Goal: Task Accomplishment & Management: Manage account settings

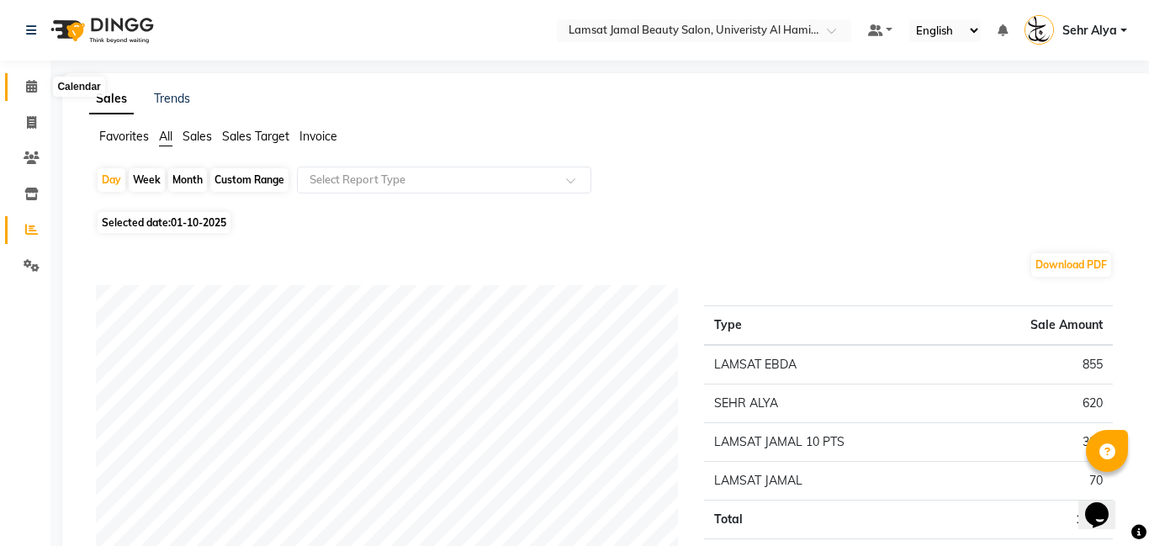
click at [29, 91] on icon at bounding box center [31, 86] width 11 height 13
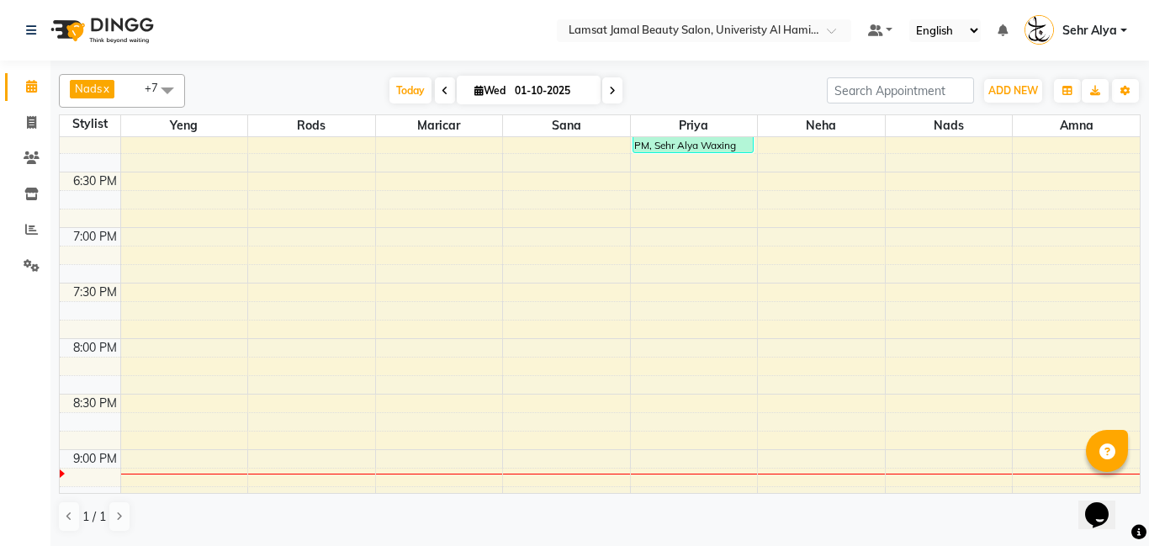
scroll to position [1011, 0]
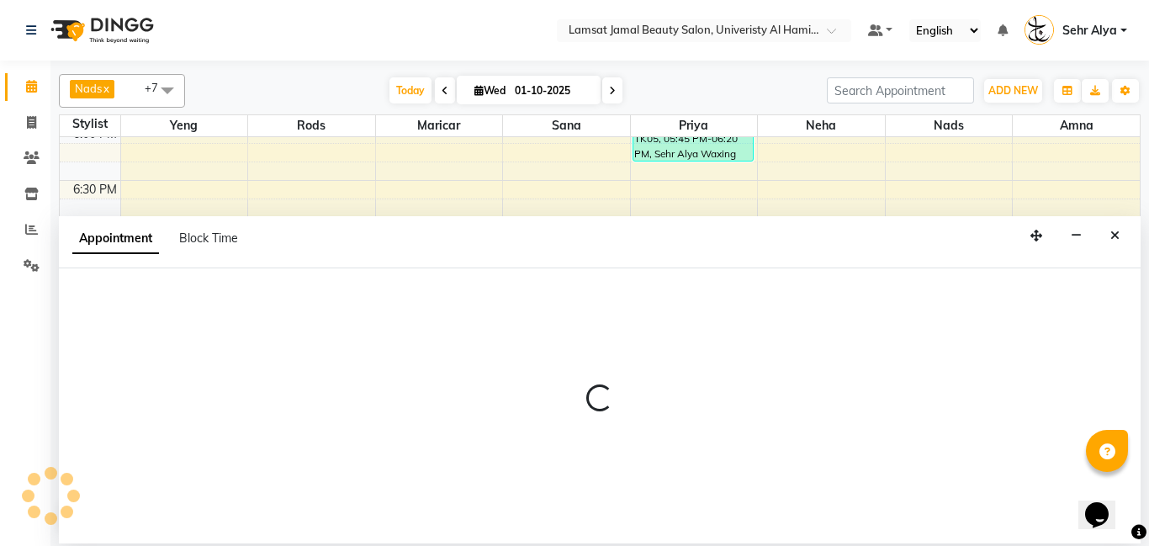
select select "79914"
select select "tentative"
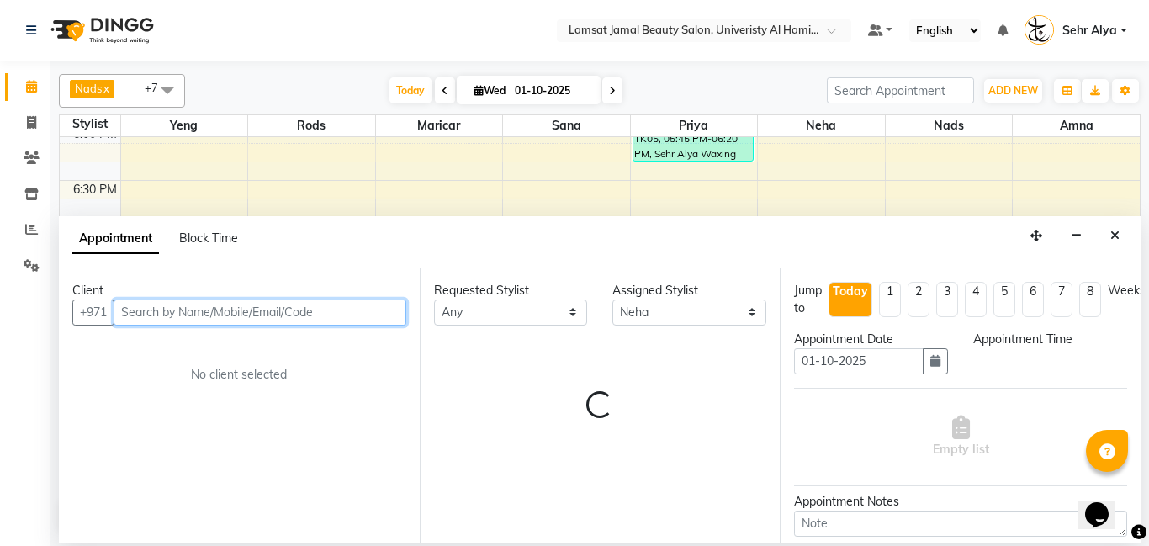
select select "1215"
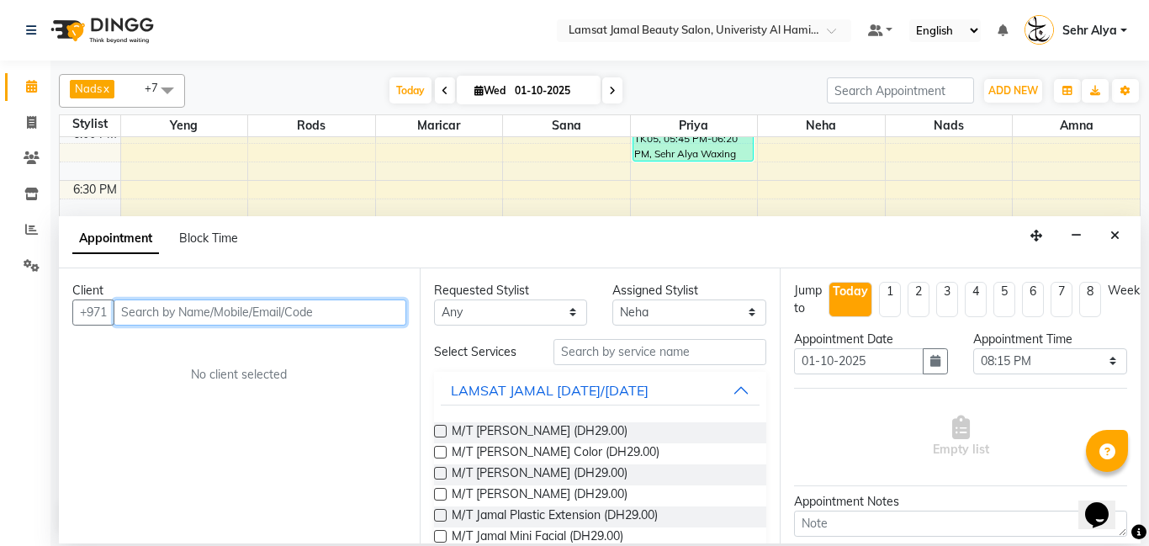
click at [144, 318] on input "text" at bounding box center [260, 313] width 293 height 26
type input "503039966"
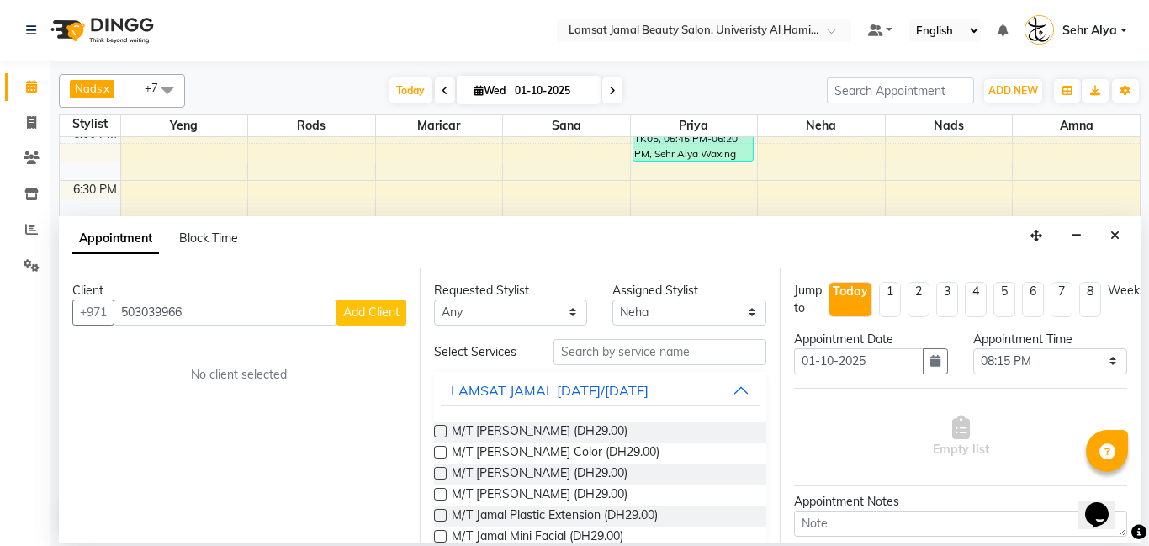
click at [382, 314] on span "Add Client" at bounding box center [371, 312] width 56 height 15
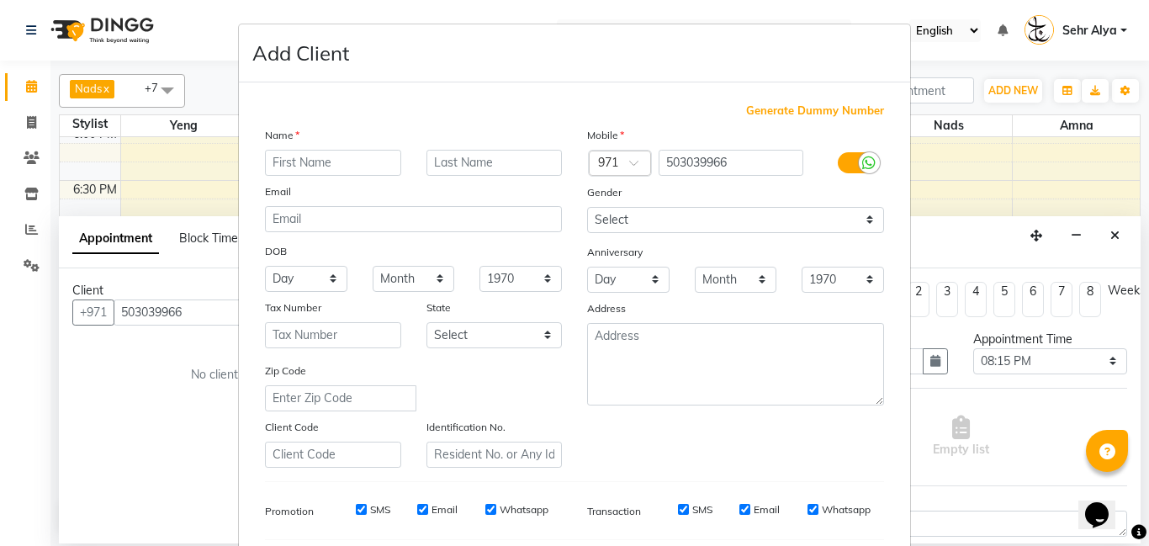
click at [388, 156] on input "text" at bounding box center [333, 163] width 136 height 26
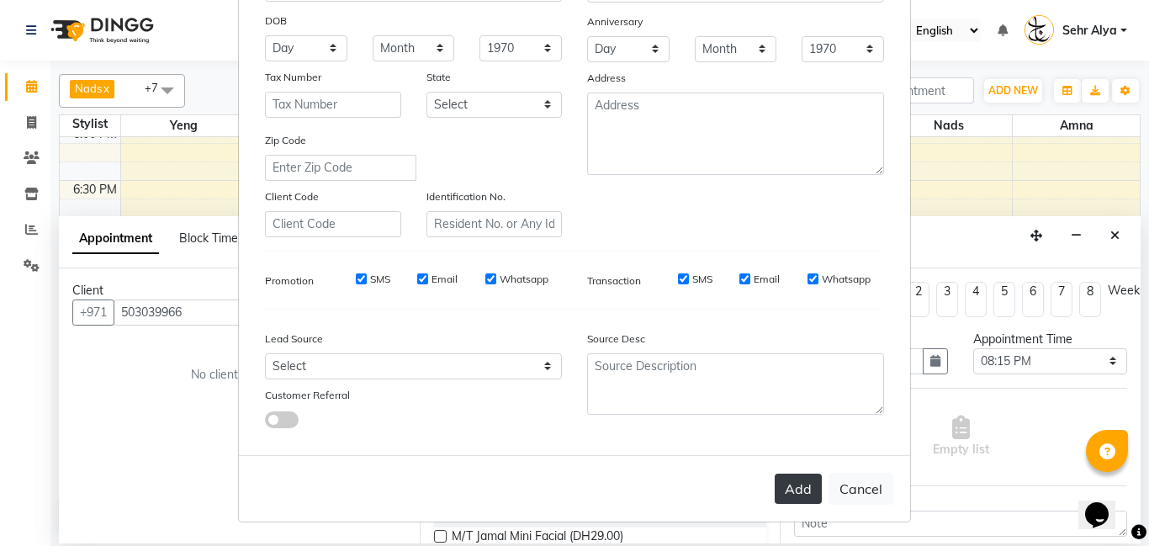
type input "[PERSON_NAME]"
click at [792, 490] on button "Add" at bounding box center [798, 489] width 47 height 30
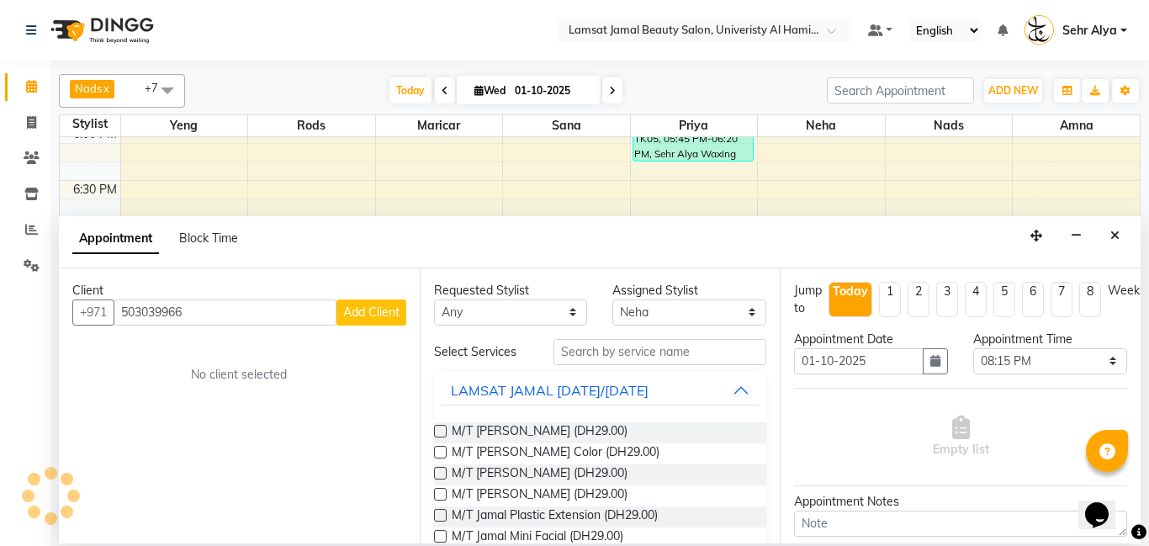
type input "50*****66"
select select
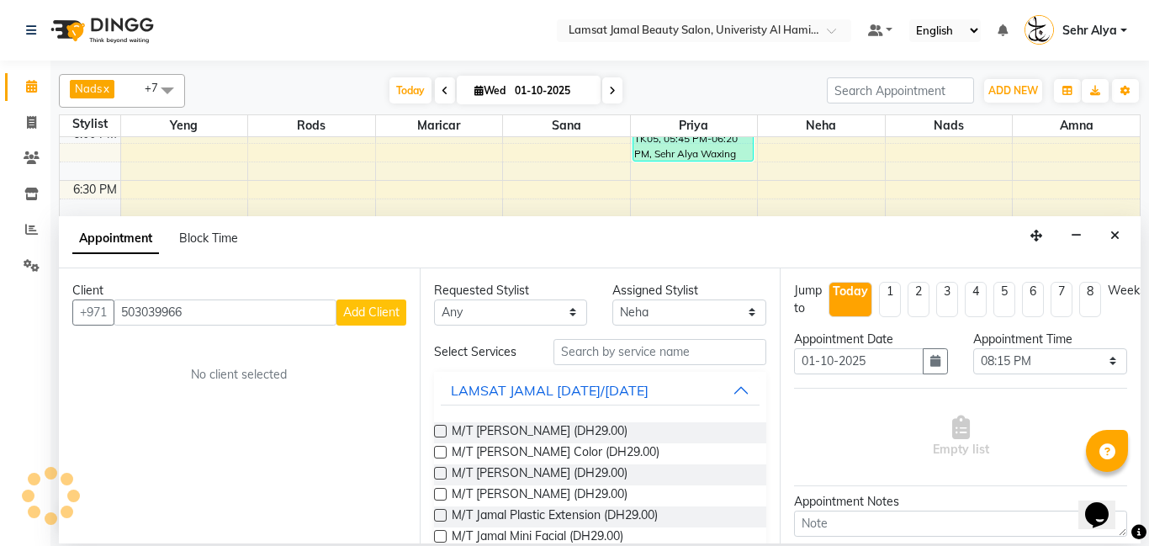
select select
checkbox input "false"
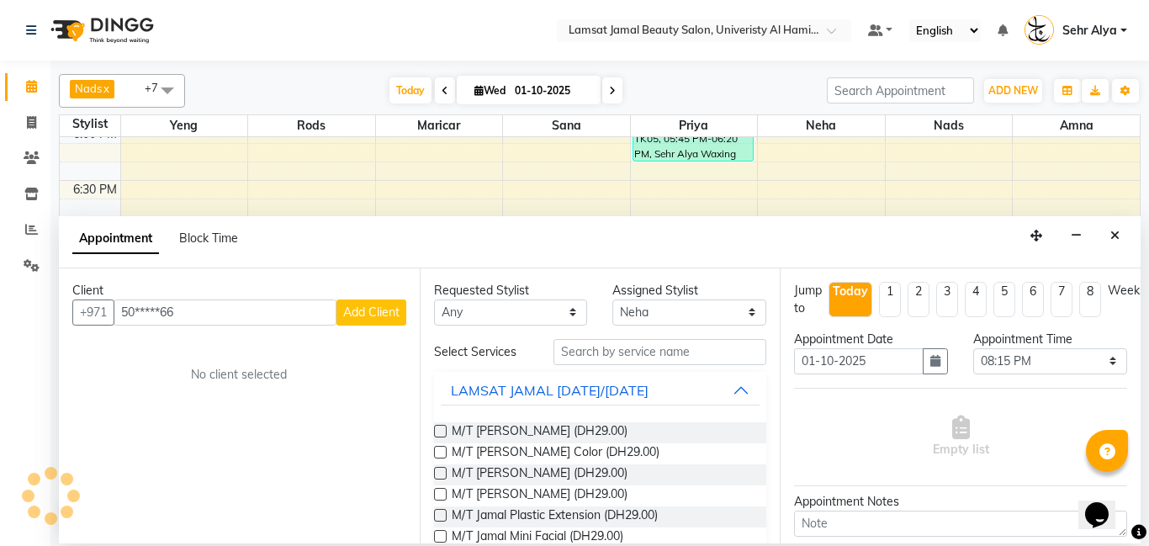
checkbox input "false"
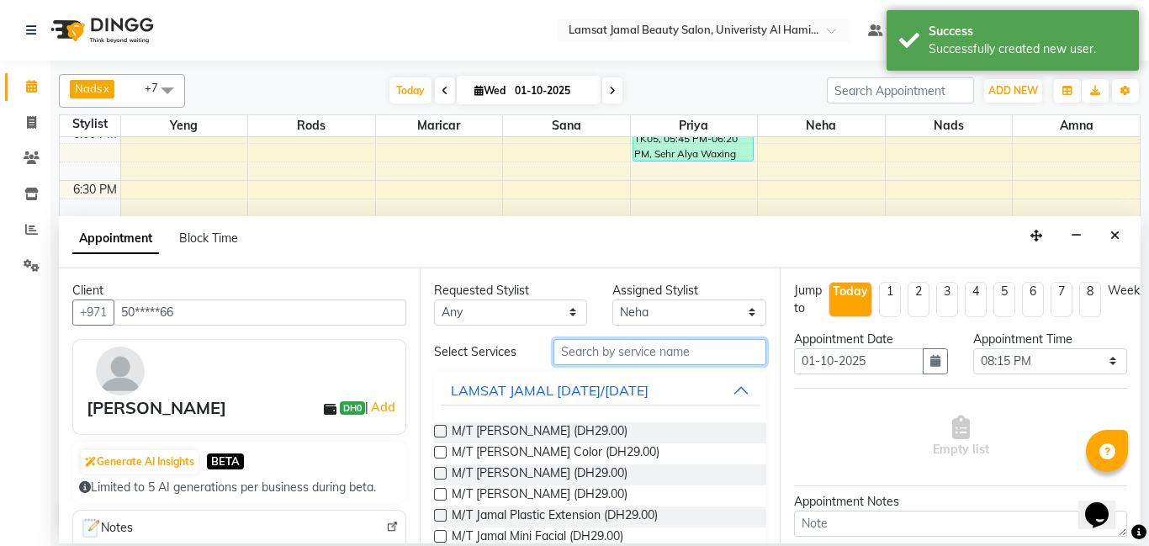
click at [626, 346] on input "text" at bounding box center [661, 352] width 214 height 26
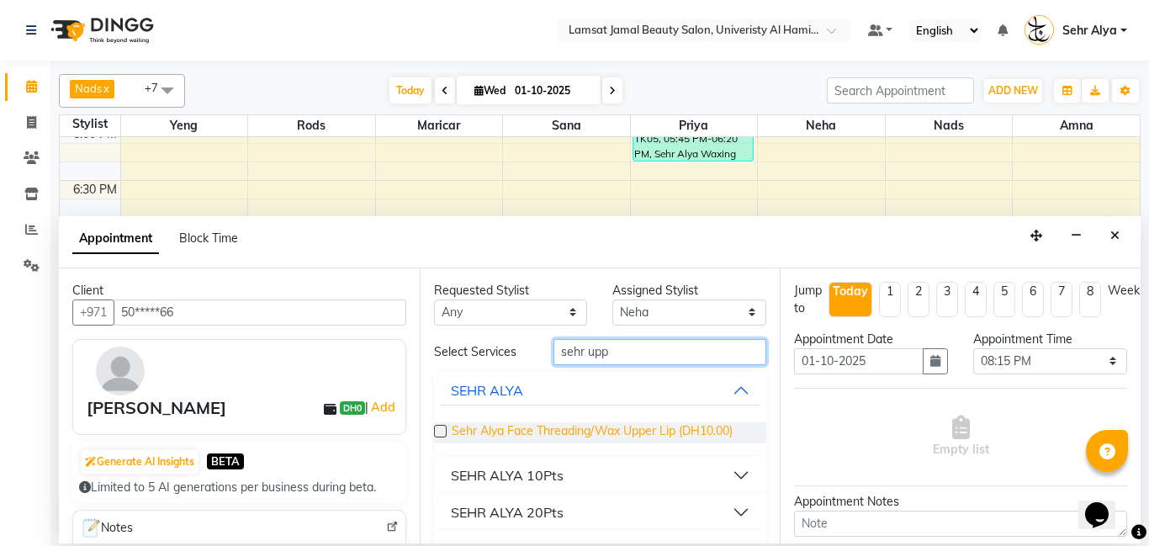
type input "sehr upp"
click at [604, 427] on span "Sehr Alya Face Threading/Wax Upper Lip (DH10.00)" at bounding box center [592, 432] width 281 height 21
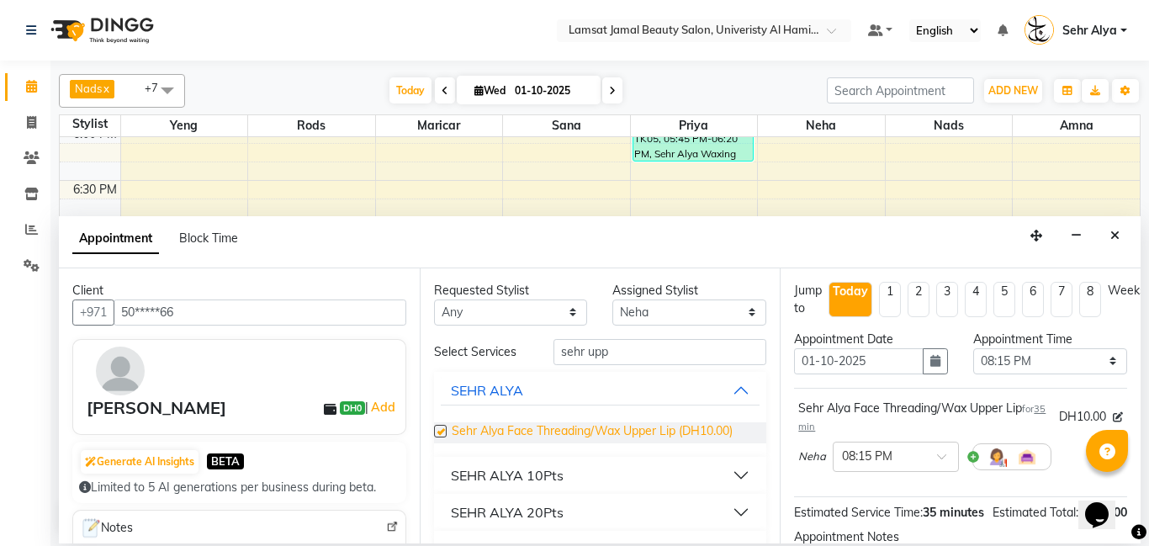
checkbox input "false"
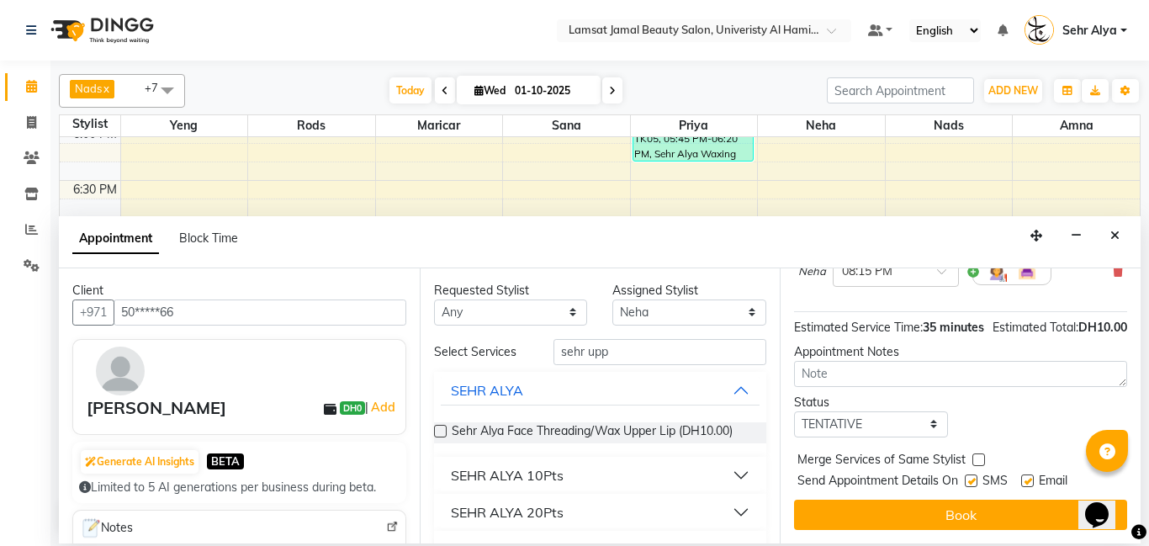
click at [978, 463] on label at bounding box center [979, 460] width 13 height 13
click at [978, 463] on input "checkbox" at bounding box center [978, 461] width 11 height 11
checkbox input "true"
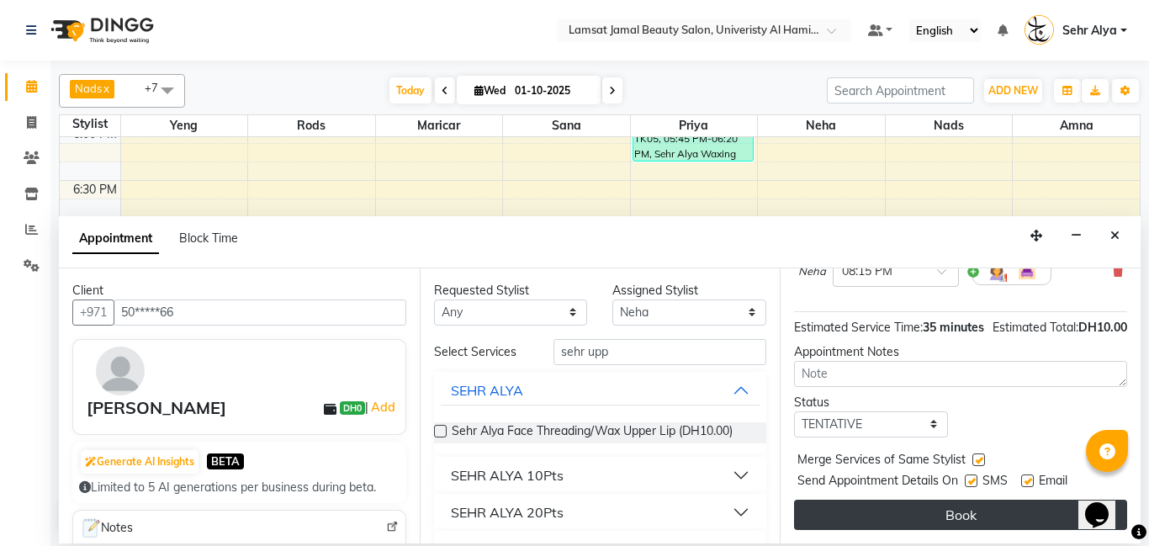
click at [977, 510] on button "Book" at bounding box center [960, 515] width 333 height 30
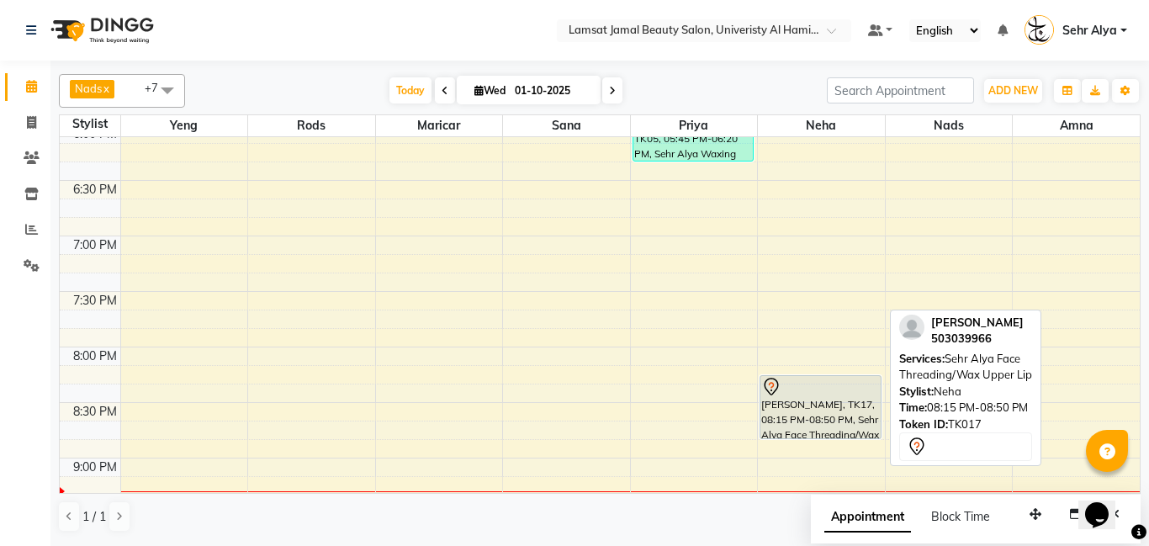
click at [783, 379] on div at bounding box center [820, 387] width 119 height 20
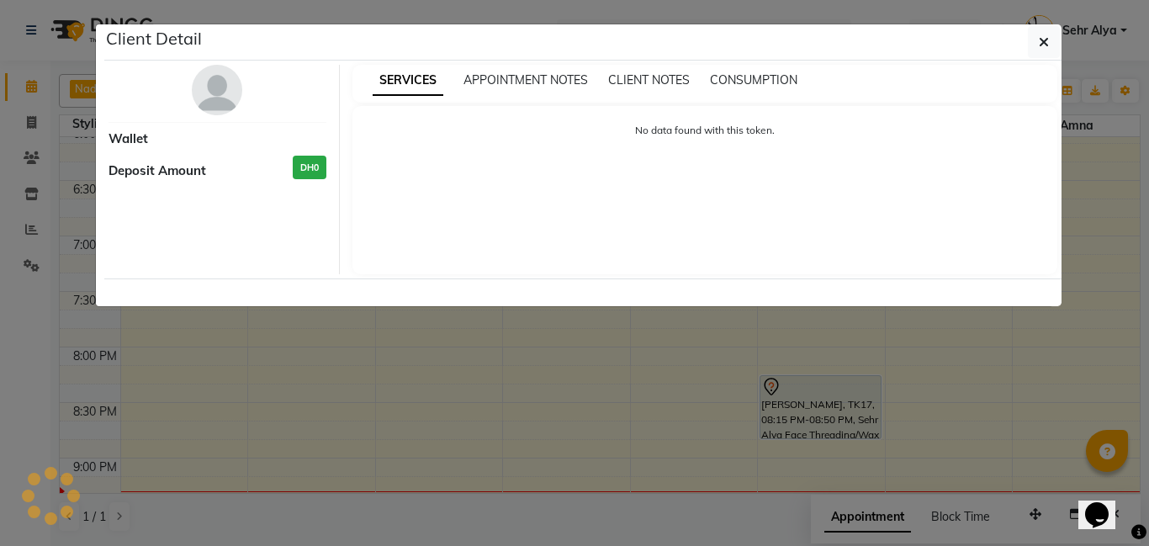
select select "7"
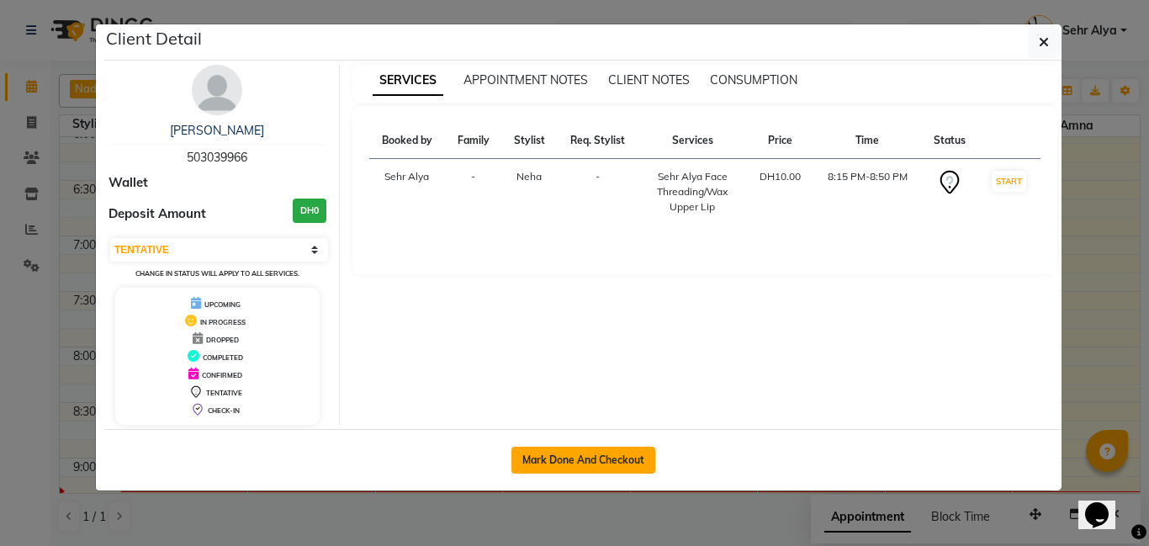
click at [552, 459] on button "Mark Done And Checkout" at bounding box center [584, 460] width 144 height 27
select select "service"
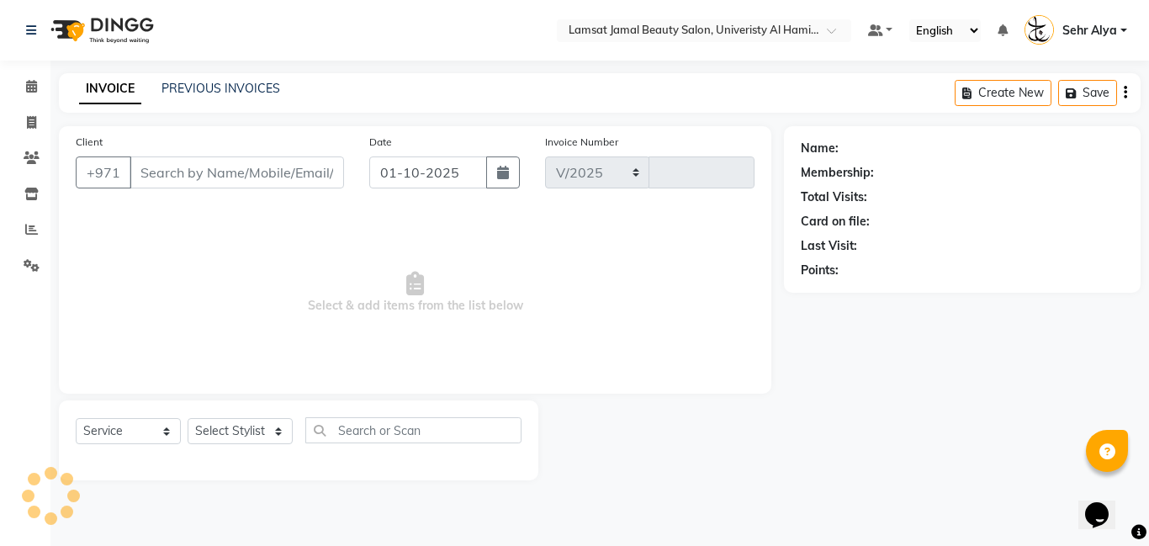
select select "8294"
type input "3995"
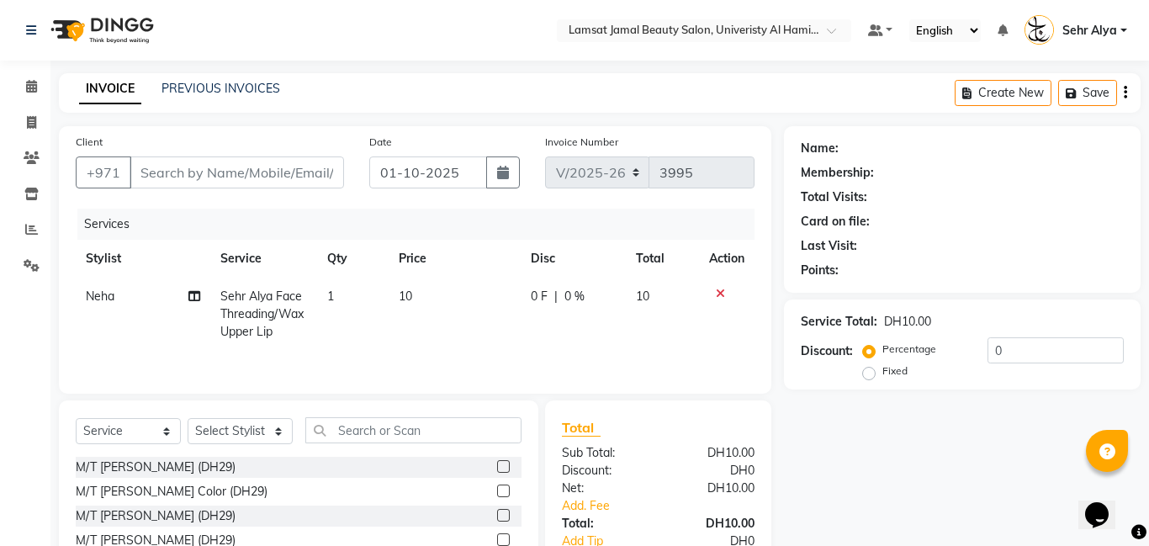
type input "50*****66"
select select "79914"
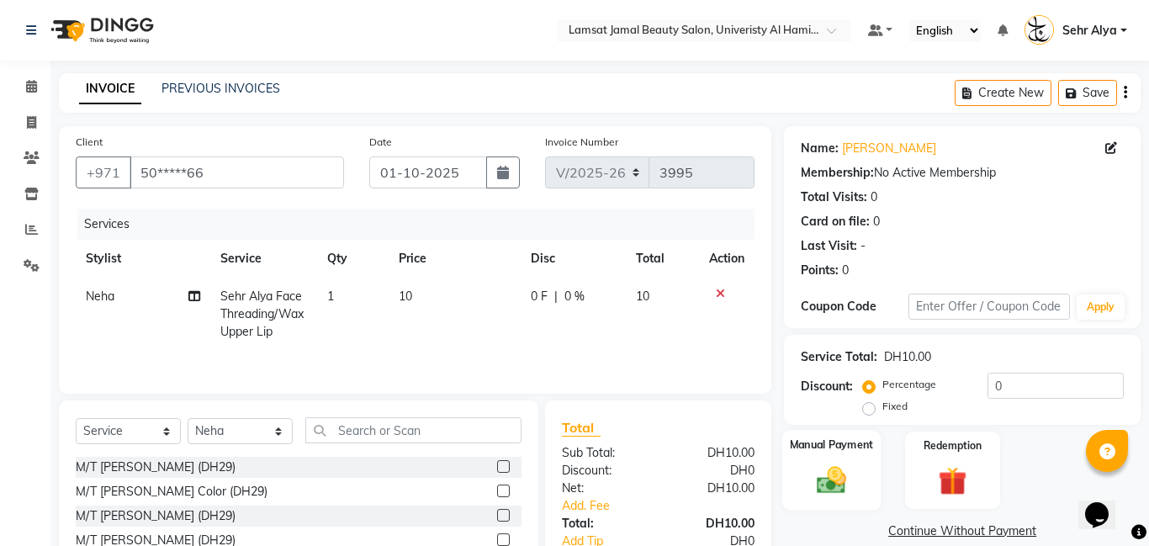
click at [800, 464] on div "Manual Payment" at bounding box center [832, 470] width 99 height 81
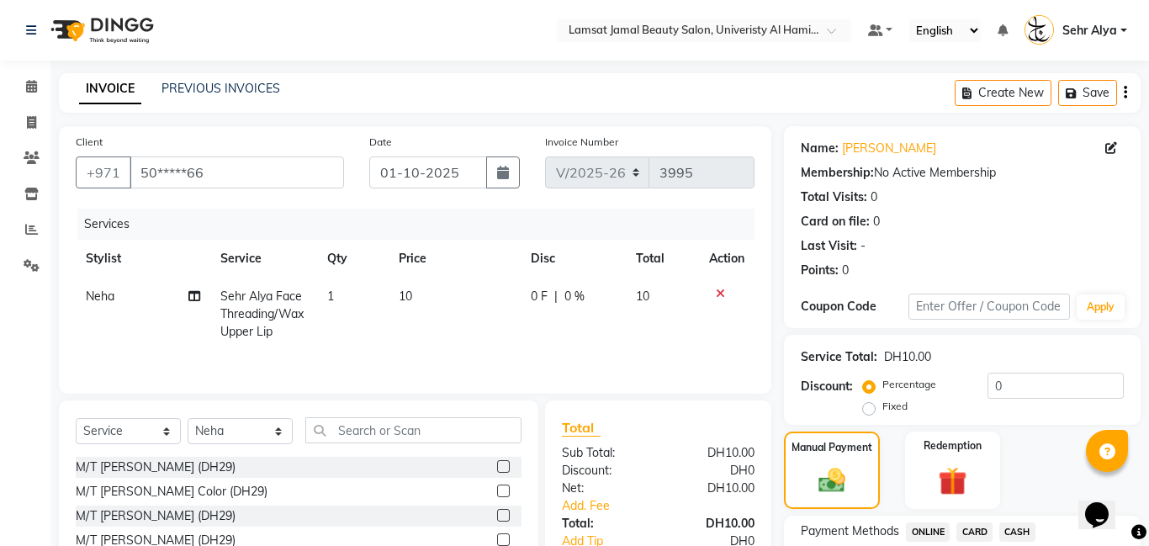
click at [979, 532] on span "CARD" at bounding box center [975, 532] width 36 height 19
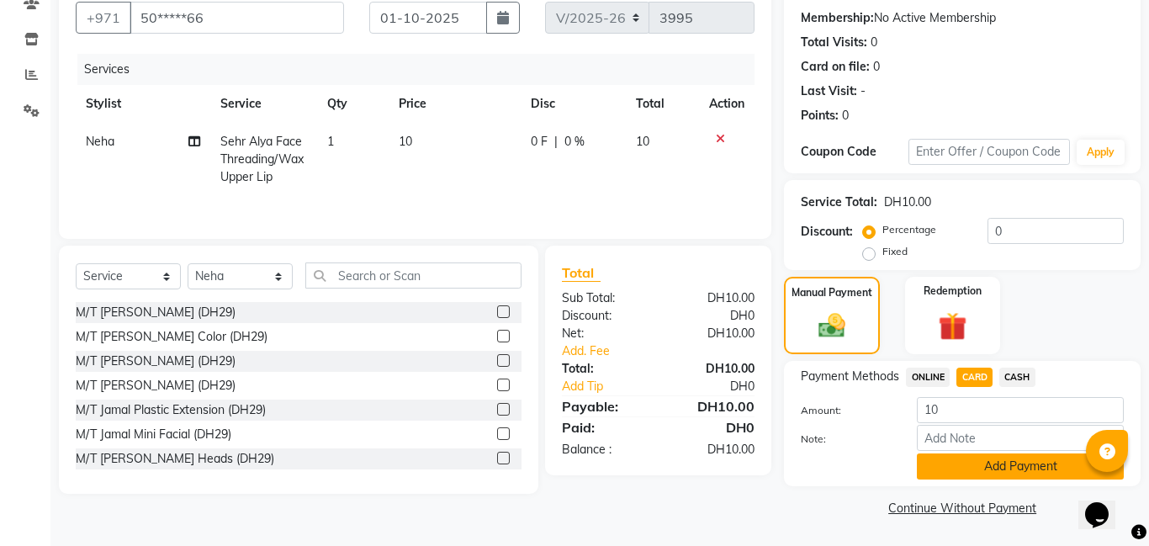
click at [1011, 471] on button "Add Payment" at bounding box center [1020, 467] width 207 height 26
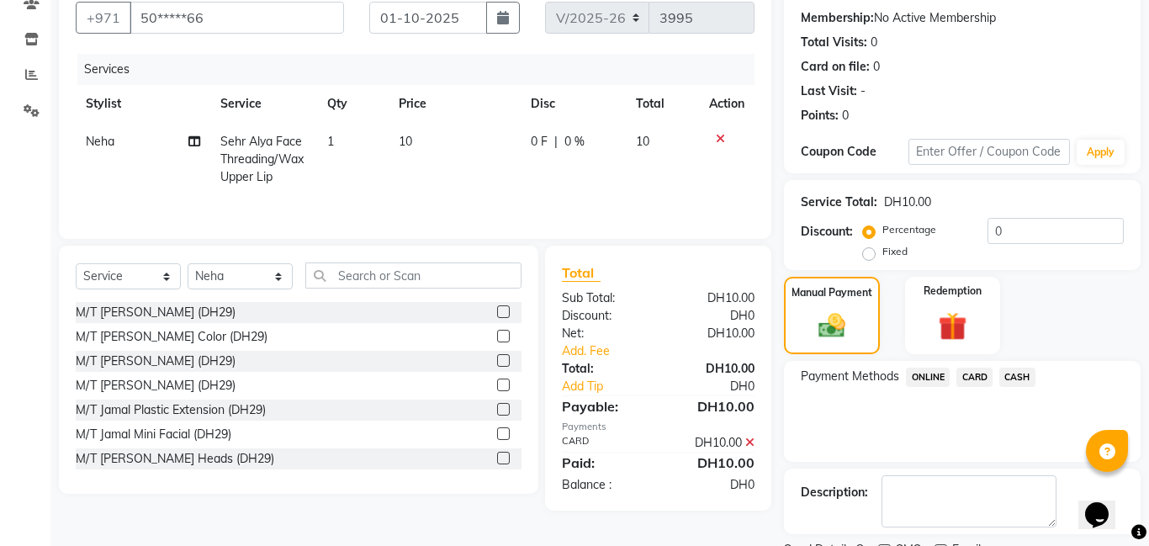
scroll to position [225, 0]
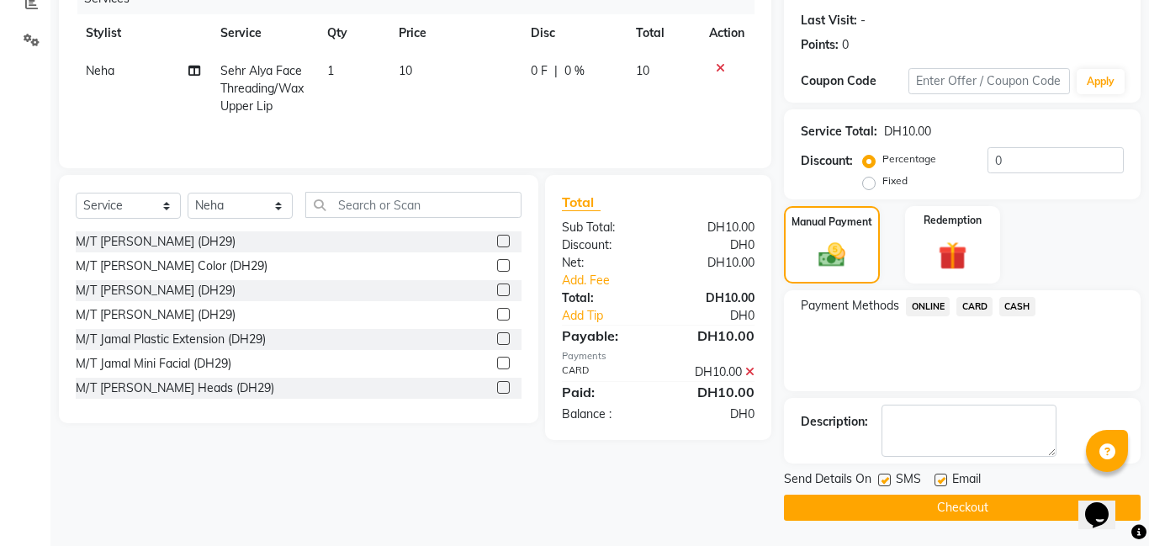
click at [1014, 504] on button "Checkout" at bounding box center [962, 508] width 357 height 26
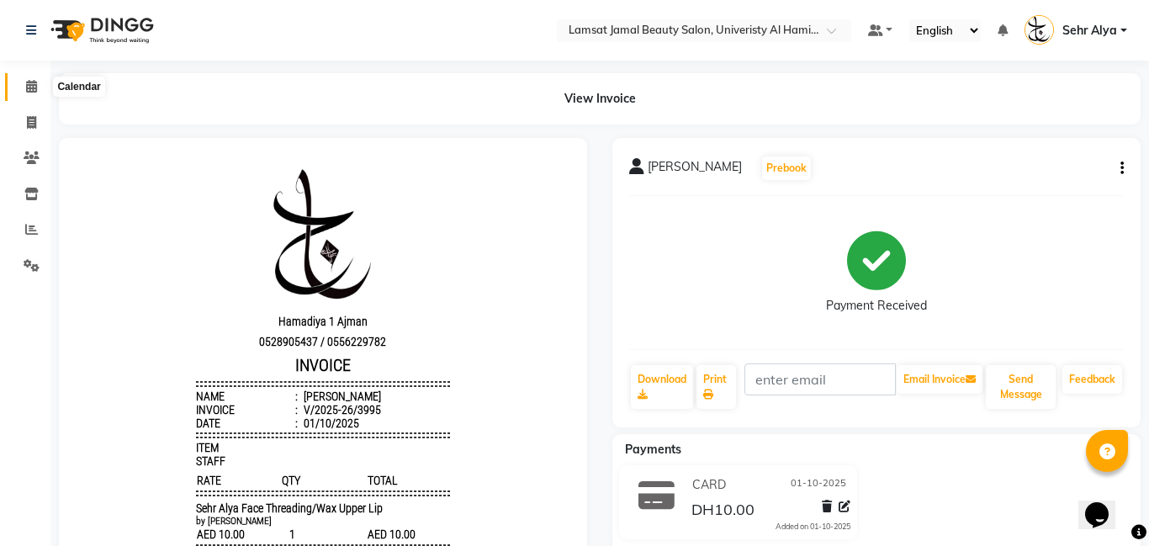
click at [27, 87] on icon at bounding box center [31, 86] width 11 height 13
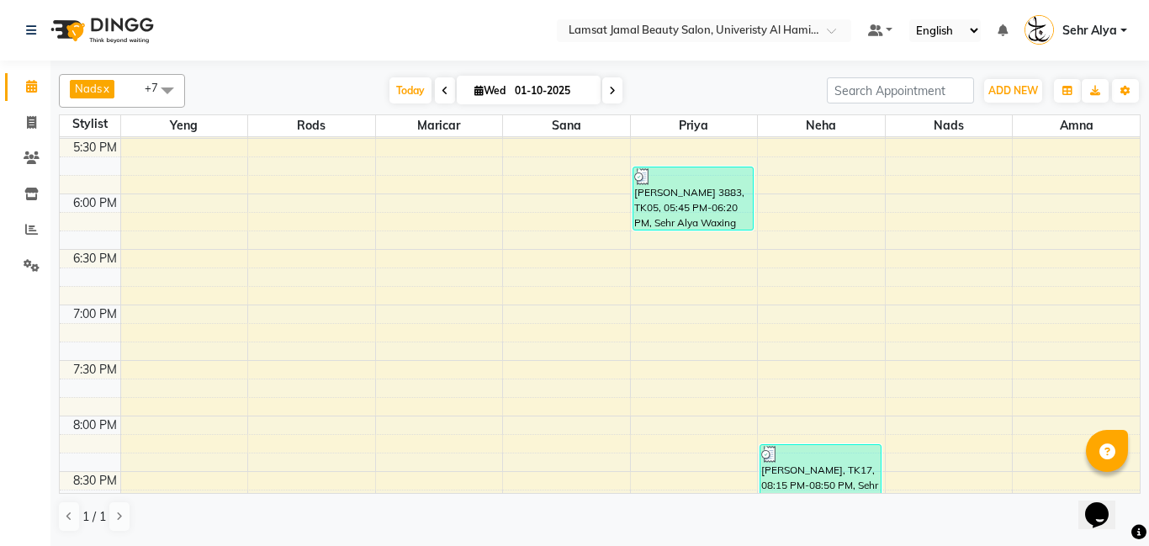
scroll to position [961, 0]
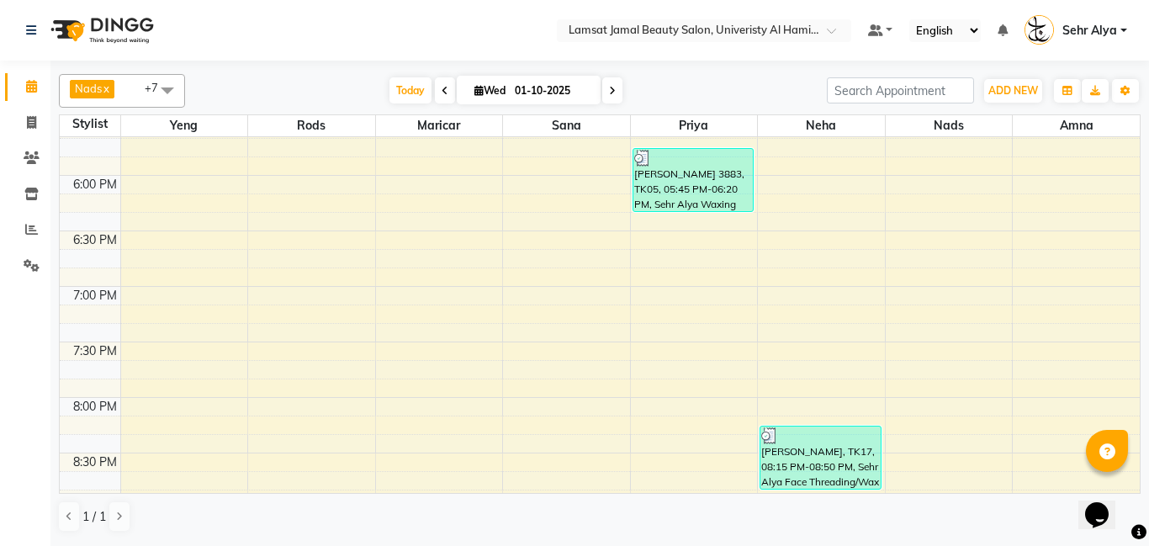
click at [311, 416] on div "9:00 AM 9:30 AM 10:00 AM 10:30 AM 11:00 AM 11:30 AM 12:00 PM 12:30 PM 1:00 PM 1…" at bounding box center [600, 8] width 1080 height 1665
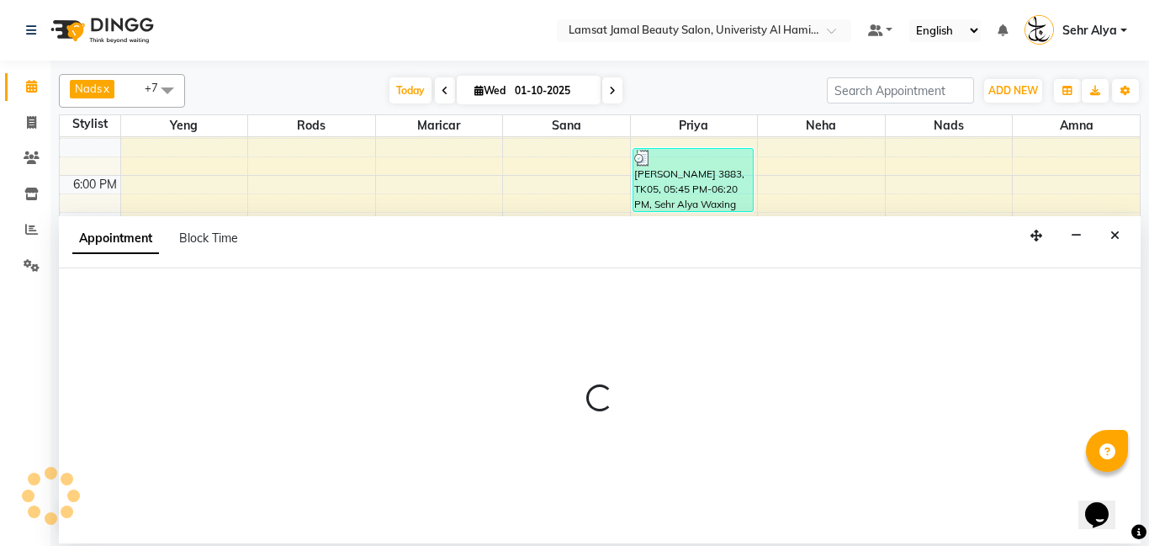
select select "79910"
select select "tentative"
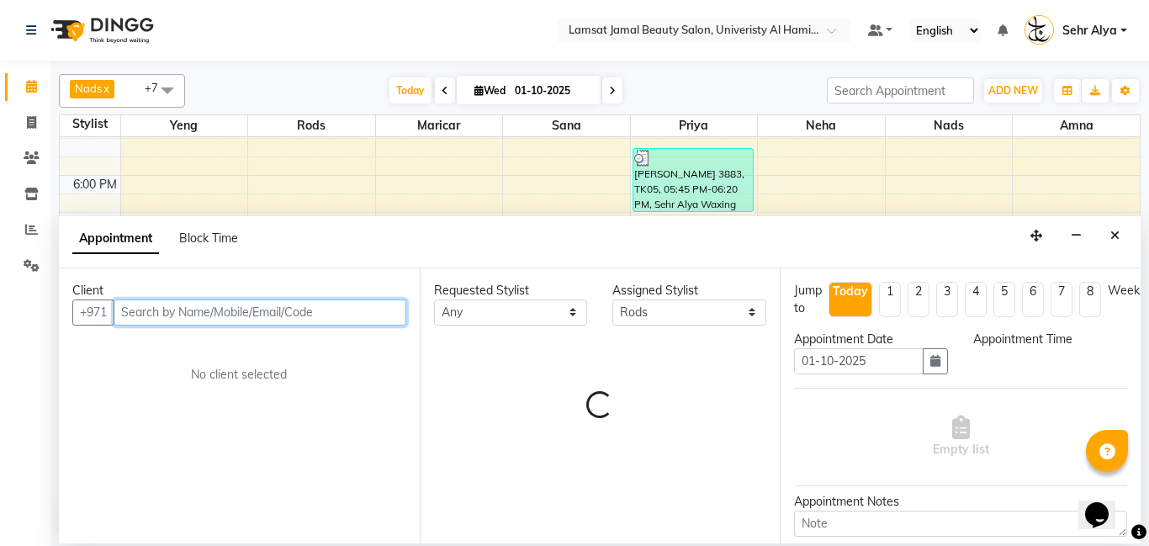
select select "1200"
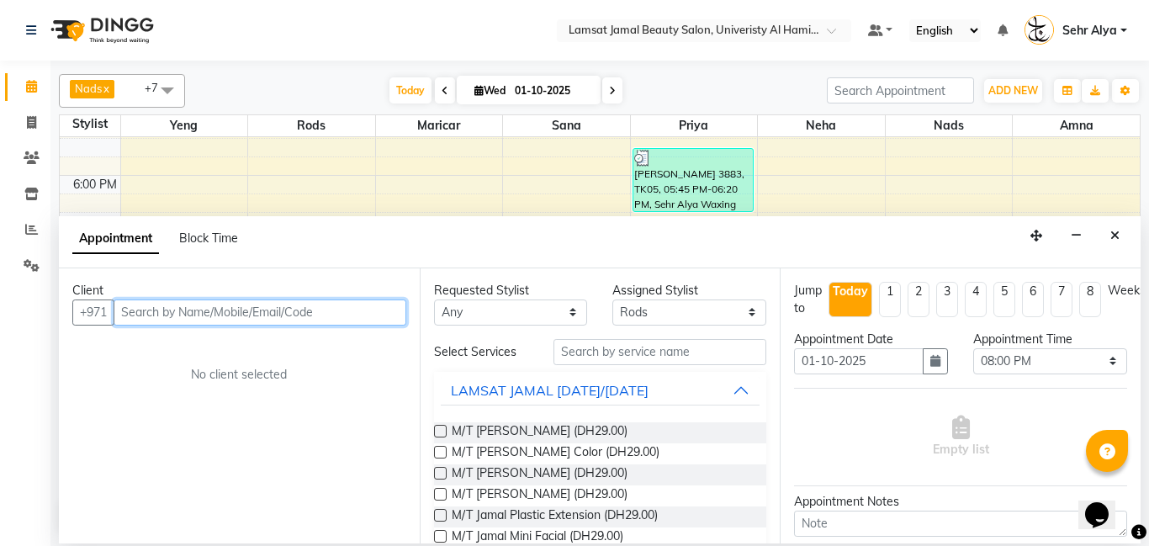
click at [293, 317] on input "text" at bounding box center [260, 313] width 293 height 26
click at [287, 310] on input "text" at bounding box center [260, 313] width 293 height 26
type input "56666656"
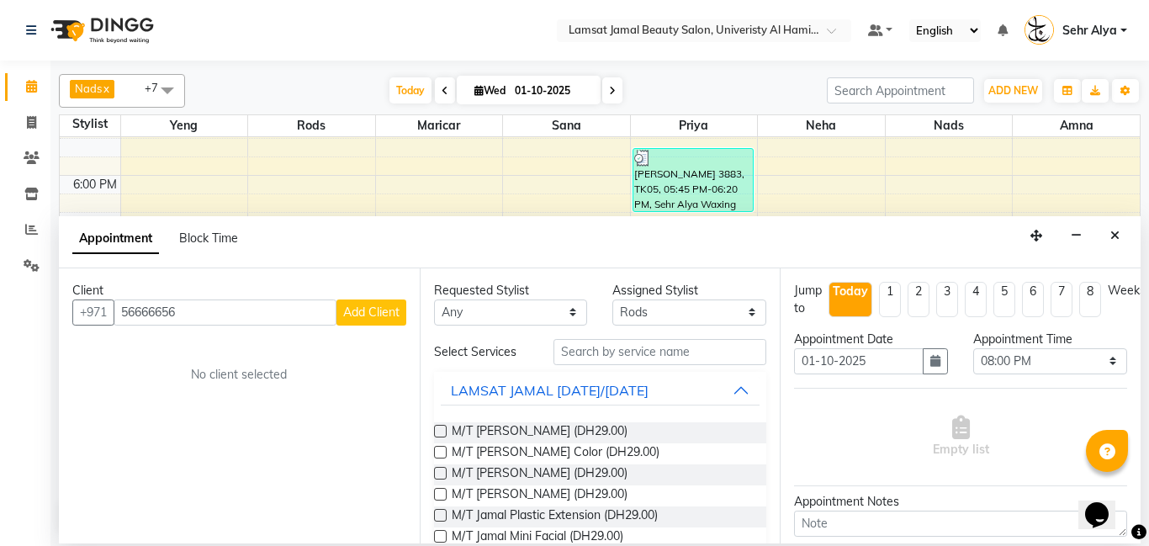
click at [393, 309] on span "Add Client" at bounding box center [371, 312] width 56 height 15
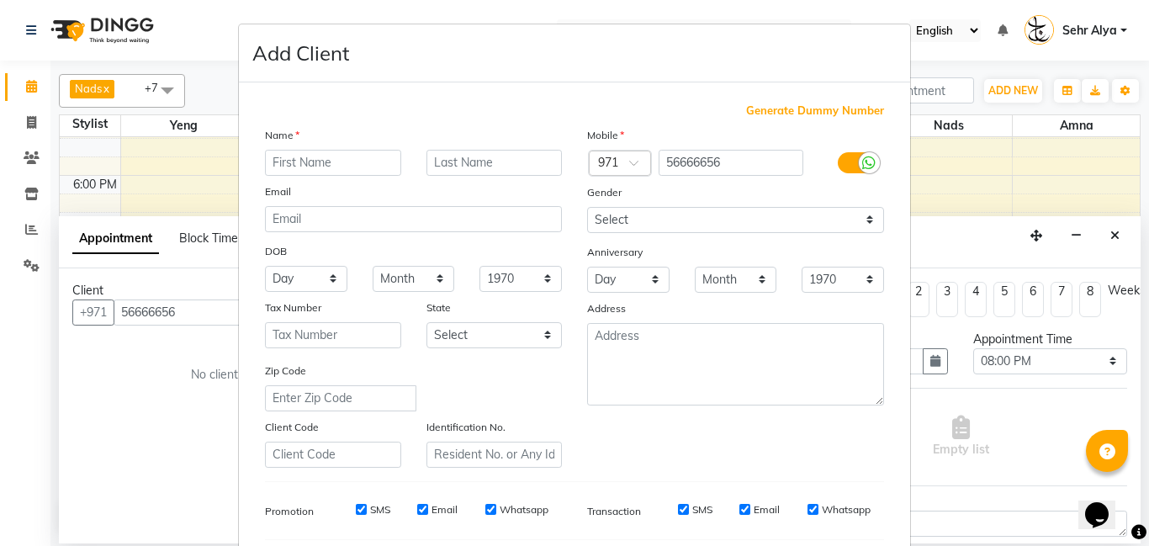
click at [300, 154] on input "text" at bounding box center [333, 163] width 136 height 26
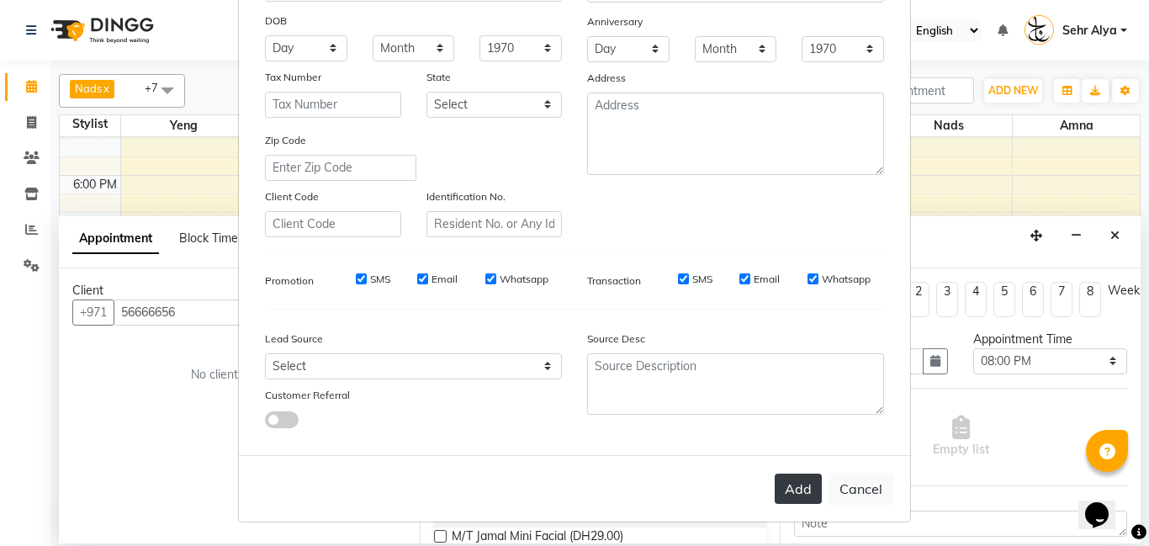
type input "walk in no num"
click at [800, 489] on button "Add" at bounding box center [798, 489] width 47 height 30
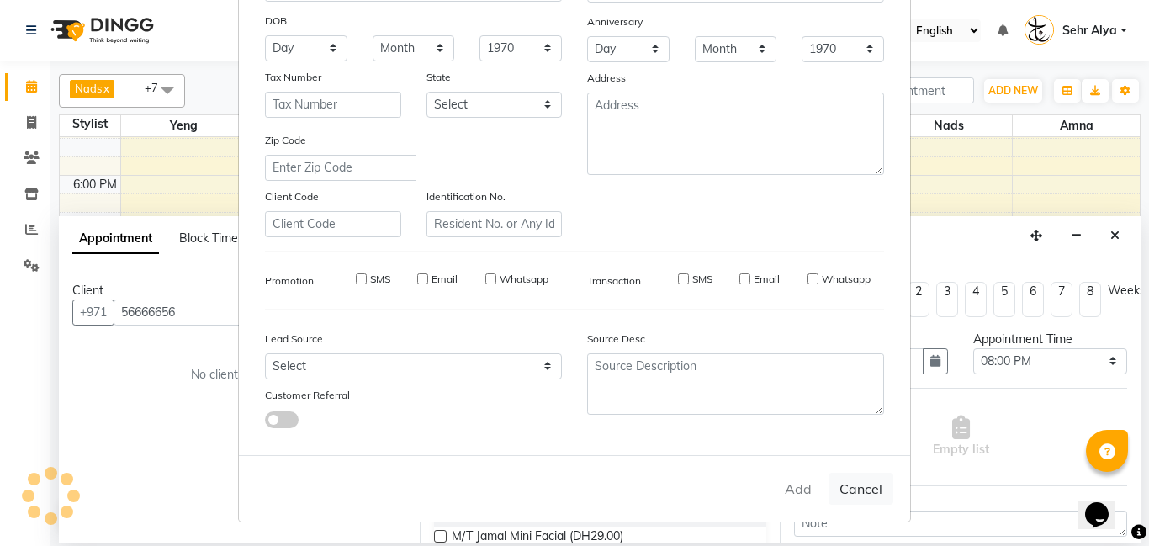
type input "56****56"
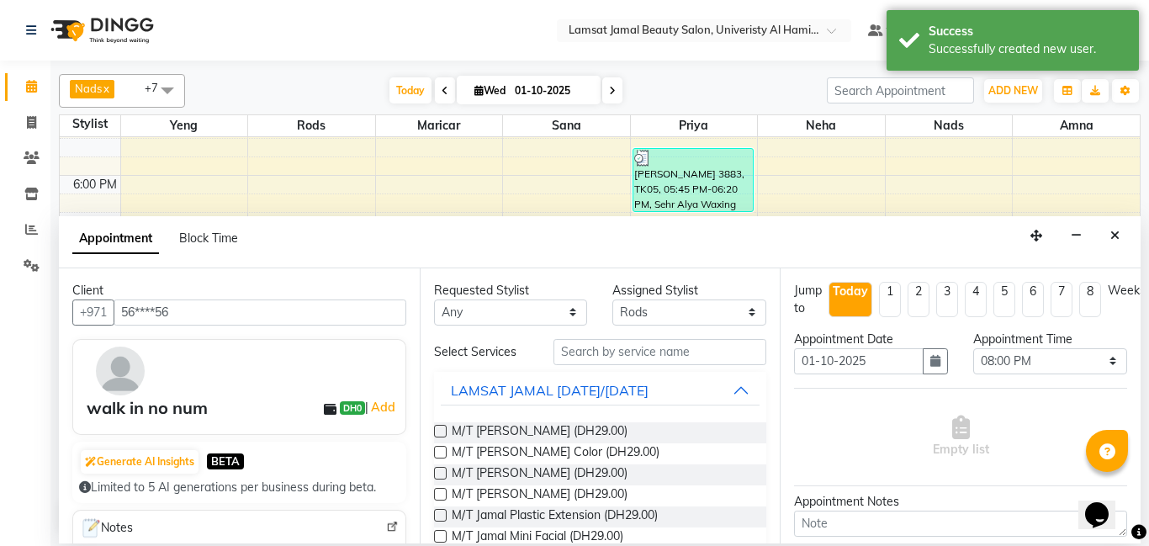
scroll to position [151, 0]
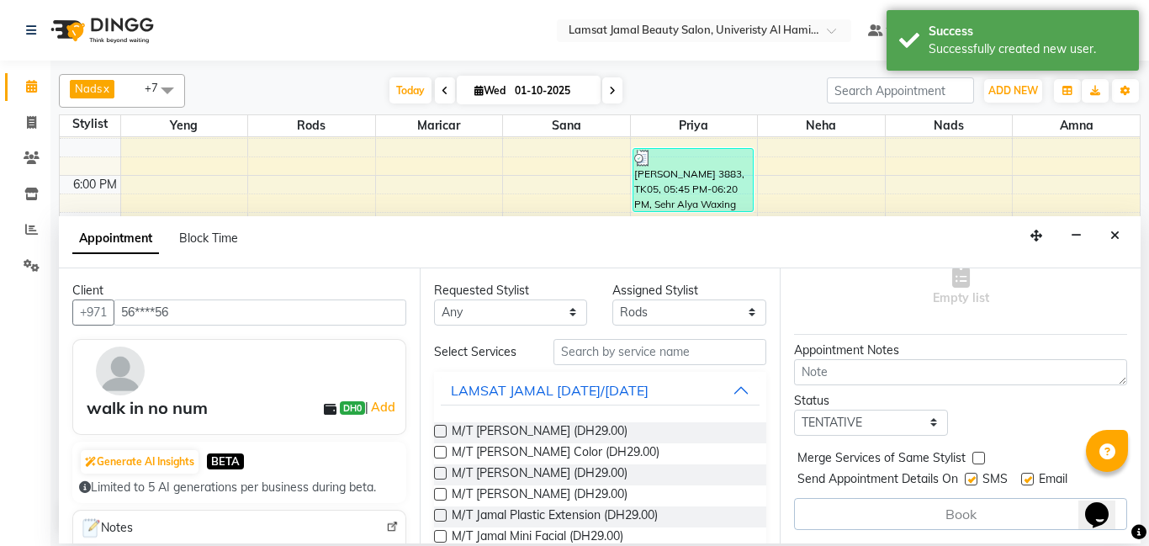
click at [982, 459] on label at bounding box center [979, 458] width 13 height 13
click at [982, 459] on input "checkbox" at bounding box center [978, 459] width 11 height 11
checkbox input "true"
click at [635, 351] on input "text" at bounding box center [661, 352] width 214 height 26
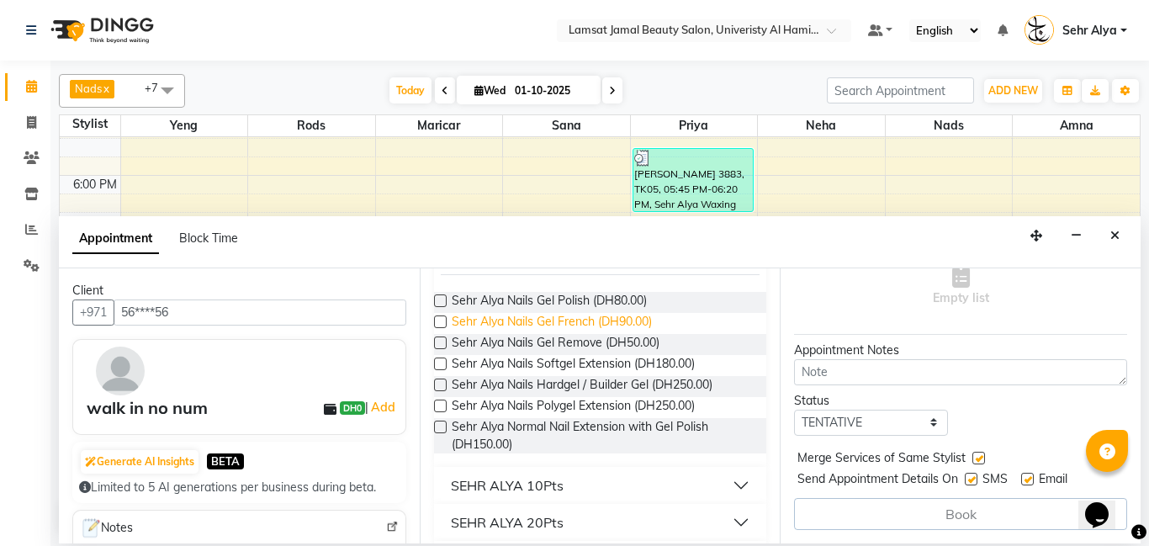
scroll to position [178, 0]
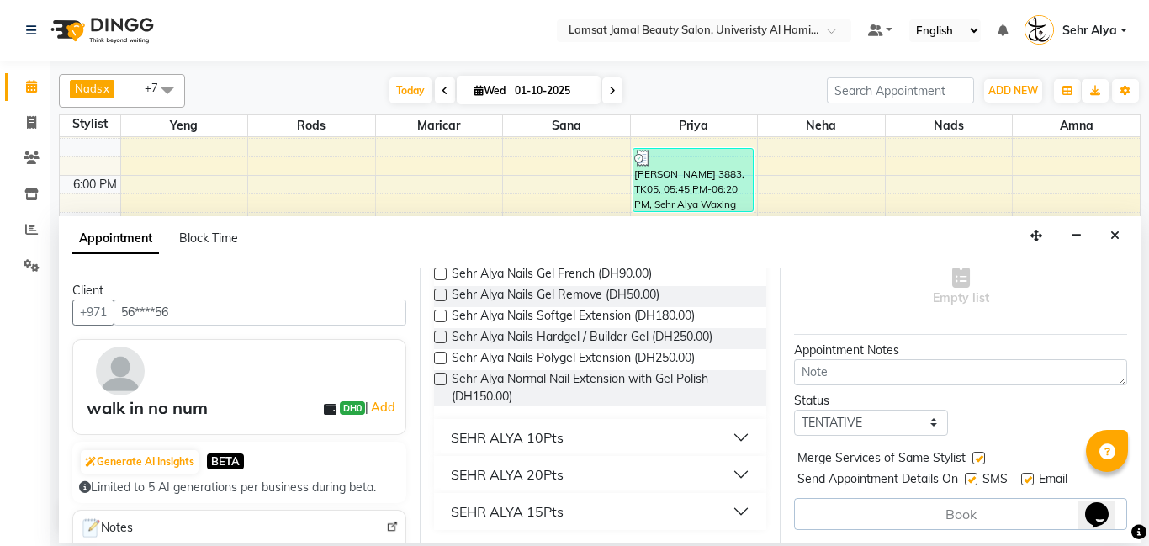
type input "sehr gel"
click at [679, 295] on div "Sehr Alya Nails Gel Remove (DH50.00)" at bounding box center [600, 296] width 333 height 21
click at [447, 295] on div "Sehr Alya Nails Gel Remove (DH50.00)" at bounding box center [600, 296] width 333 height 21
click at [440, 294] on label at bounding box center [440, 295] width 13 height 13
click at [440, 294] on input "checkbox" at bounding box center [439, 296] width 11 height 11
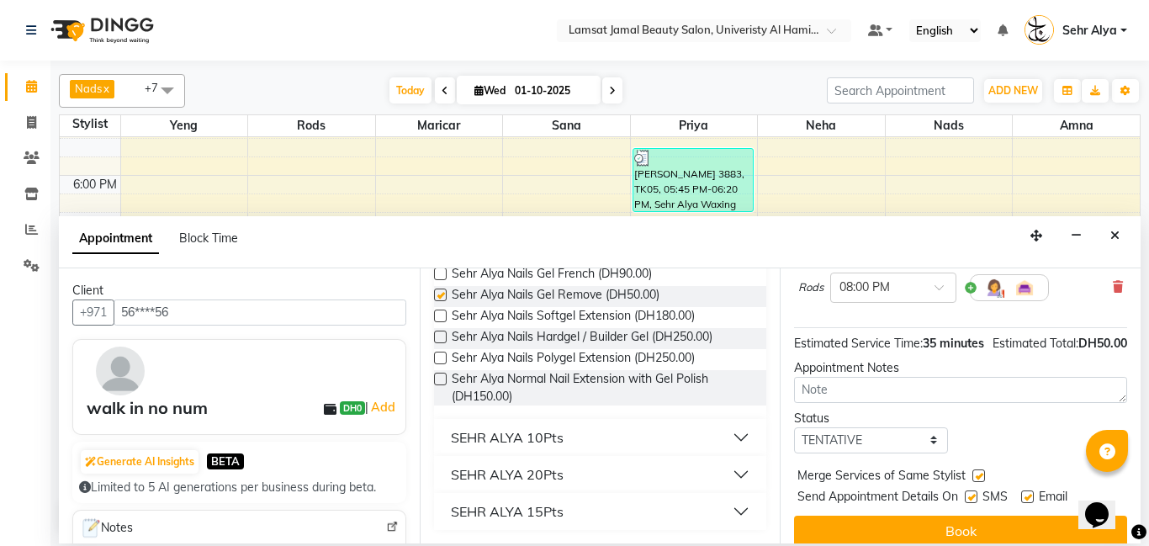
checkbox input "false"
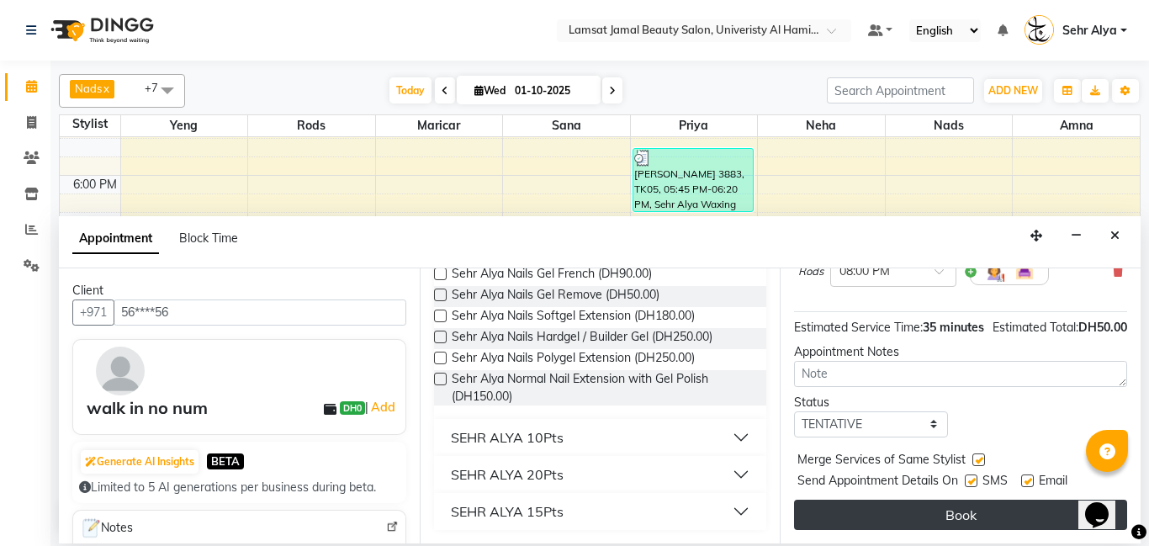
click at [944, 518] on button "Book" at bounding box center [960, 515] width 333 height 30
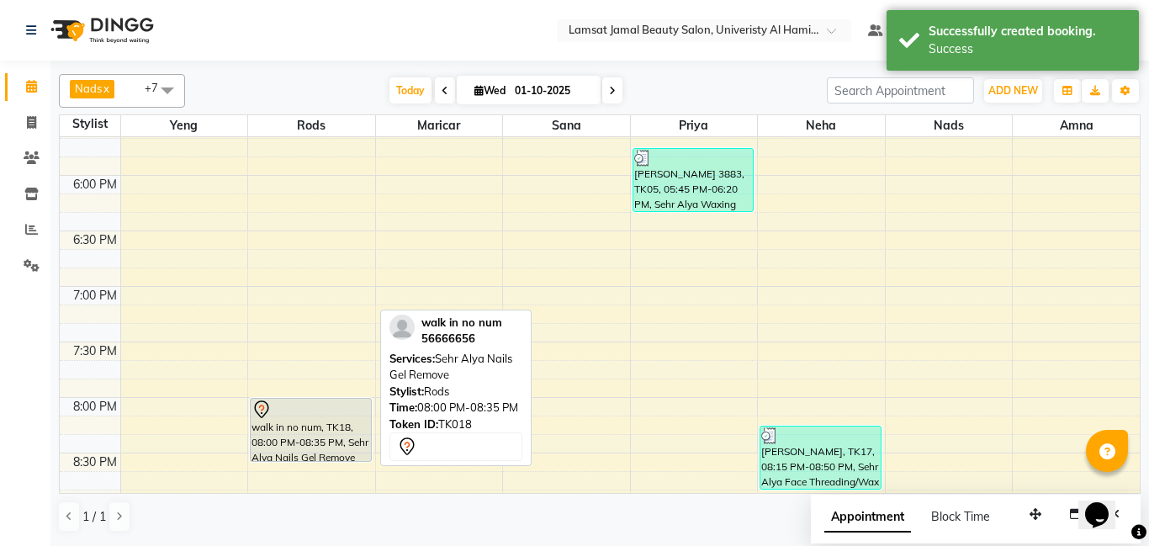
click at [338, 418] on div at bounding box center [311, 410] width 119 height 20
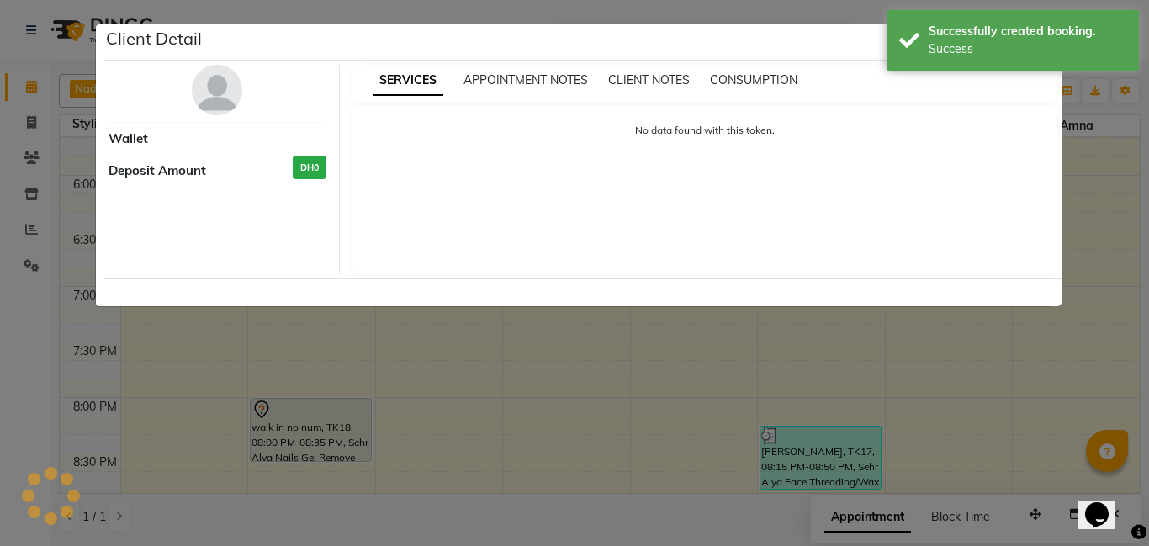
select select "7"
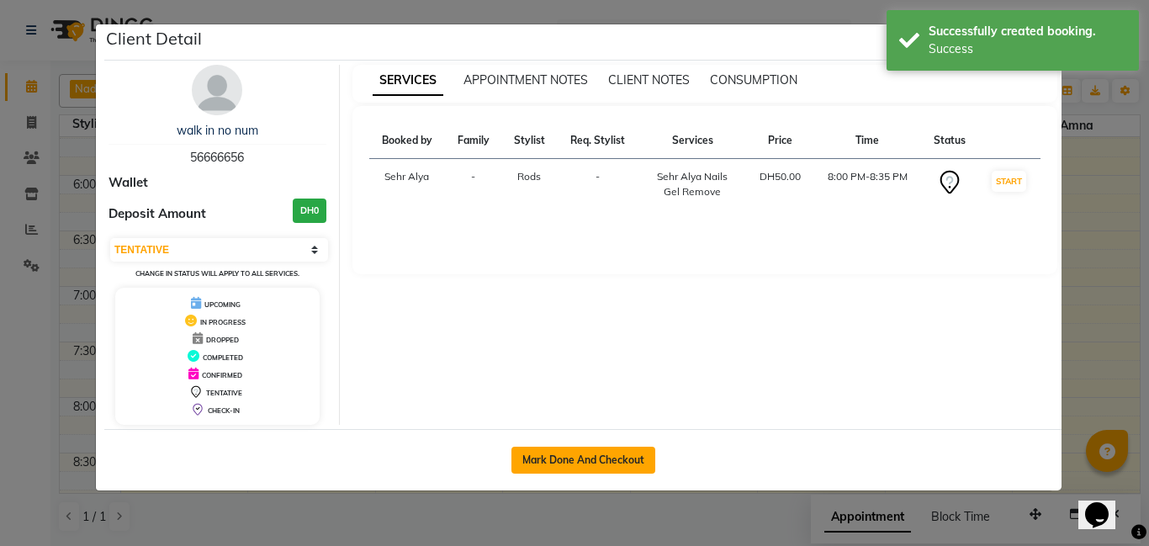
click at [595, 456] on button "Mark Done And Checkout" at bounding box center [584, 460] width 144 height 27
select select "service"
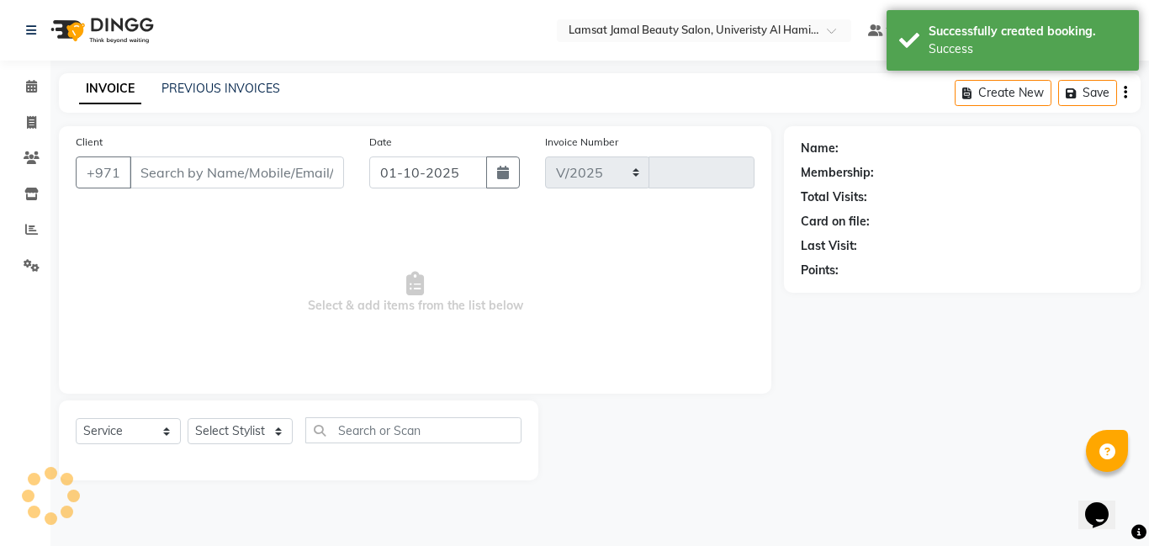
select select "8294"
type input "3996"
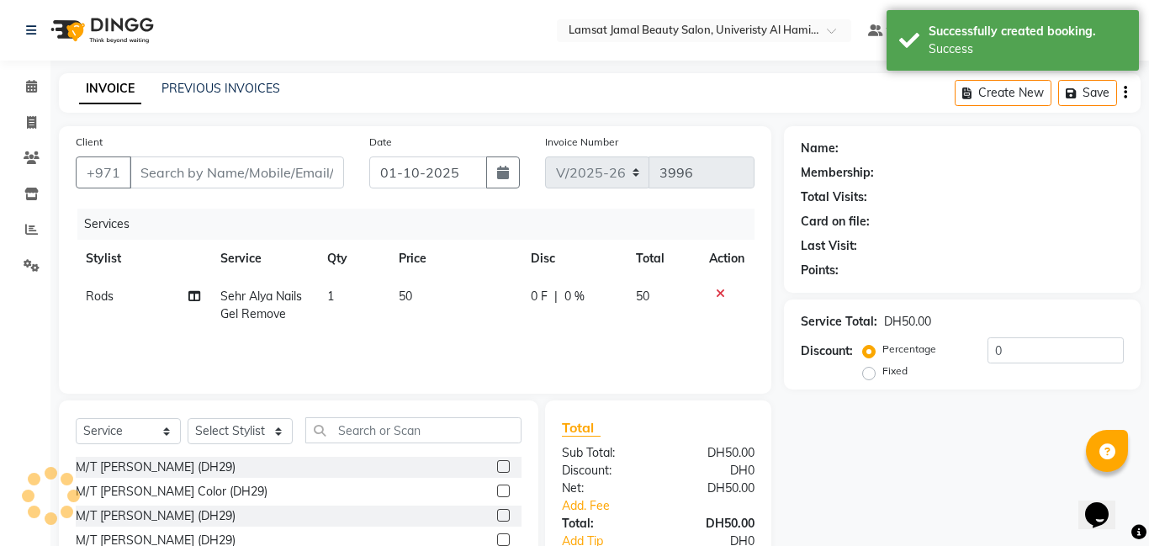
type input "56****56"
select select "79910"
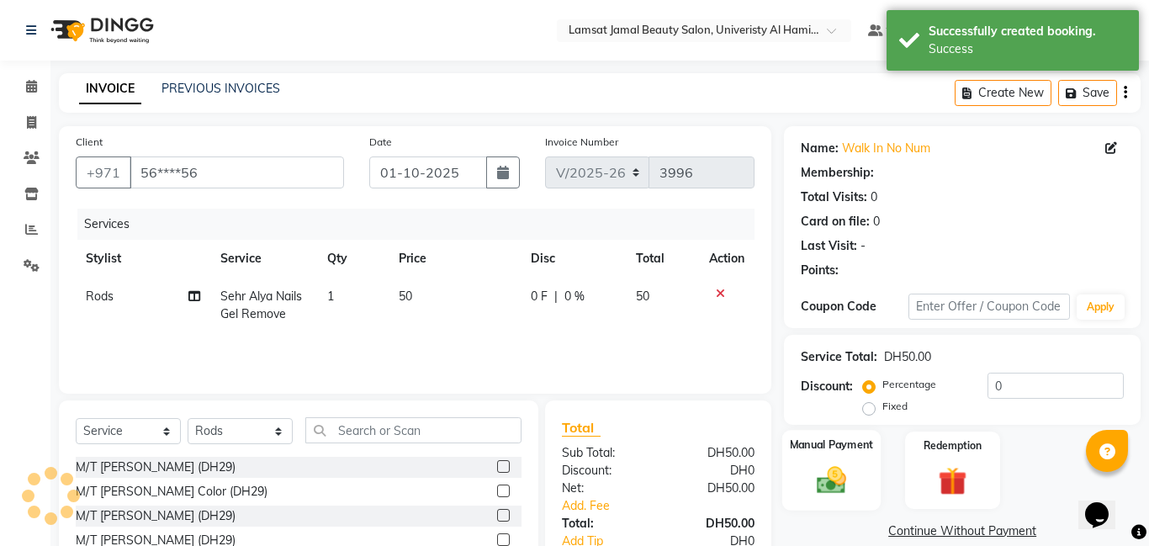
click at [828, 452] on label "Manual Payment" at bounding box center [832, 445] width 84 height 16
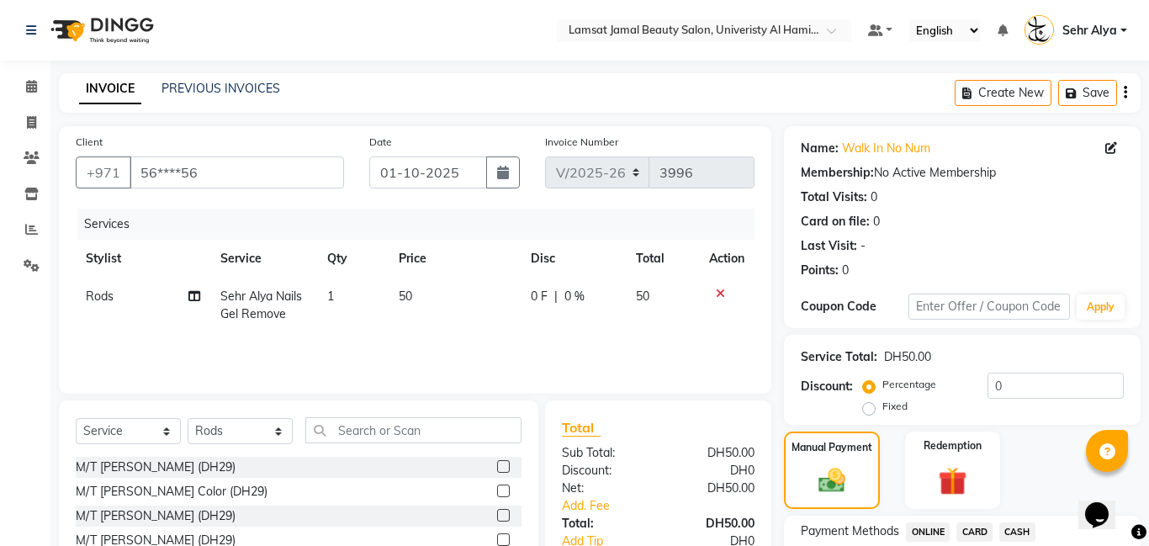
click at [977, 536] on span "CARD" at bounding box center [975, 532] width 36 height 19
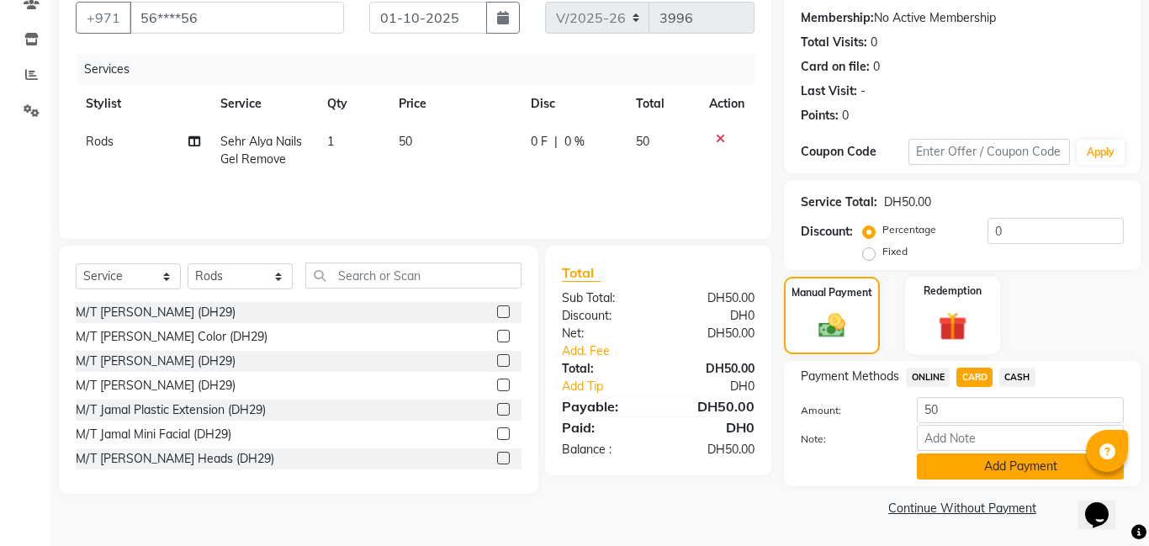
click at [1027, 462] on button "Add Payment" at bounding box center [1020, 467] width 207 height 26
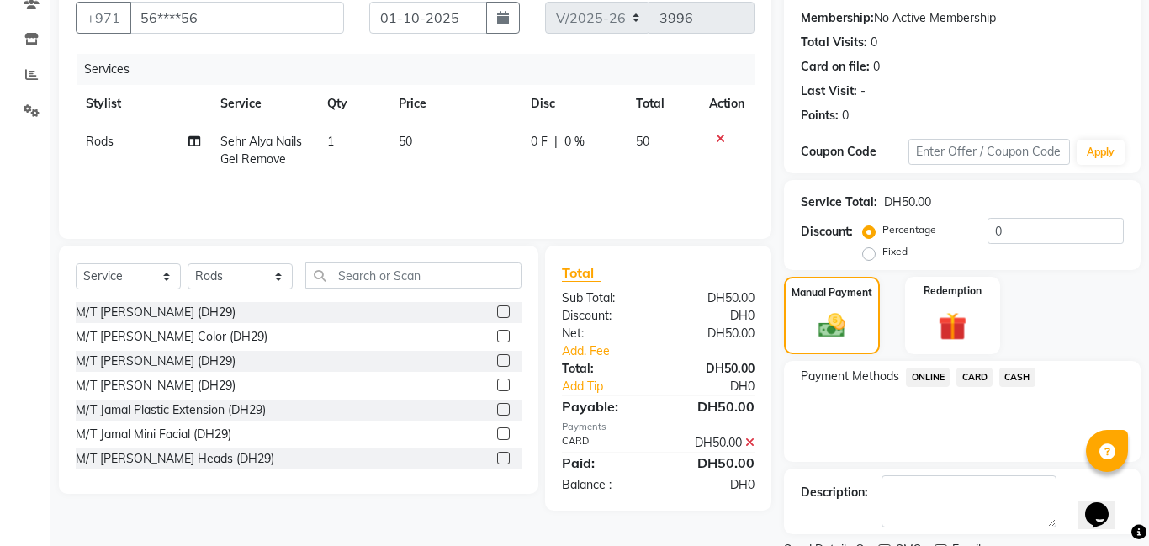
scroll to position [225, 0]
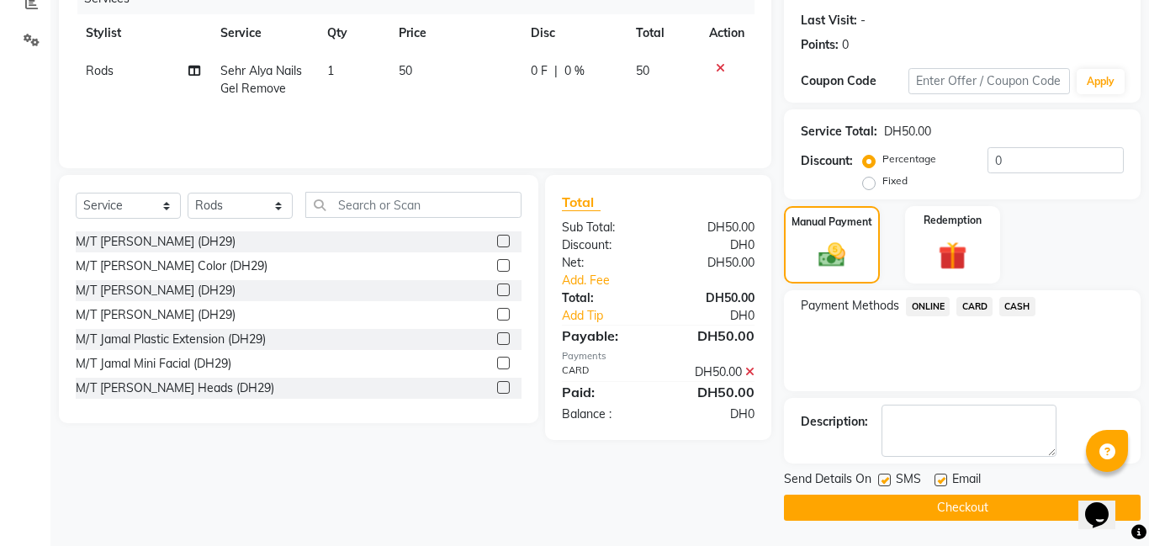
click at [953, 514] on button "Checkout" at bounding box center [962, 508] width 357 height 26
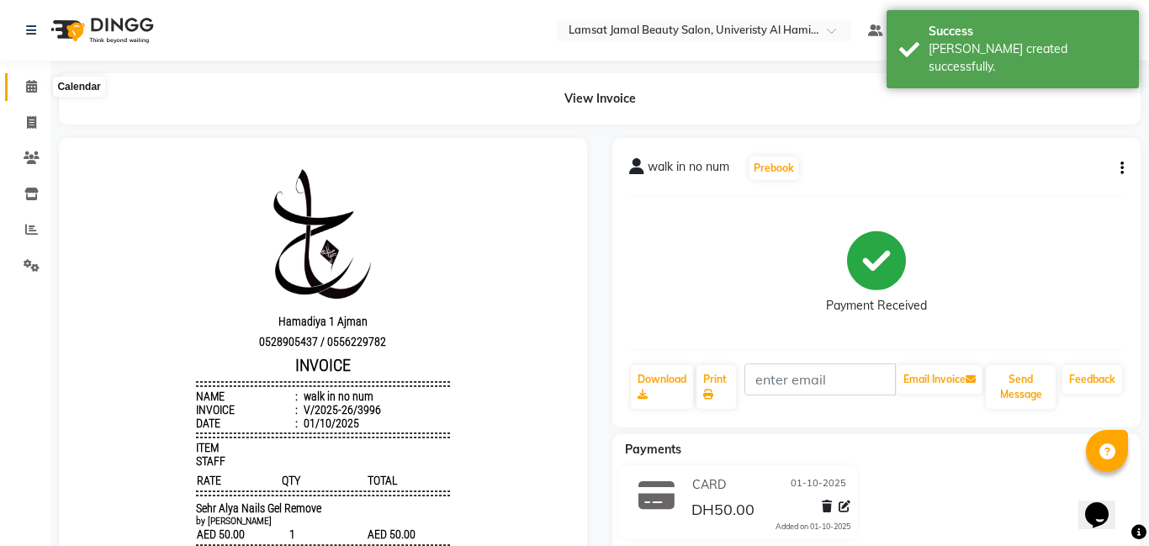
click at [28, 83] on icon at bounding box center [31, 86] width 11 height 13
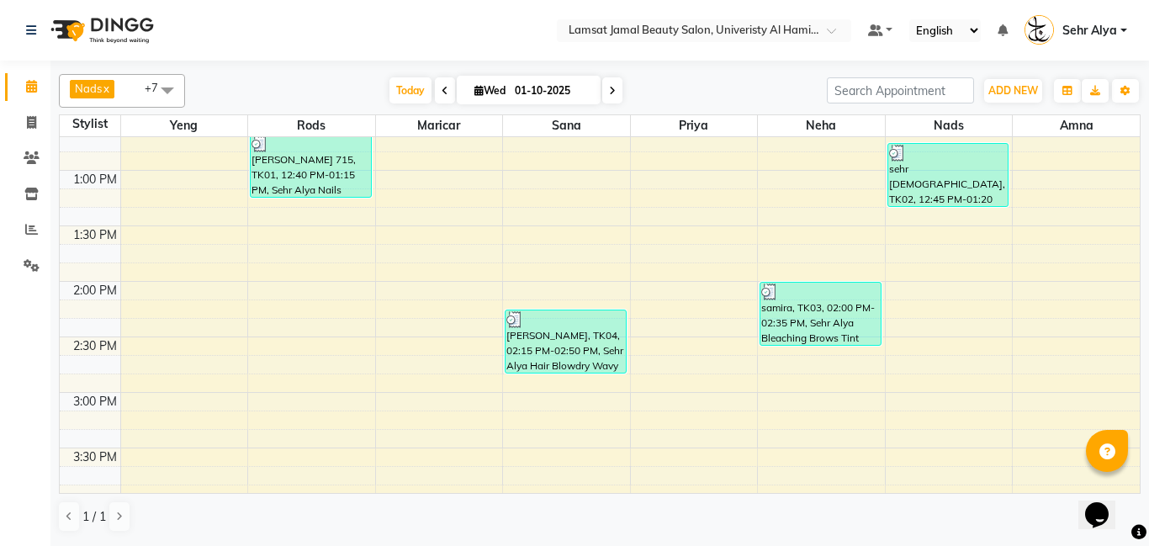
scroll to position [394, 0]
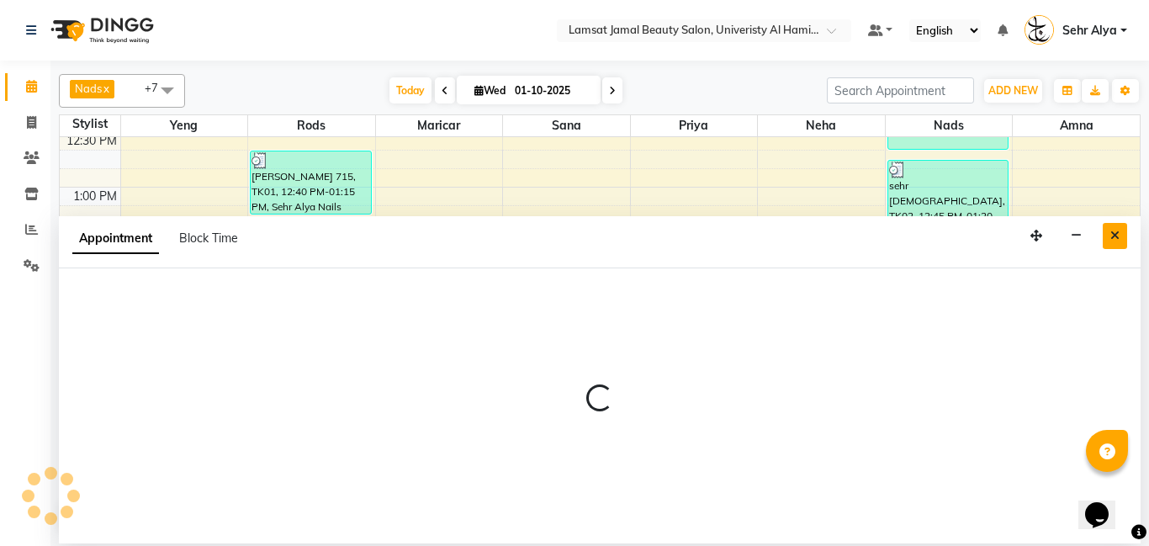
click at [1112, 234] on icon "Close" at bounding box center [1115, 236] width 9 height 12
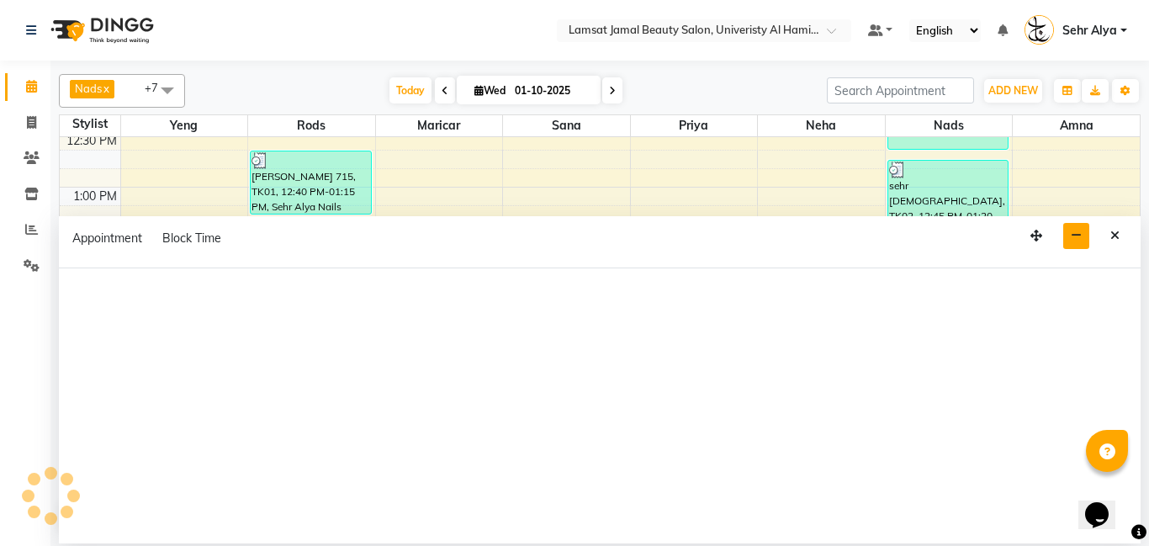
select select "79916"
select select "tentative"
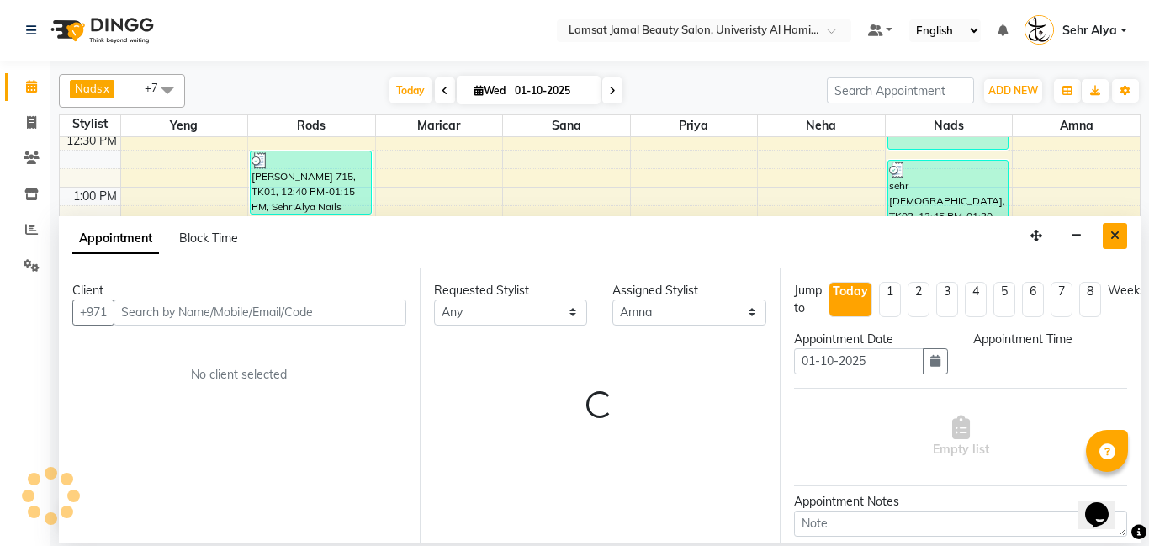
click at [1118, 234] on icon "Close" at bounding box center [1115, 236] width 9 height 12
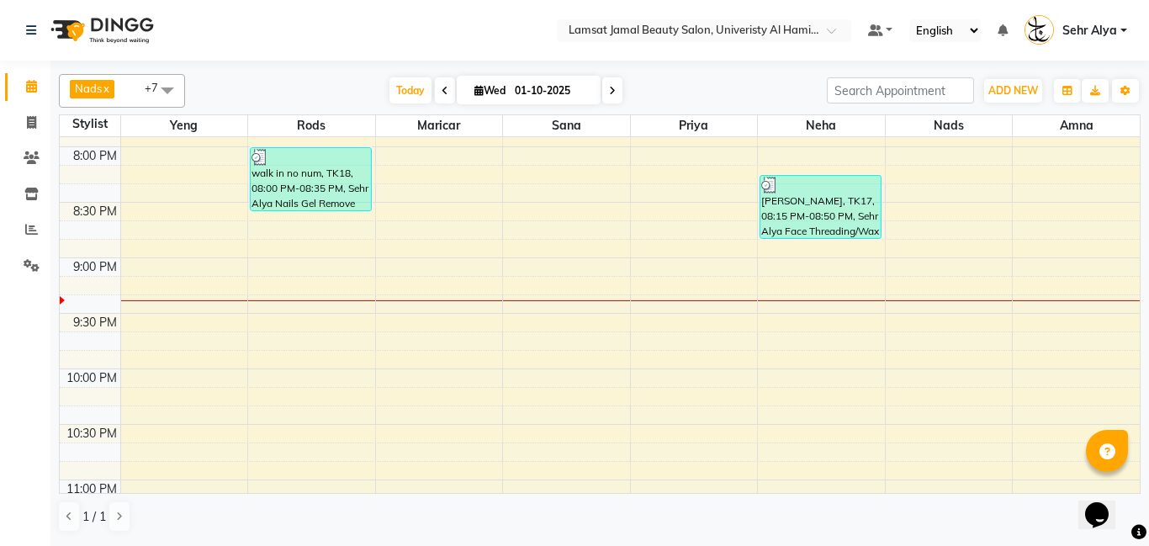
scroll to position [1218, 0]
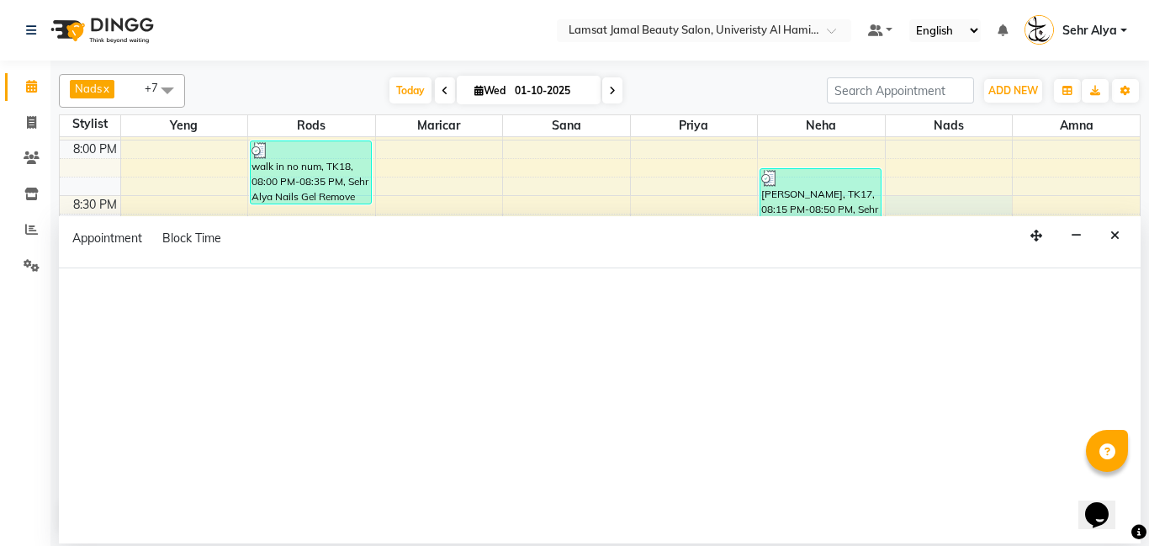
select select "79915"
select select "tentative"
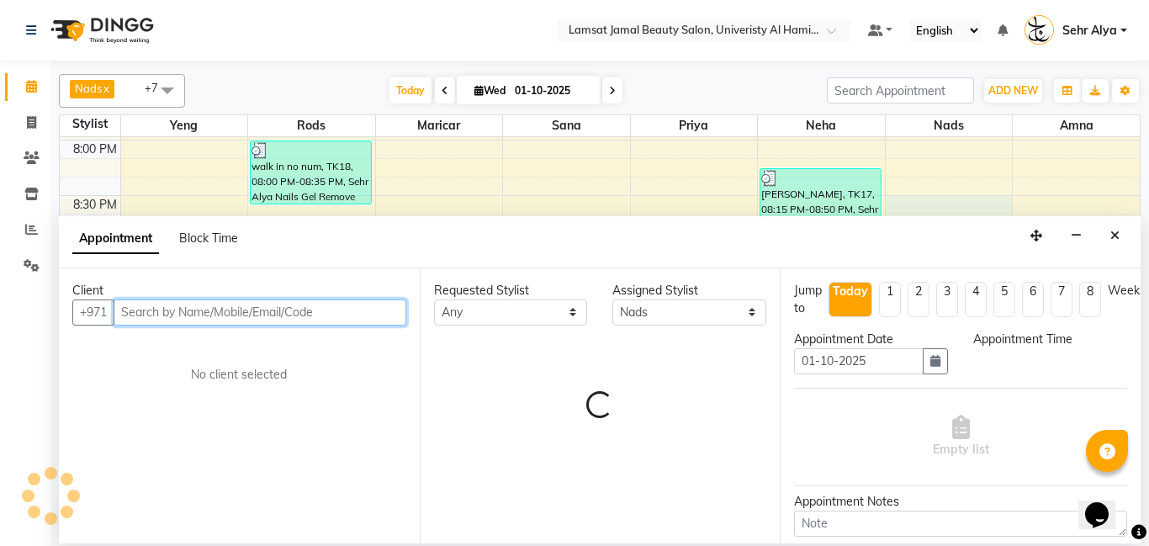
select select "1230"
click at [338, 313] on input "text" at bounding box center [260, 313] width 293 height 26
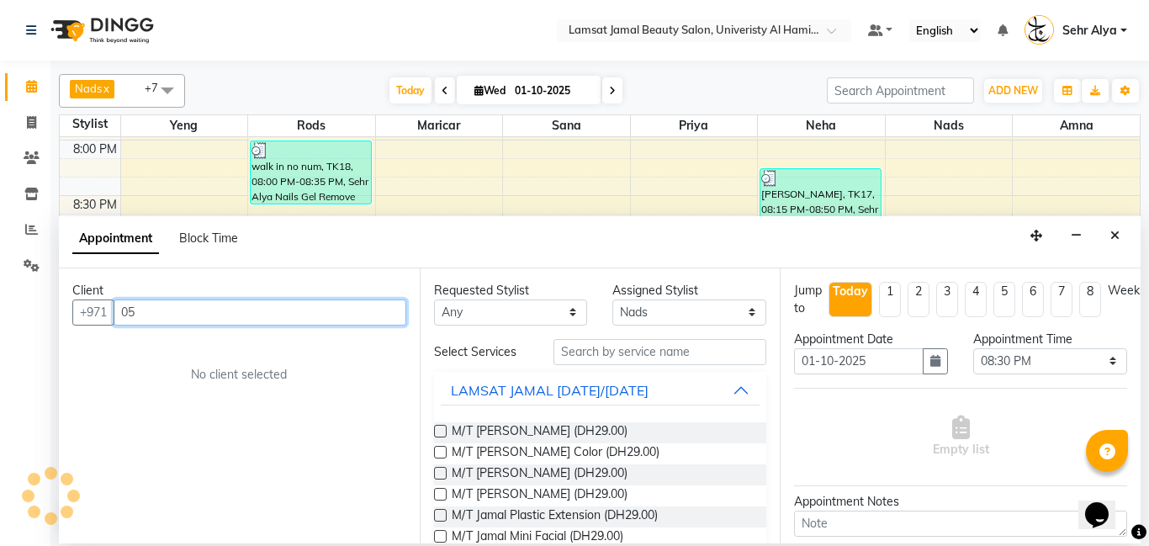
type input "0"
click at [149, 321] on input "5056375959" at bounding box center [225, 313] width 223 height 26
click at [135, 311] on input "5056375959" at bounding box center [225, 313] width 223 height 26
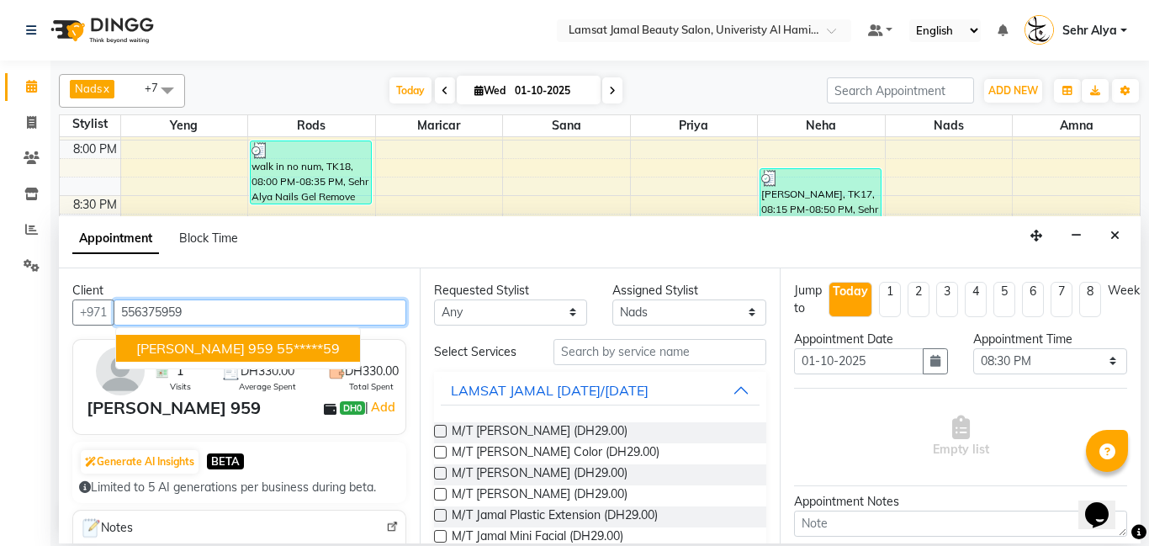
click at [141, 316] on input "556375959" at bounding box center [260, 313] width 293 height 26
click at [134, 308] on input "556375959" at bounding box center [260, 313] width 293 height 26
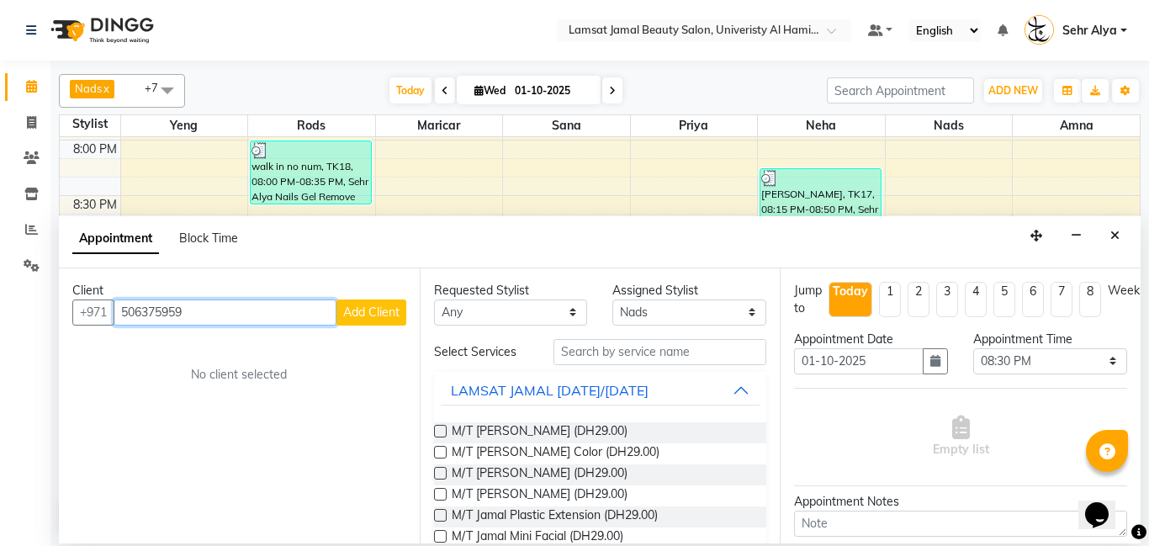
type input "506375959"
click at [351, 311] on span "Add Client" at bounding box center [371, 312] width 56 height 15
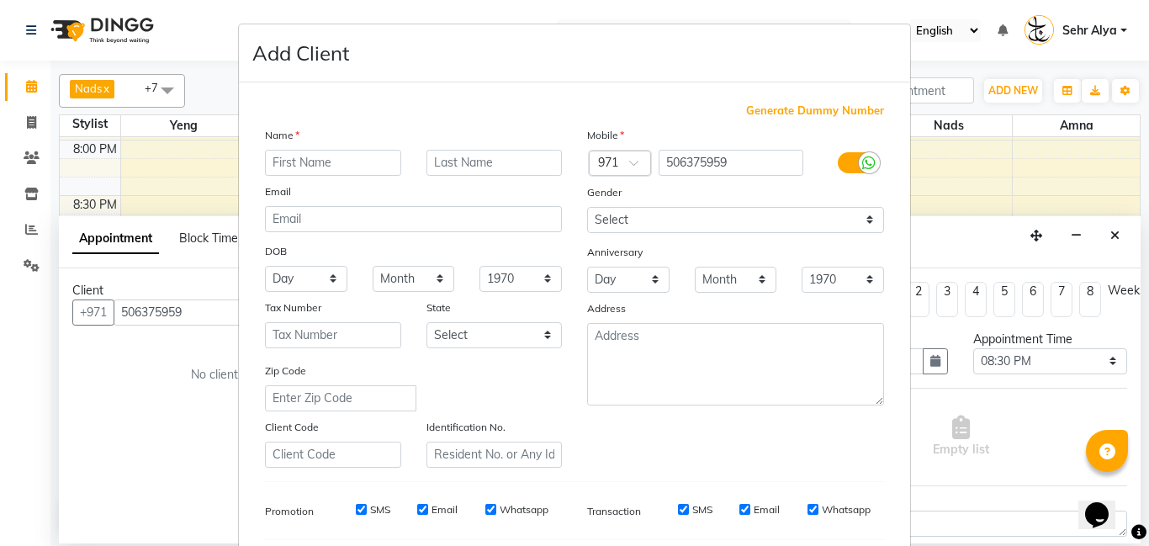
click at [304, 157] on input "text" at bounding box center [333, 163] width 136 height 26
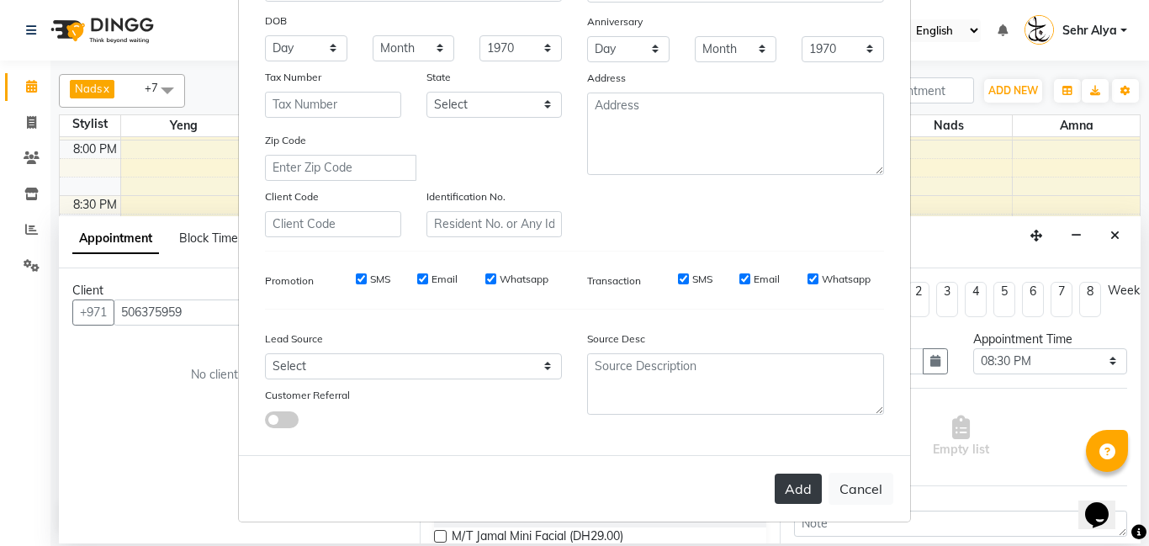
type input "sehr nadia|aisha"
click at [807, 491] on button "Add" at bounding box center [798, 489] width 47 height 30
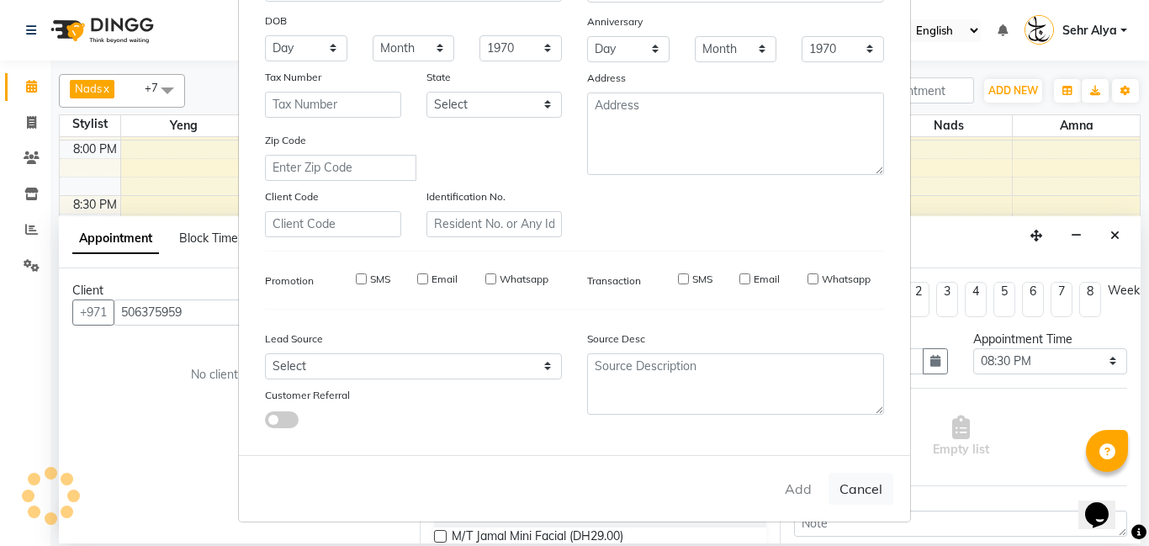
type input "50*****59"
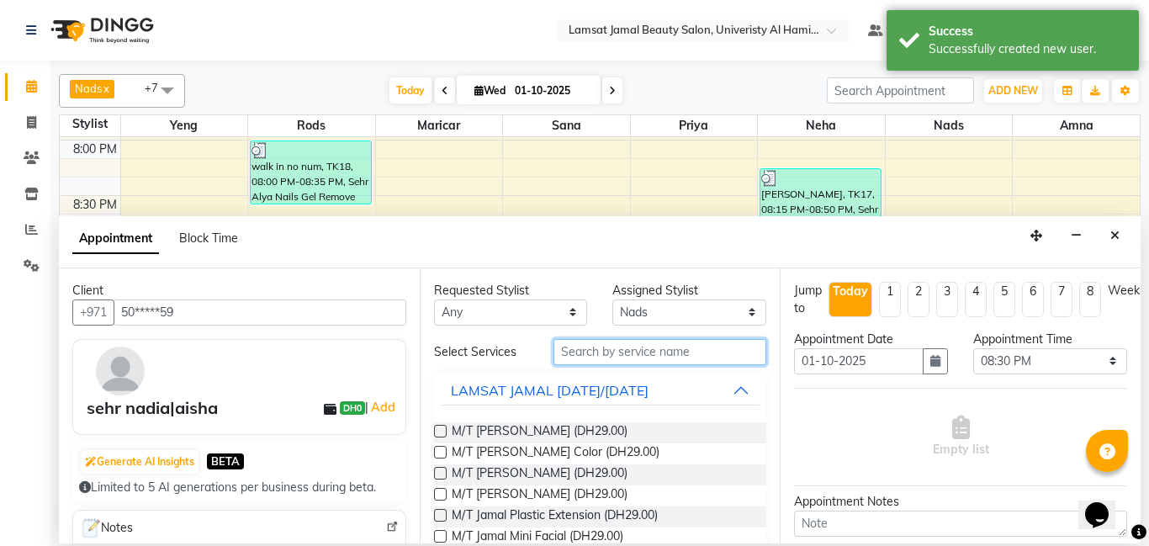
click at [679, 348] on input "text" at bounding box center [661, 352] width 214 height 26
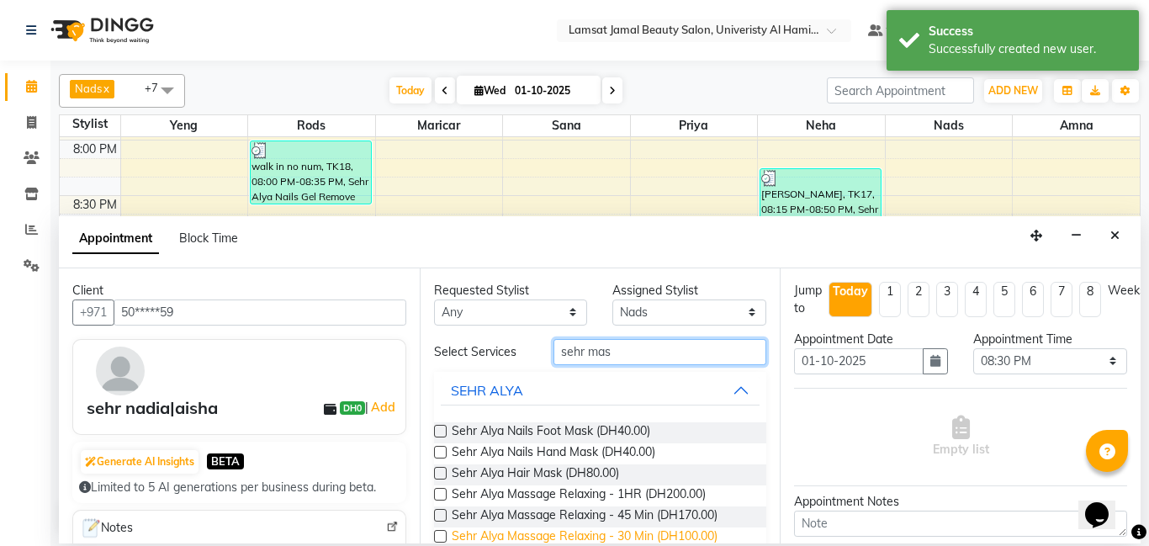
type input "sehr mas"
click at [634, 533] on span "Sehr Alya Massage Relaxing - 30 Min (DH100.00)" at bounding box center [585, 538] width 266 height 21
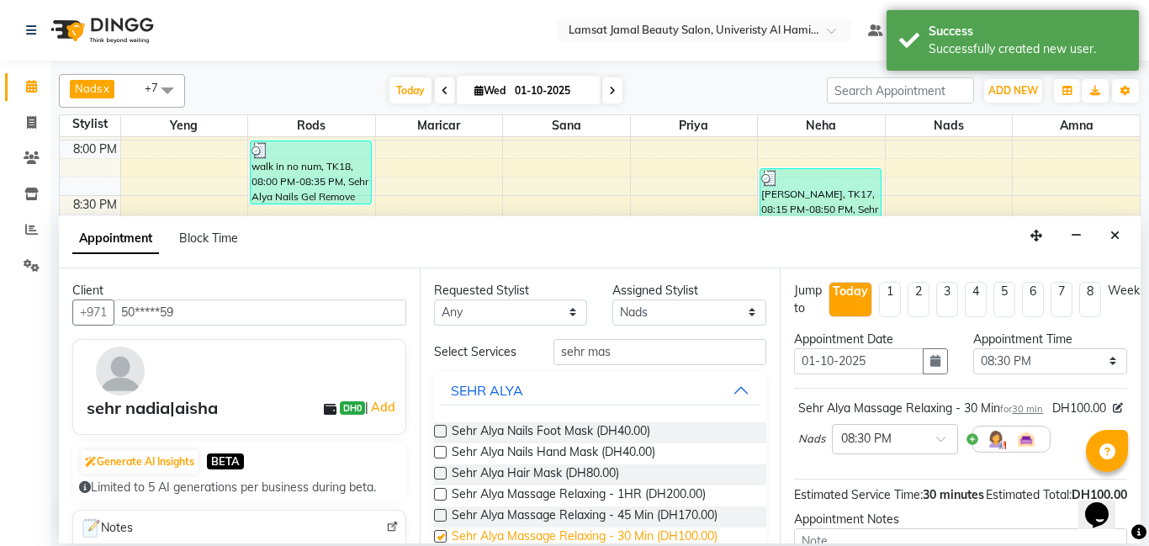
checkbox input "false"
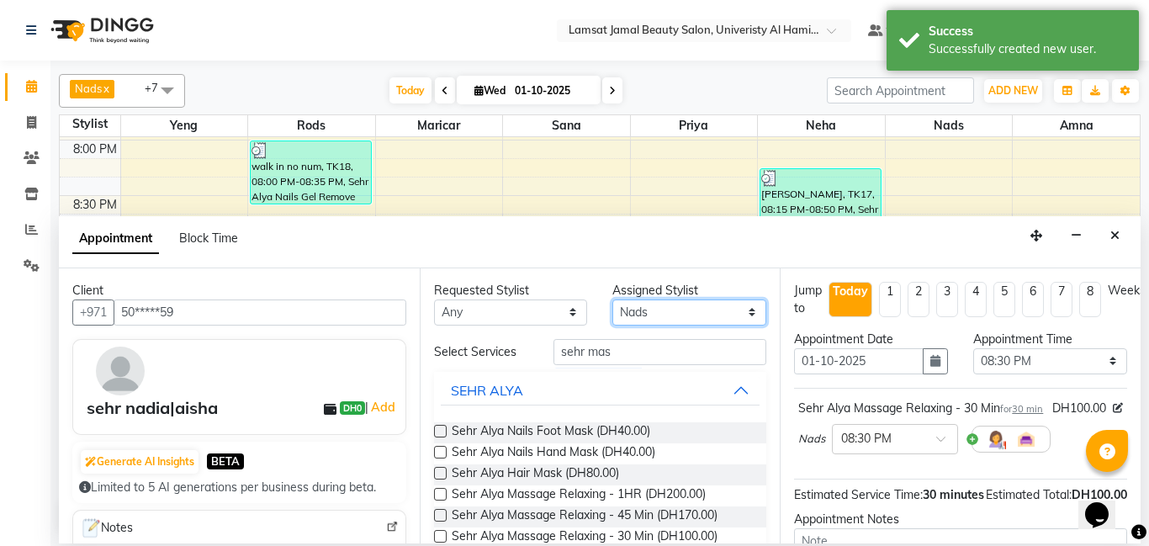
click at [678, 315] on select "Select [PERSON_NAME] Amna [PERSON_NAME] [PERSON_NAME] Ebda Lamsat [PERSON_NAME]…" at bounding box center [690, 313] width 154 height 26
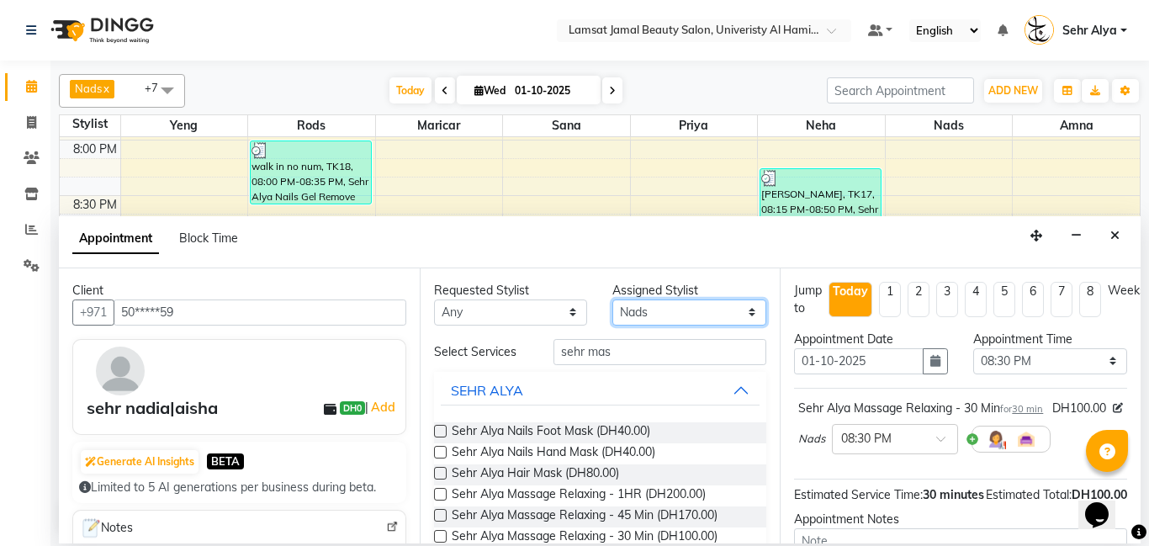
select select "79914"
click at [613, 300] on select "Select [PERSON_NAME] Amna [PERSON_NAME] [PERSON_NAME] Ebda Lamsat [PERSON_NAME]…" at bounding box center [690, 313] width 154 height 26
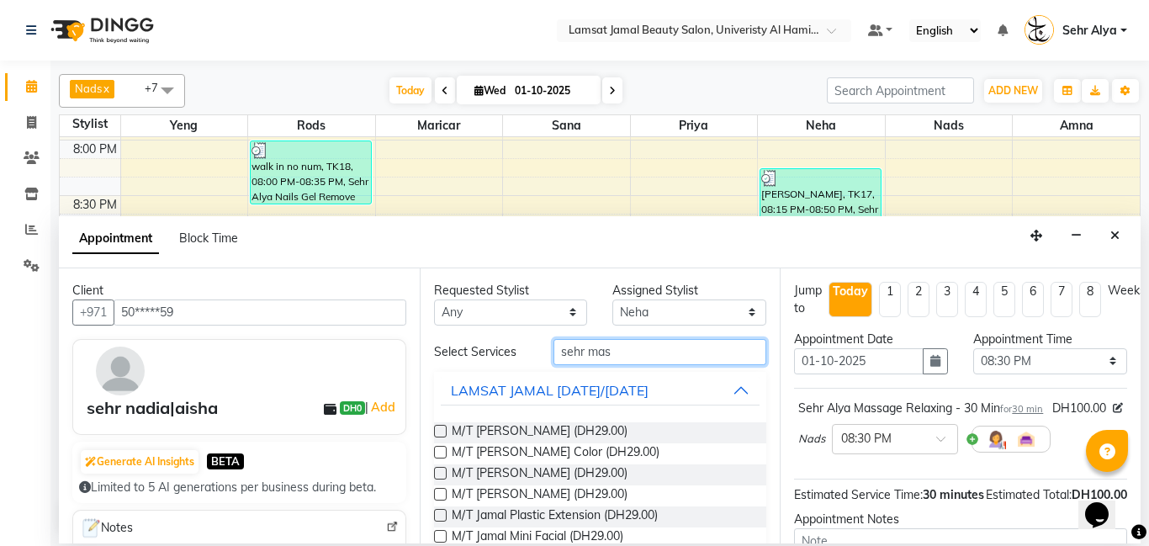
click at [650, 352] on input "sehr mas" at bounding box center [661, 352] width 214 height 26
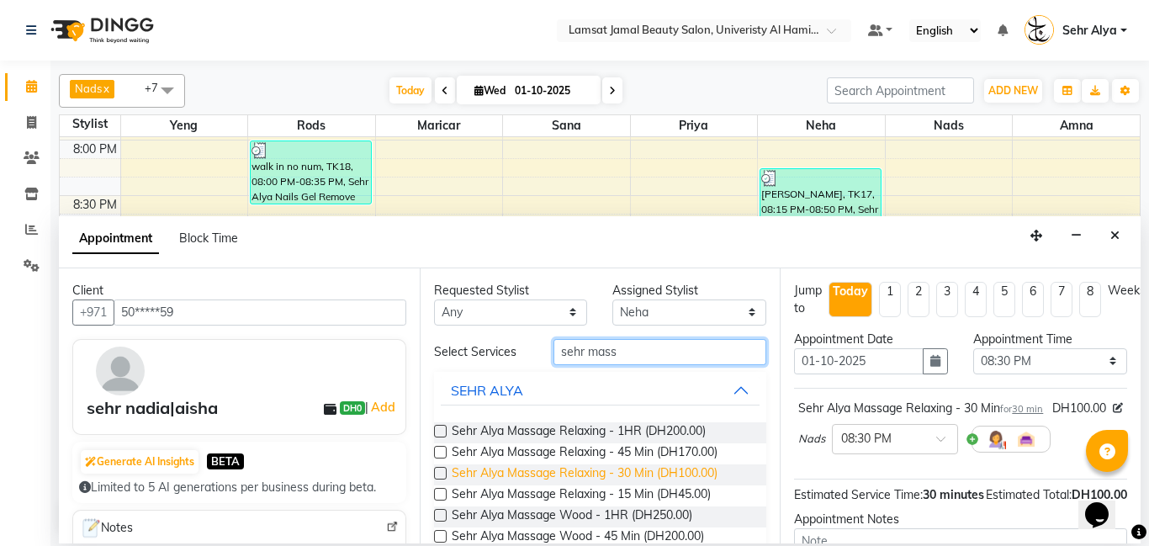
type input "sehr mass"
click at [687, 476] on span "Sehr Alya Massage Relaxing - 30 Min (DH100.00)" at bounding box center [585, 474] width 266 height 21
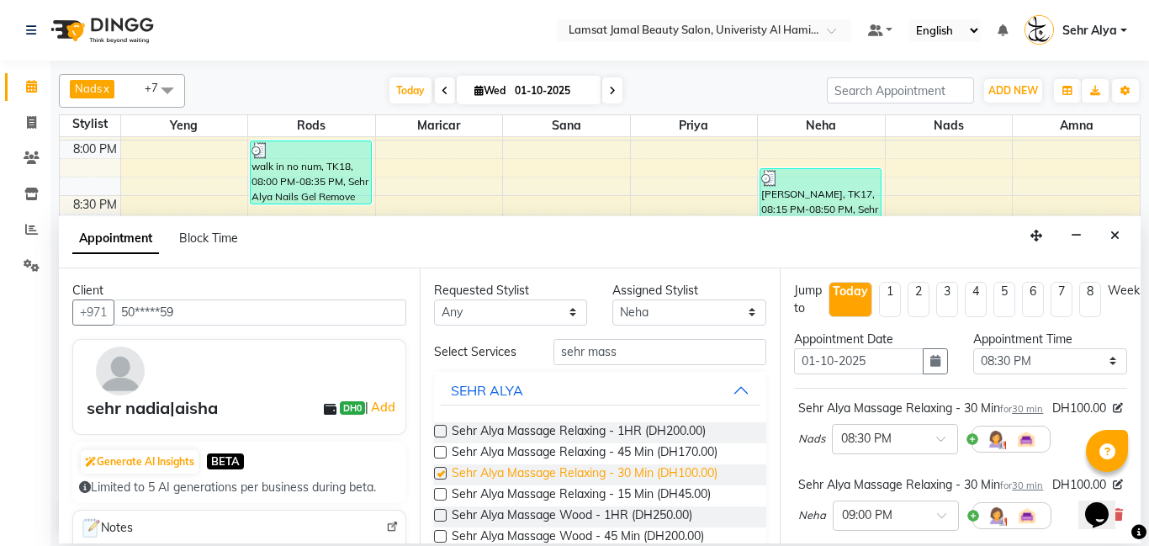
checkbox input "false"
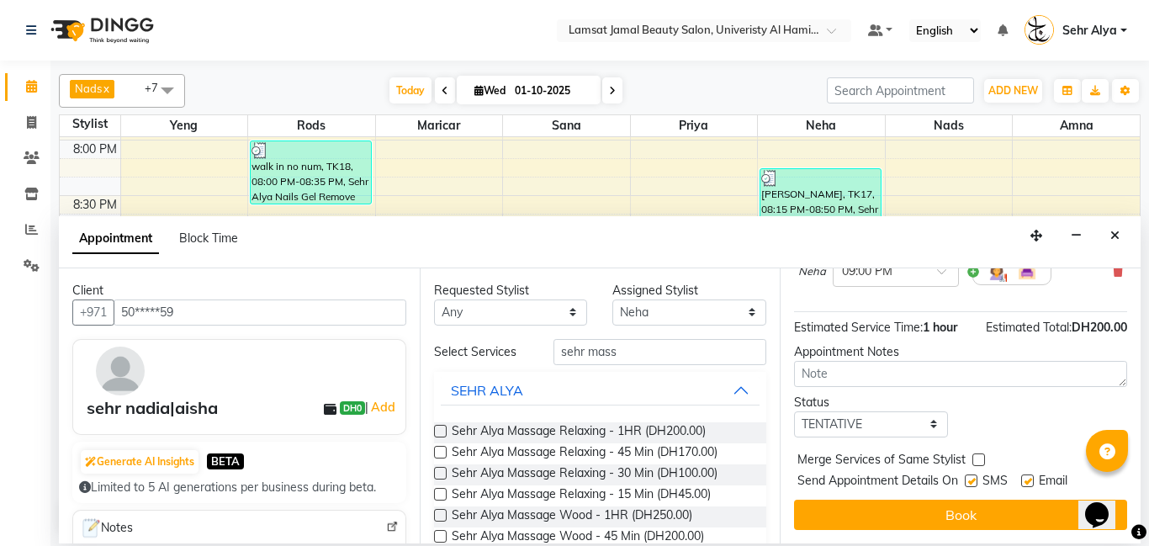
click at [978, 458] on label at bounding box center [979, 460] width 13 height 13
click at [978, 458] on input "checkbox" at bounding box center [978, 461] width 11 height 11
checkbox input "true"
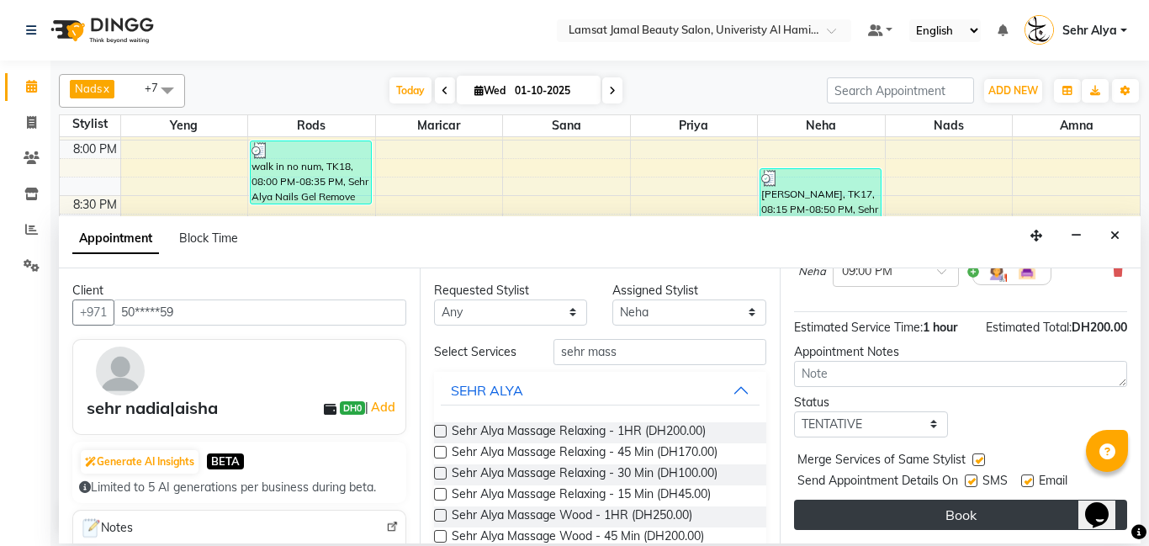
click at [973, 503] on button "Book" at bounding box center [960, 515] width 333 height 30
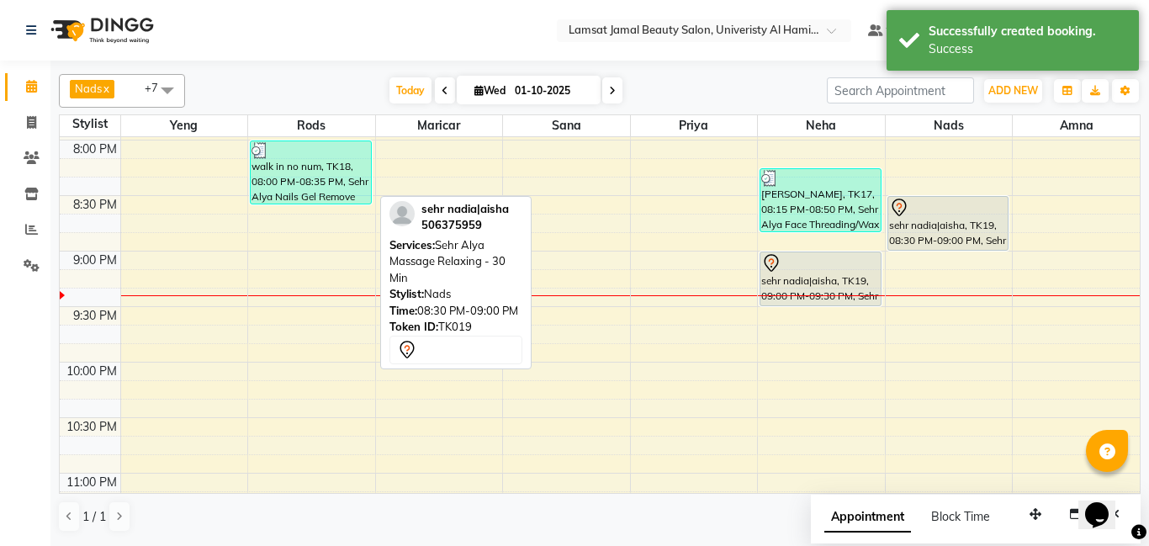
click at [931, 230] on div "sehr nadia|aisha, TK19, 08:30 PM-09:00 PM, Sehr Alya Massage Relaxing - 30 Min" at bounding box center [949, 223] width 120 height 53
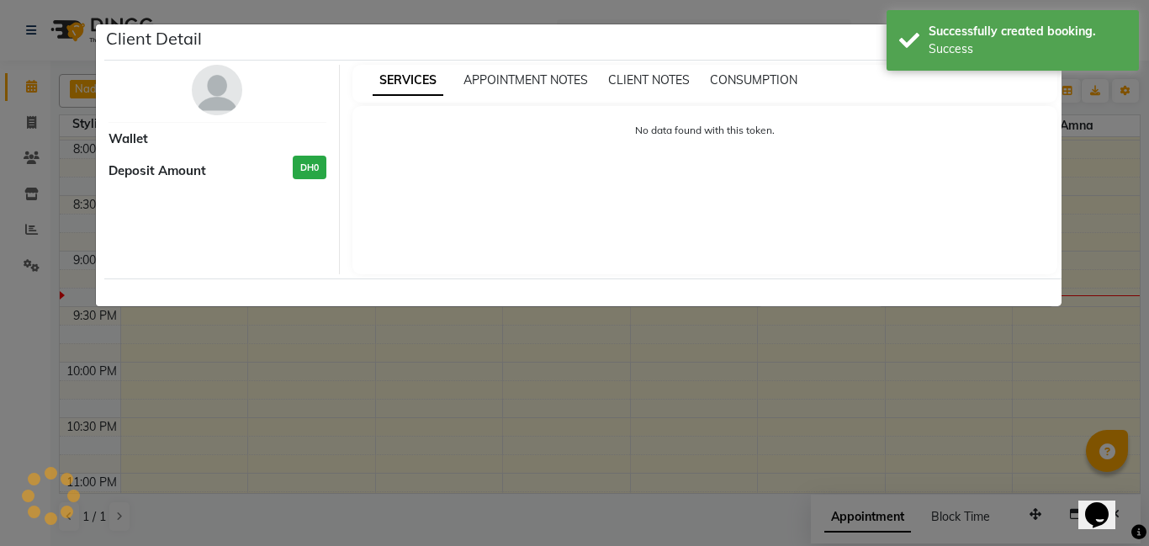
select select "7"
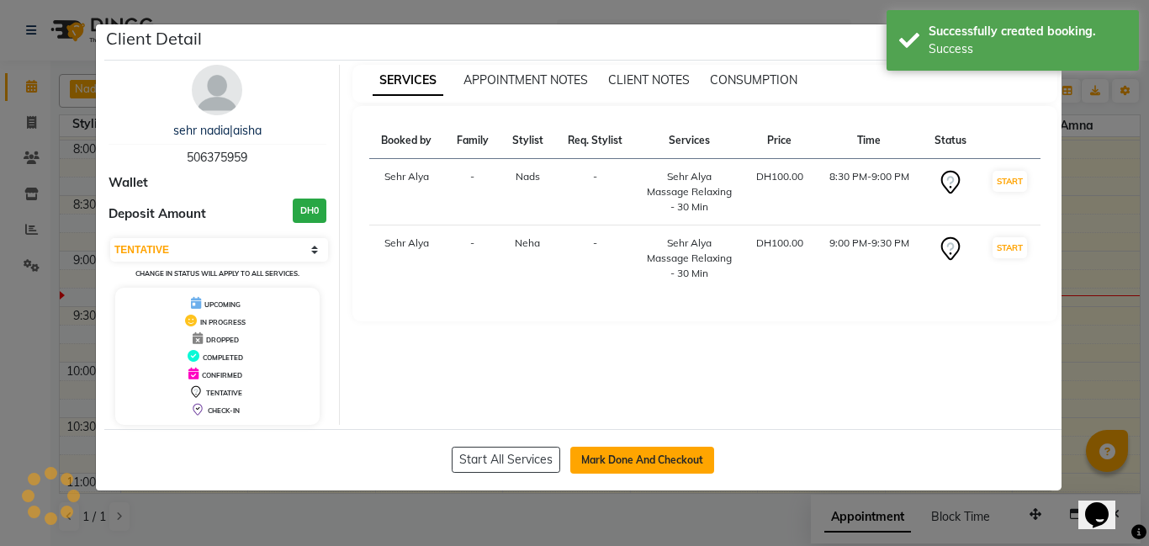
click at [642, 464] on button "Mark Done And Checkout" at bounding box center [642, 460] width 144 height 27
select select "service"
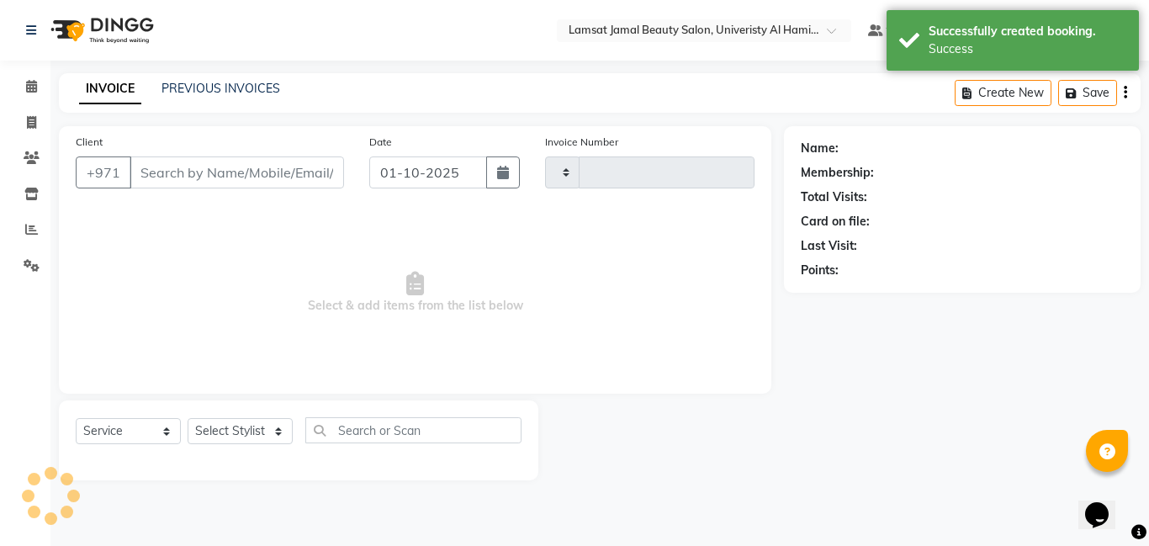
click at [653, 449] on div "Client Detail sehr nadia|aisha 506375959 Wallet Deposit Amount DH0 Select IN SE…" at bounding box center [574, 215] width 959 height 468
select select "8294"
type input "3997"
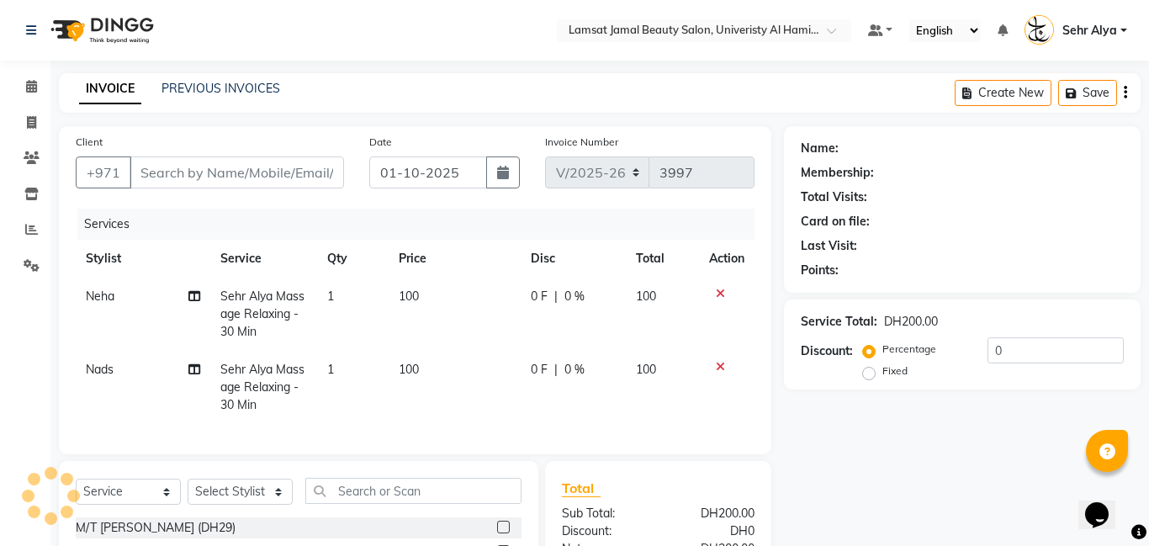
type input "50*****59"
select select "79915"
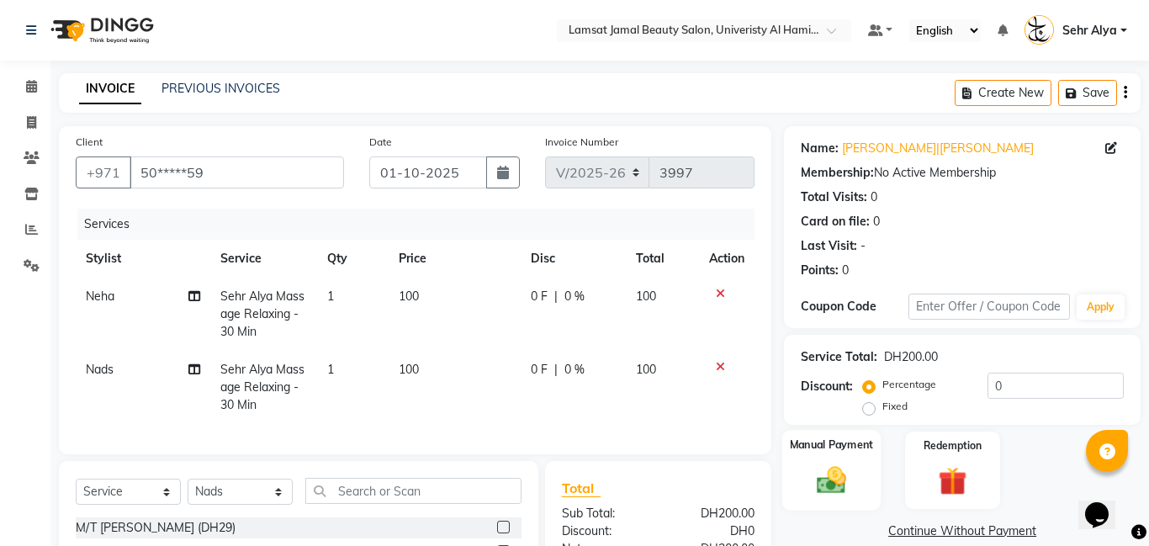
click at [808, 461] on div "Manual Payment" at bounding box center [832, 470] width 99 height 81
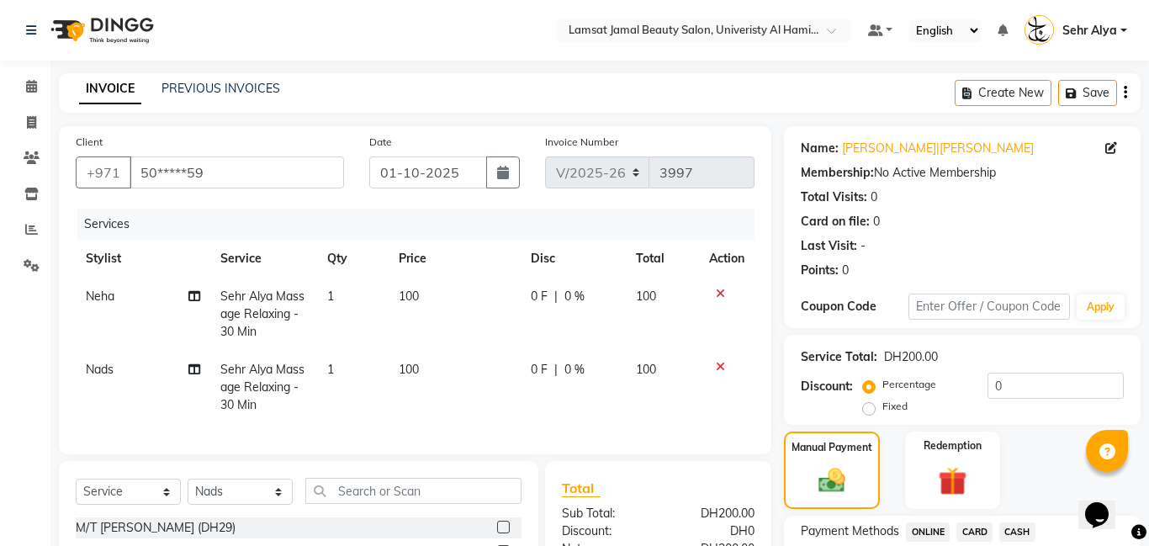
click at [984, 533] on span "CARD" at bounding box center [975, 532] width 36 height 19
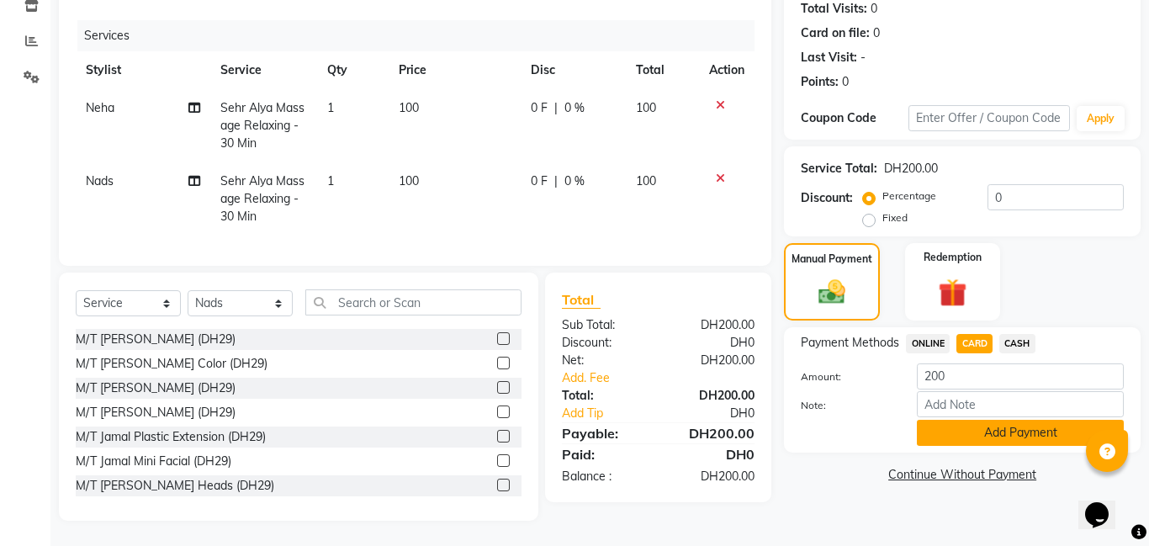
click at [1004, 432] on button "Add Payment" at bounding box center [1020, 433] width 207 height 26
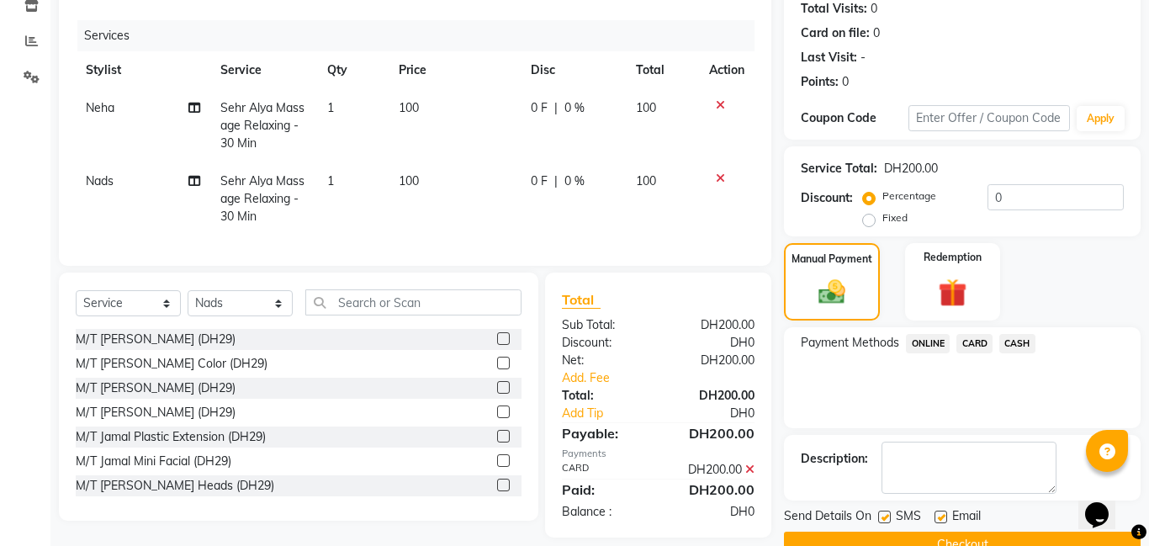
scroll to position [225, 0]
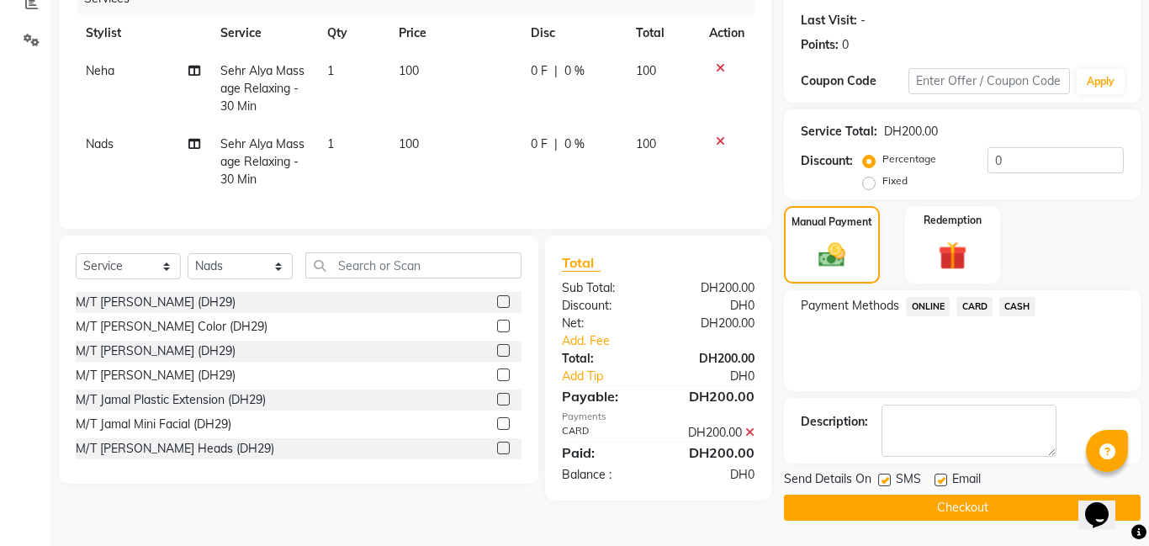
click at [957, 507] on button "Checkout" at bounding box center [962, 508] width 357 height 26
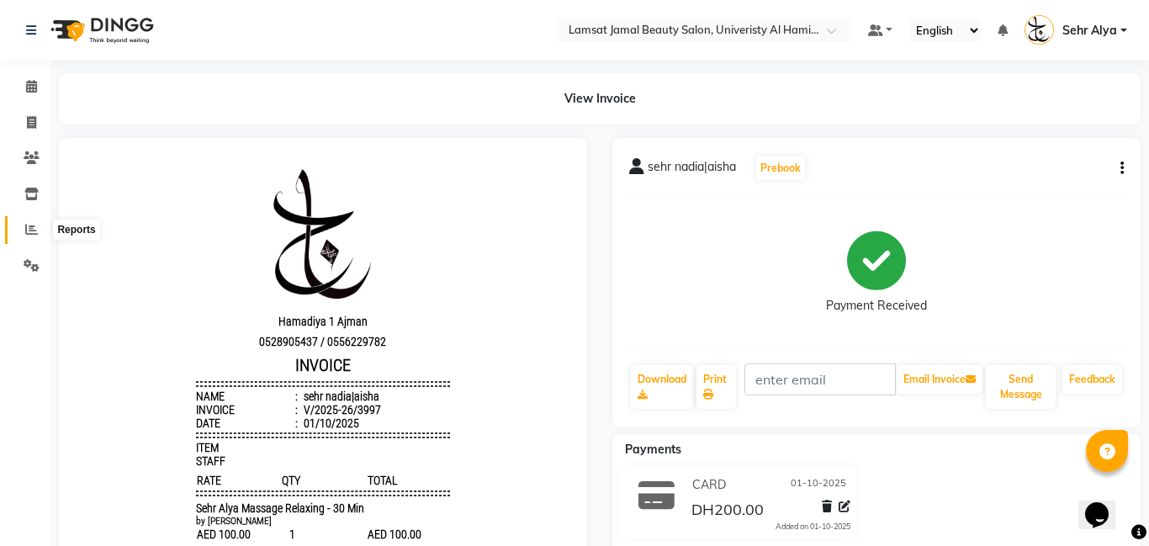
click at [35, 232] on icon at bounding box center [31, 229] width 13 height 13
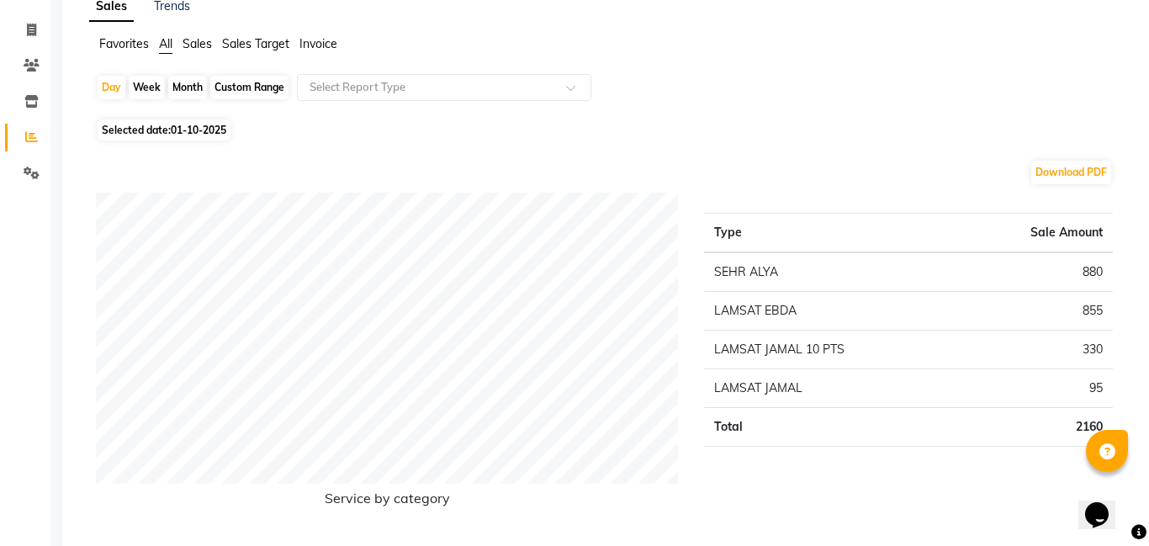
scroll to position [56, 0]
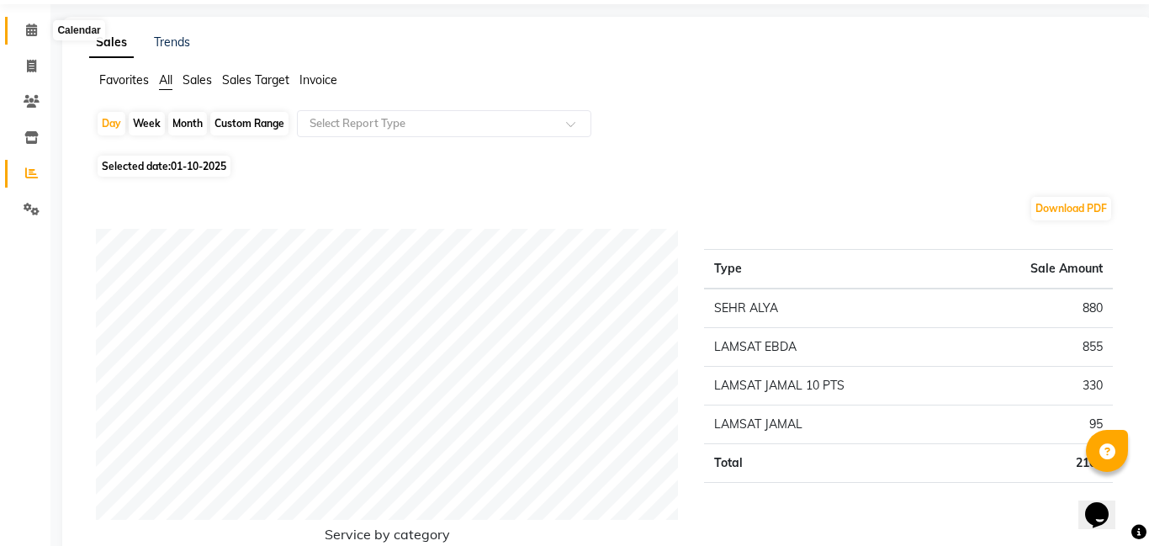
click at [24, 34] on span at bounding box center [31, 30] width 29 height 19
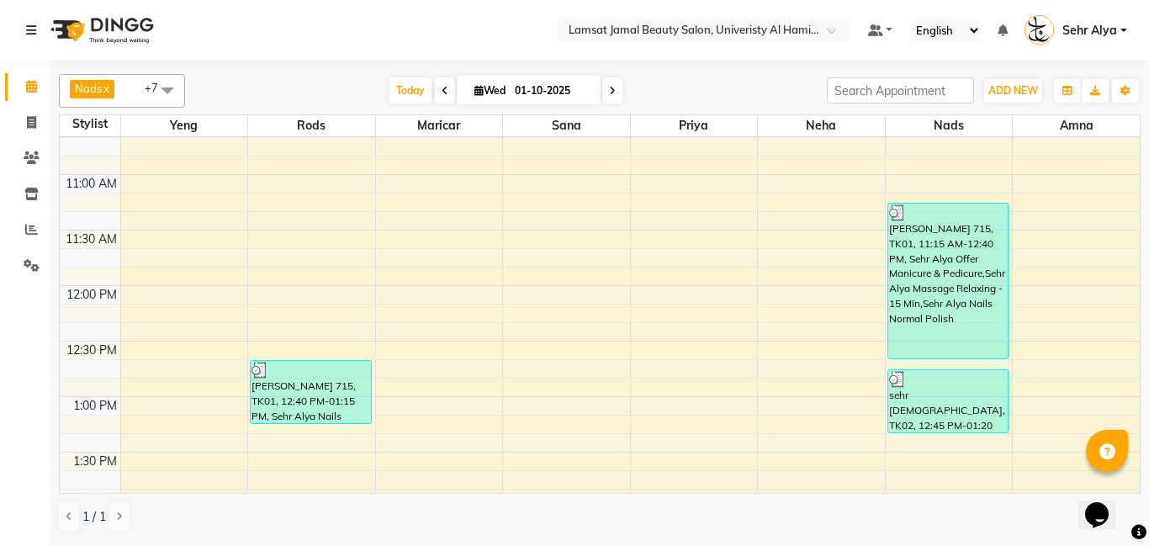
scroll to position [191, 0]
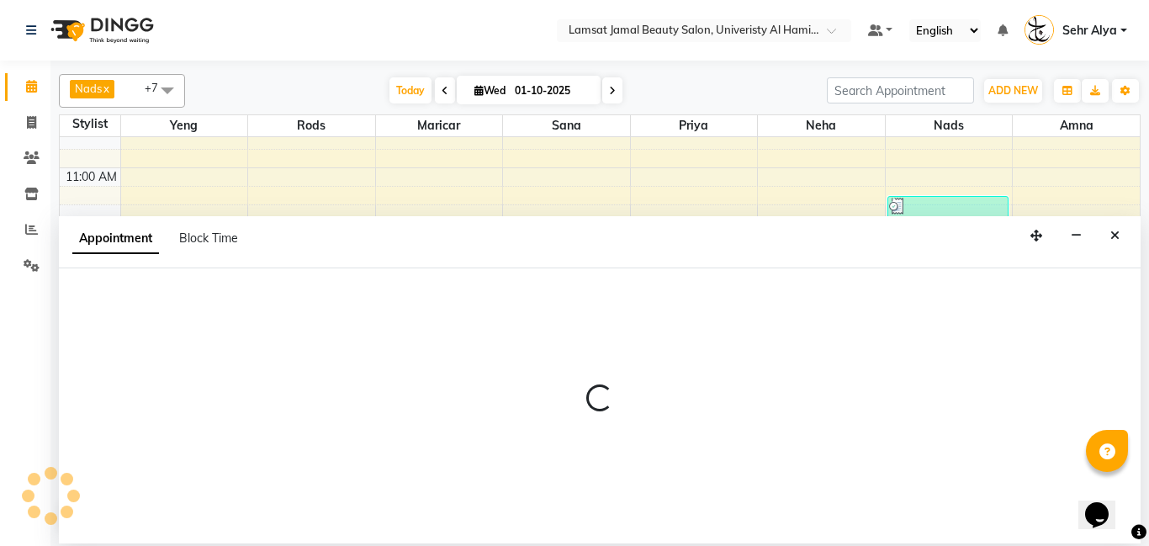
select select "79912"
select select "tentative"
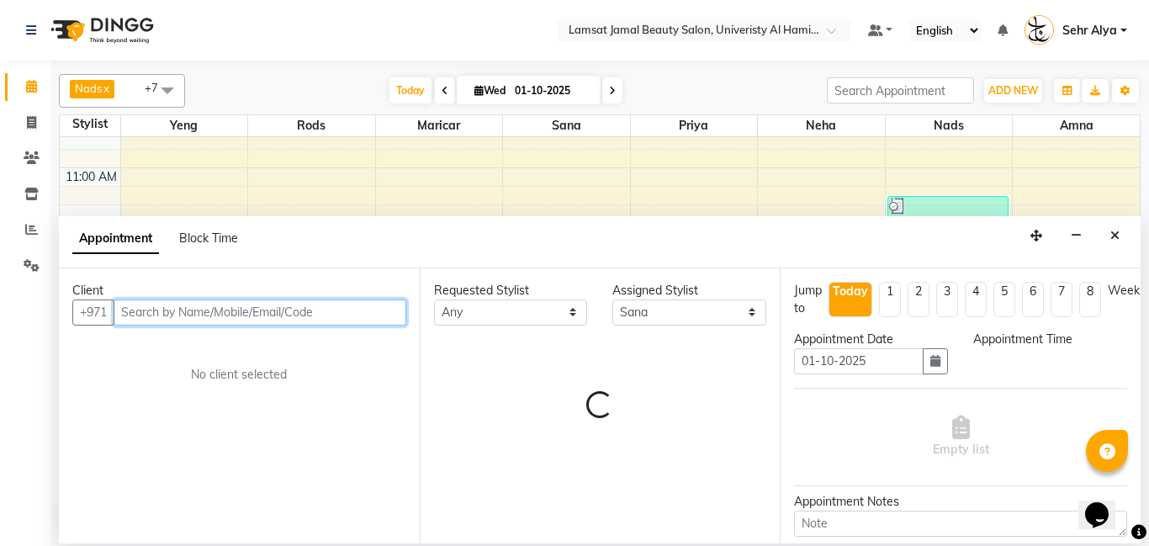
click at [245, 314] on input "text" at bounding box center [260, 313] width 293 height 26
select select "750"
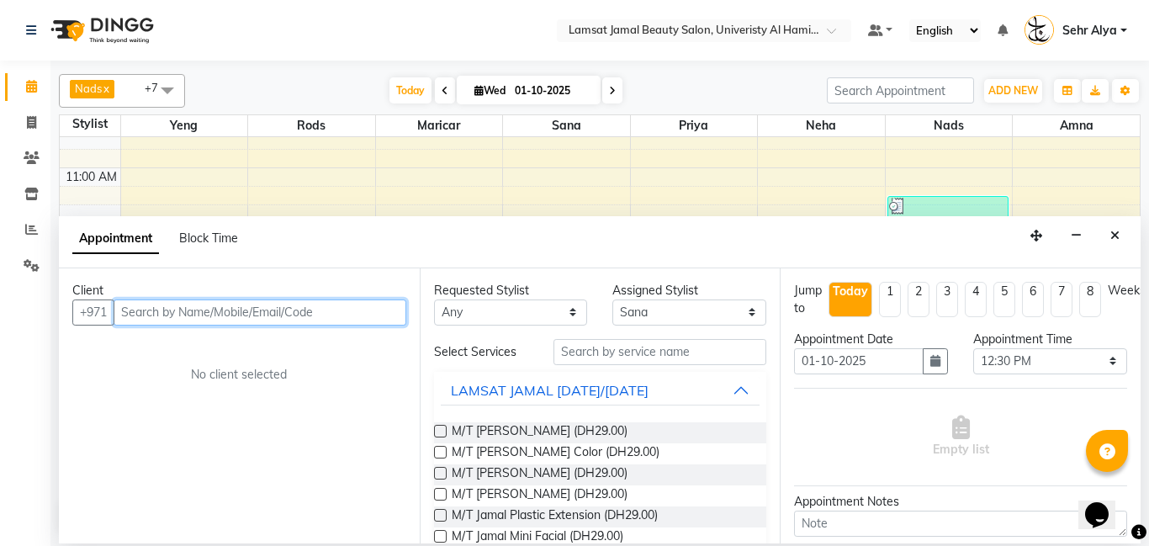
click at [109, 195] on td at bounding box center [90, 195] width 61 height 19
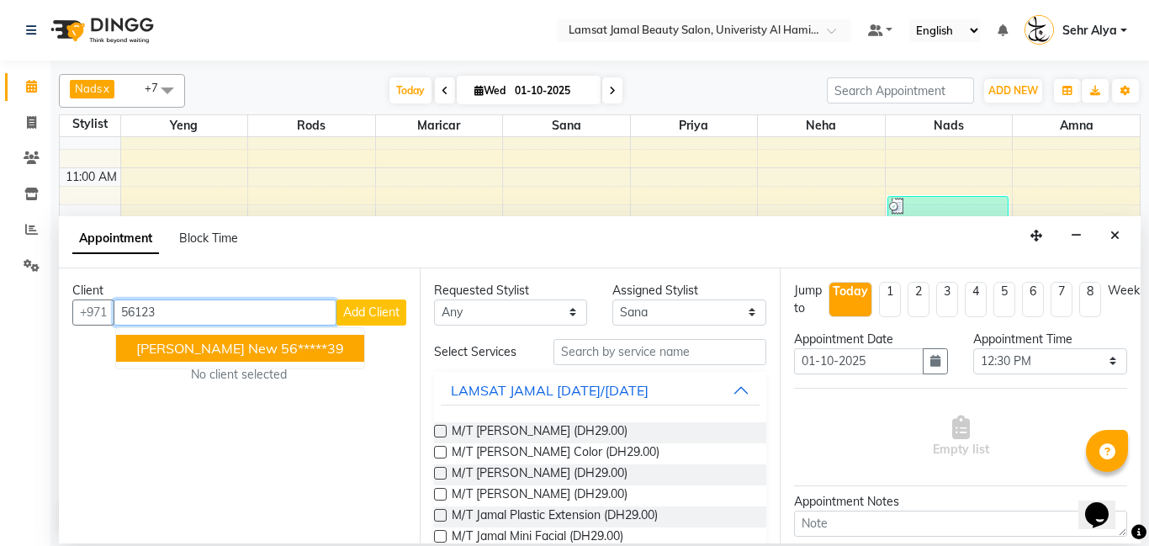
click at [226, 341] on span "[PERSON_NAME] new" at bounding box center [206, 348] width 141 height 17
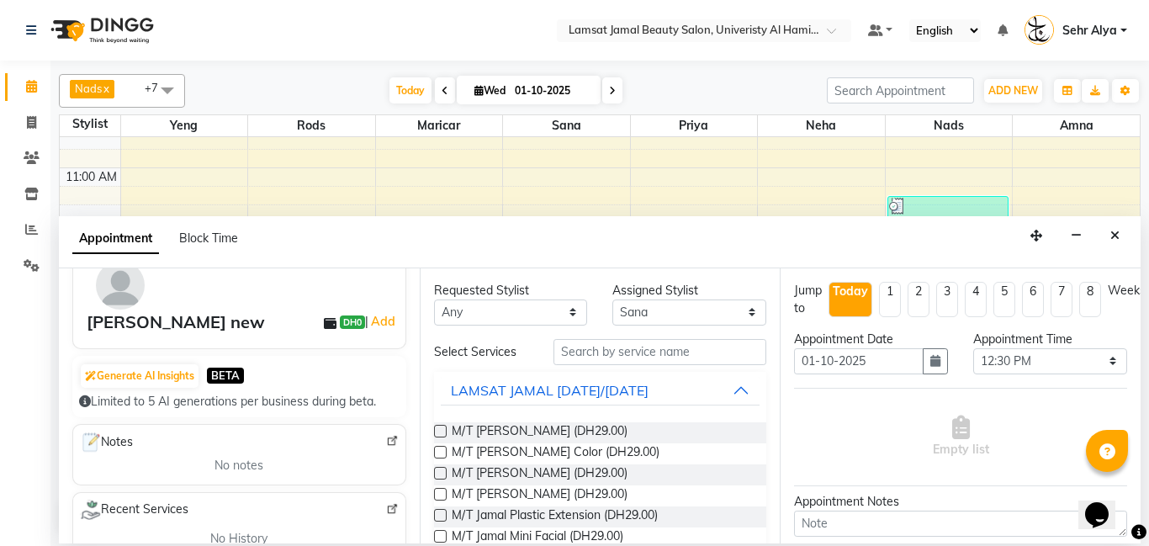
scroll to position [98, 0]
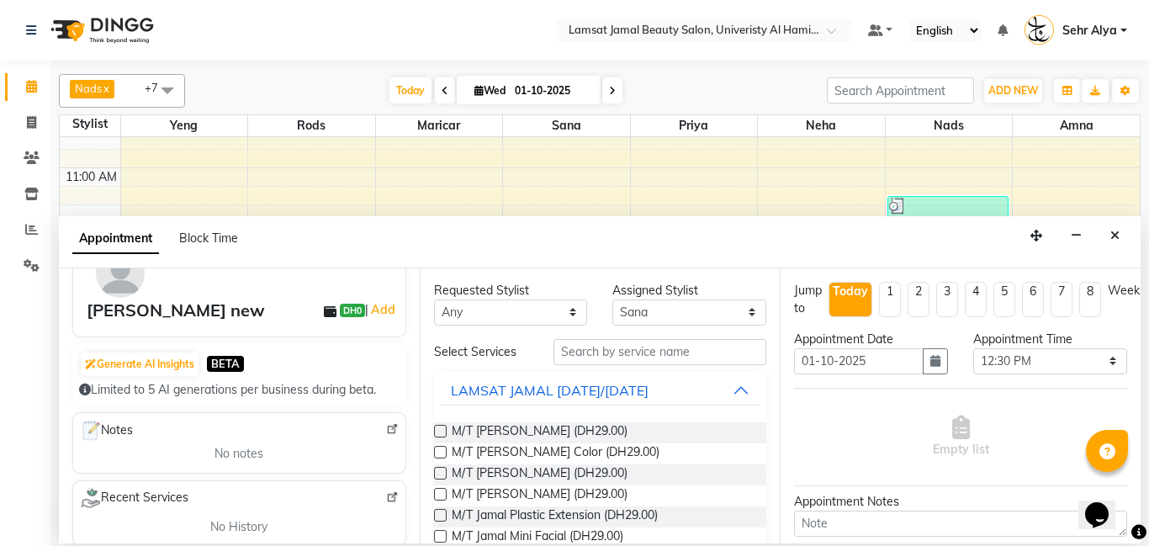
type input "56*****39"
click at [571, 357] on input "text" at bounding box center [661, 352] width 214 height 26
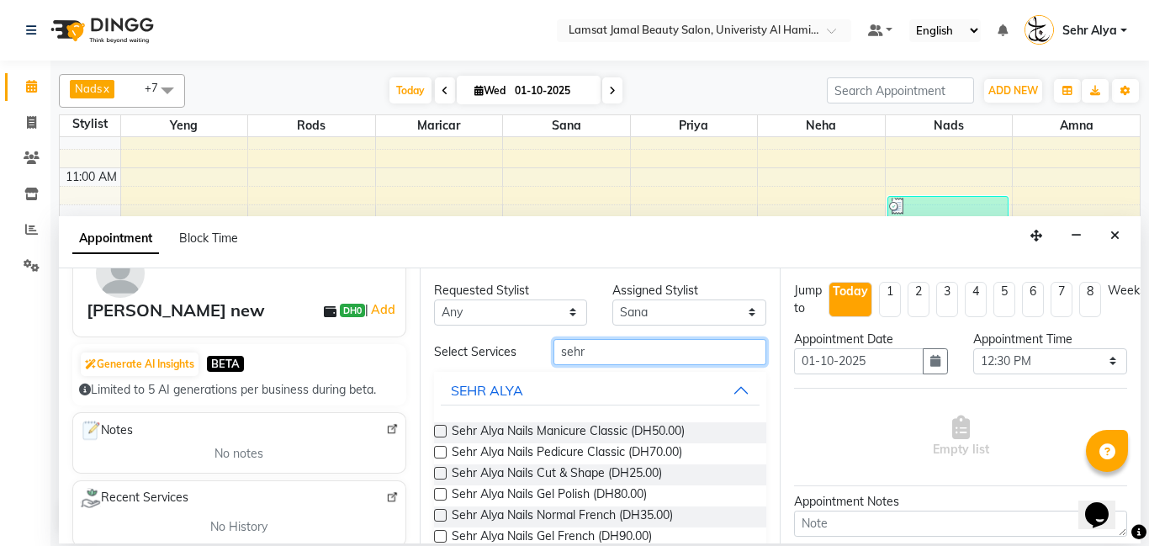
type input "sehr"
click at [714, 390] on button "SEHR ALYA" at bounding box center [601, 390] width 320 height 30
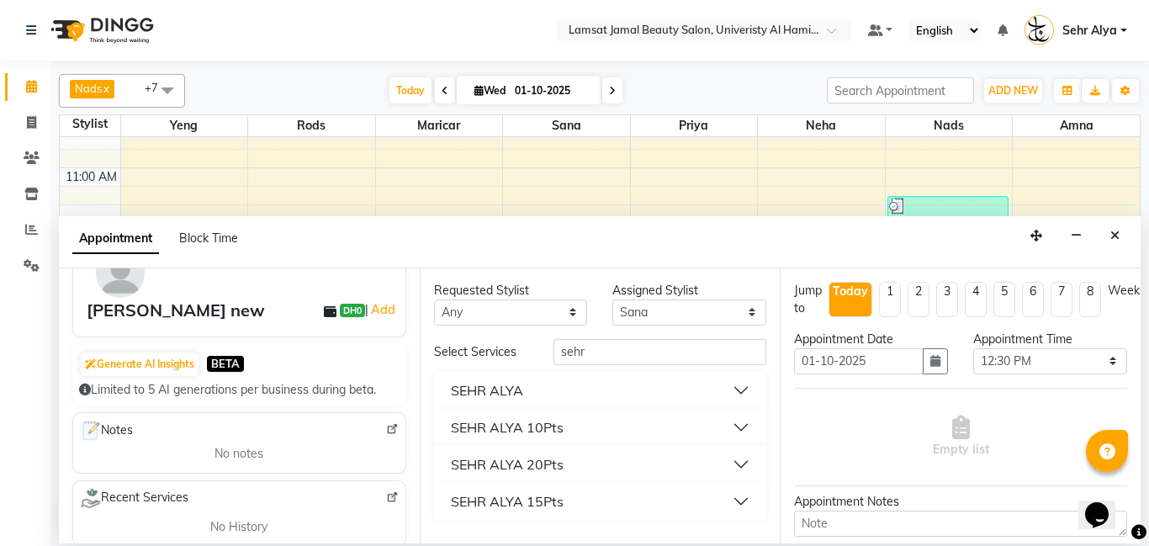
click at [650, 435] on button "SEHR ALYA 10Pts" at bounding box center [601, 427] width 320 height 30
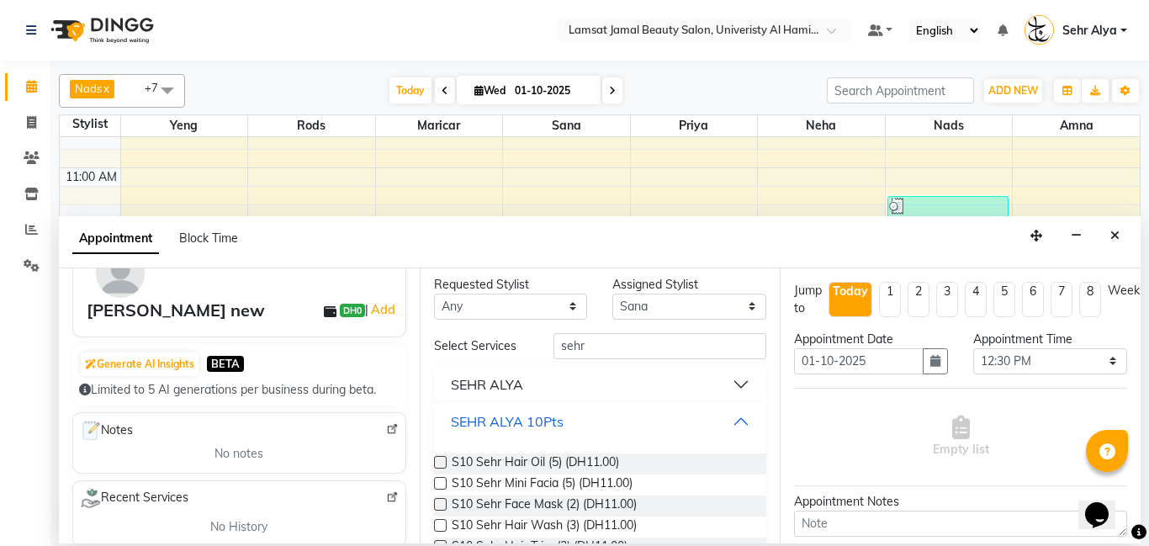
scroll to position [0, 0]
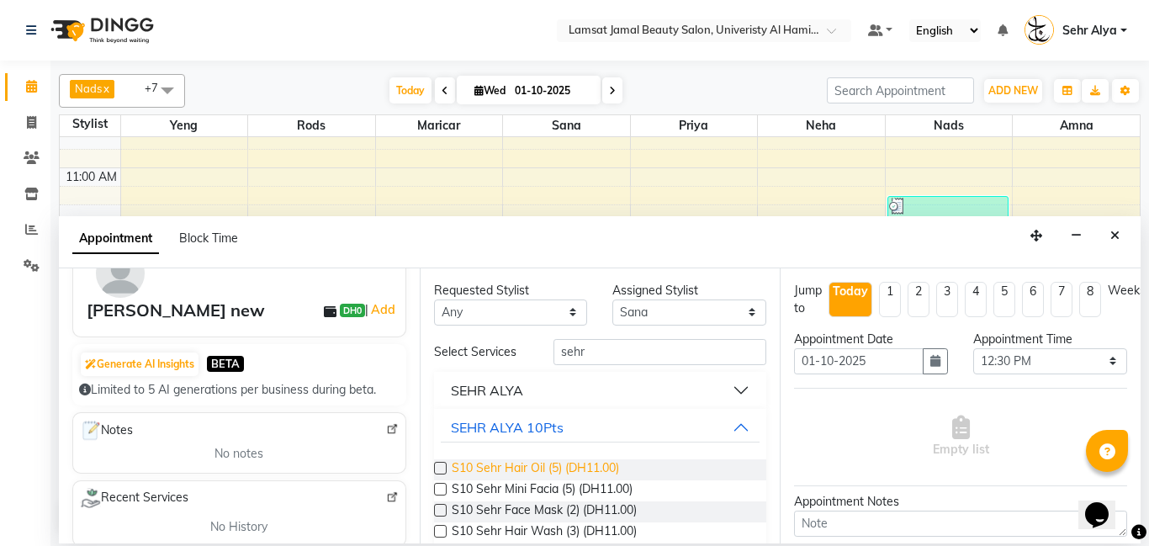
click at [517, 463] on span "S10 Sehr Hair Oil (5) (DH11.00)" at bounding box center [535, 469] width 167 height 21
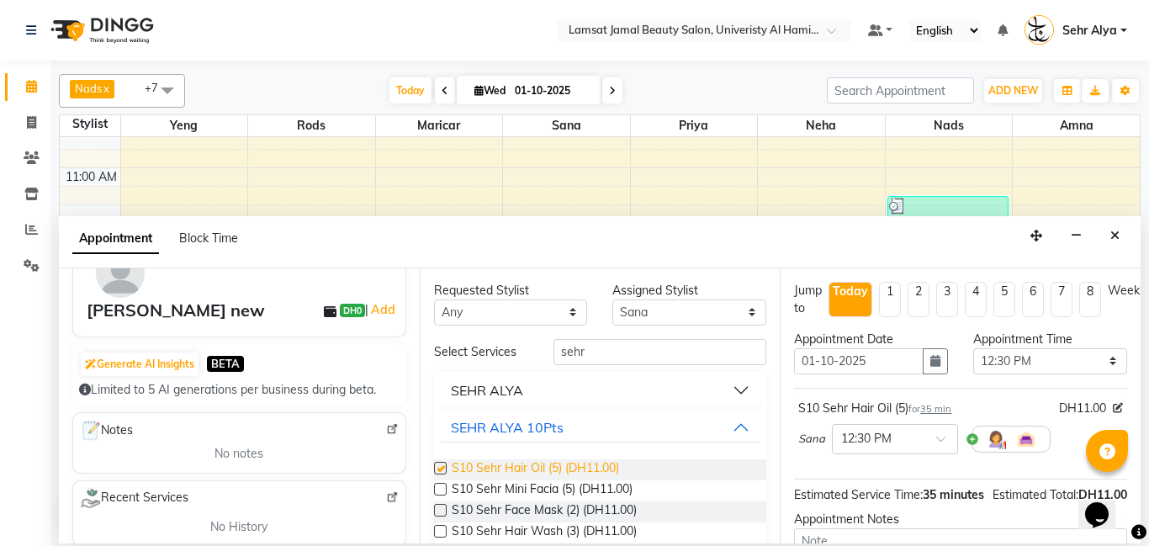
checkbox input "false"
click at [724, 315] on select "Select [PERSON_NAME] Amna [PERSON_NAME] [PERSON_NAME] Ebda Lamsat [PERSON_NAME]…" at bounding box center [690, 313] width 154 height 26
select select "79913"
click at [613, 300] on select "Select [PERSON_NAME] Amna [PERSON_NAME] [PERSON_NAME] Ebda Lamsat [PERSON_NAME]…" at bounding box center [690, 313] width 154 height 26
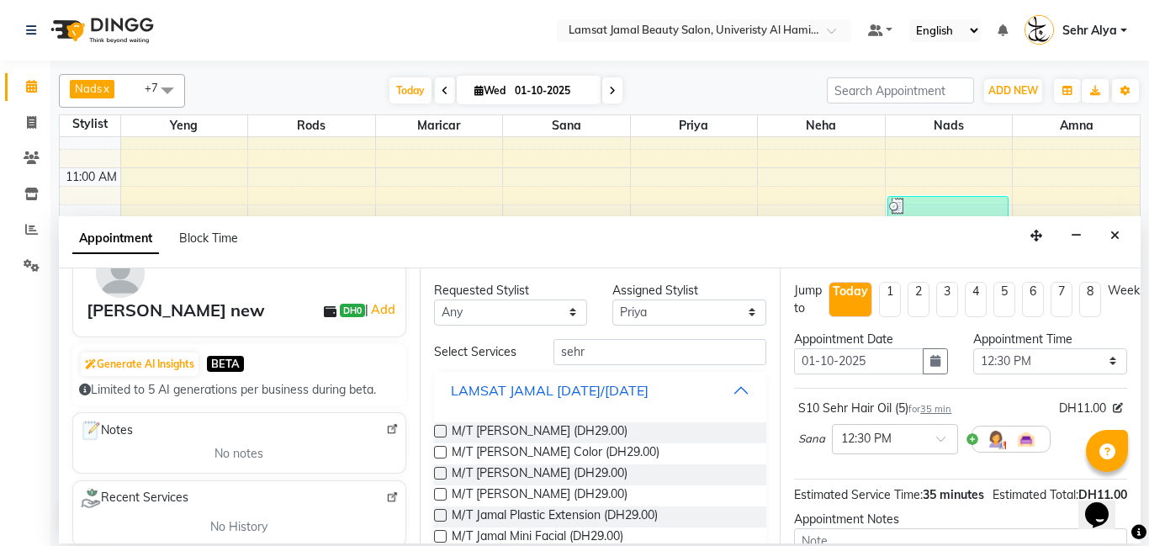
click at [649, 385] on div "LAMSAT JAMAL [DATE]/[DATE]" at bounding box center [550, 390] width 198 height 20
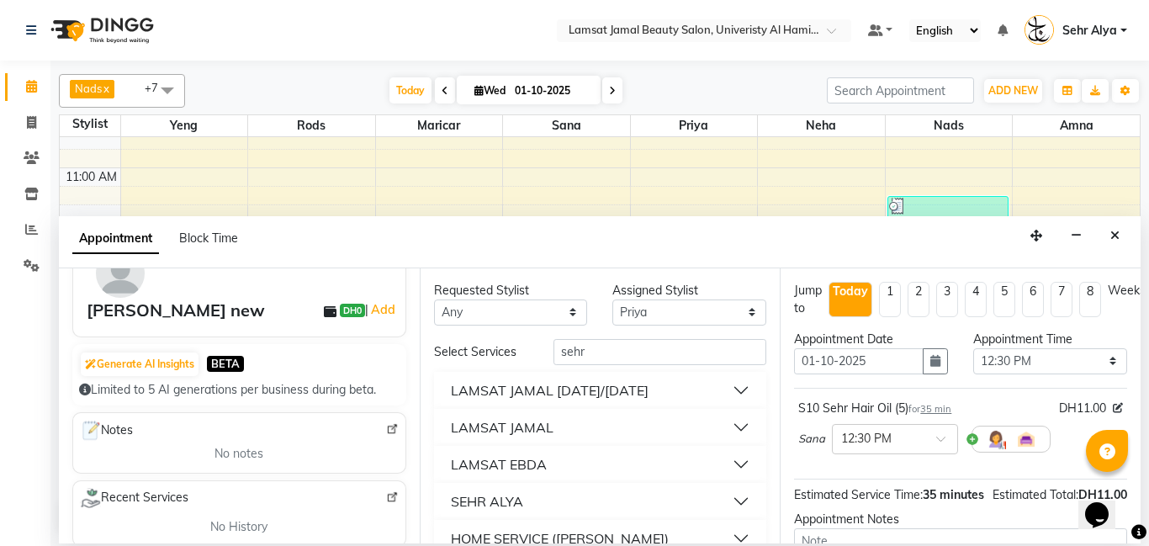
click at [561, 495] on button "SEHR ALYA" at bounding box center [601, 501] width 320 height 30
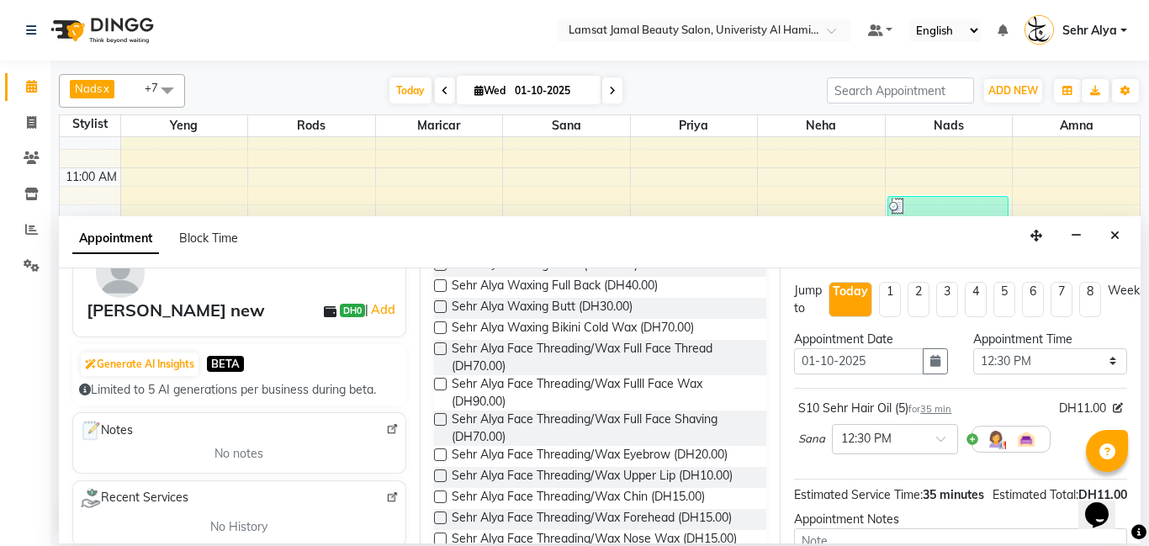
scroll to position [2724, 0]
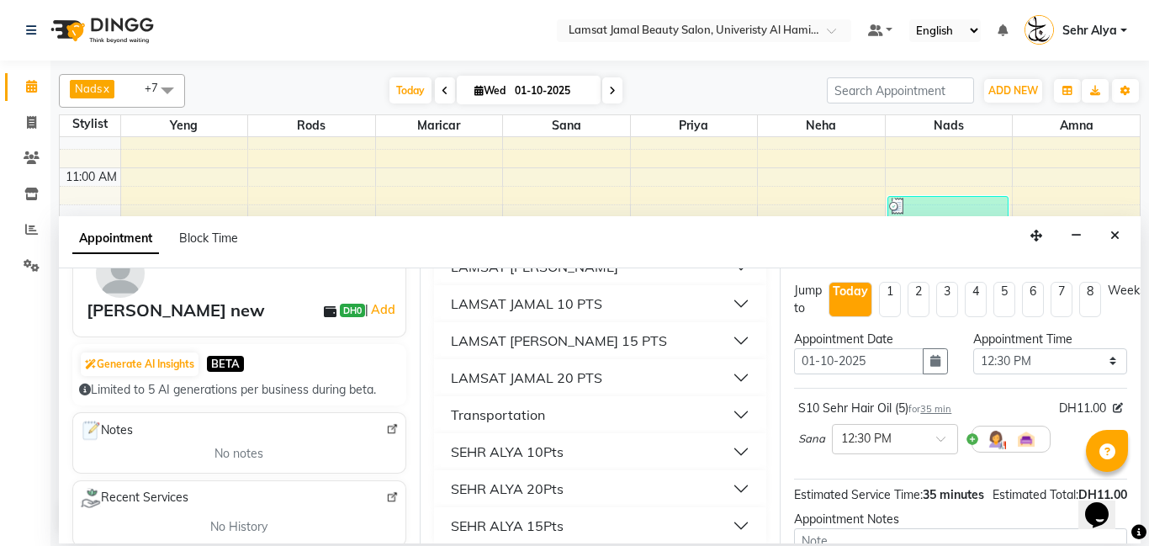
click at [559, 444] on div "SEHR ALYA 10Pts" at bounding box center [507, 452] width 113 height 20
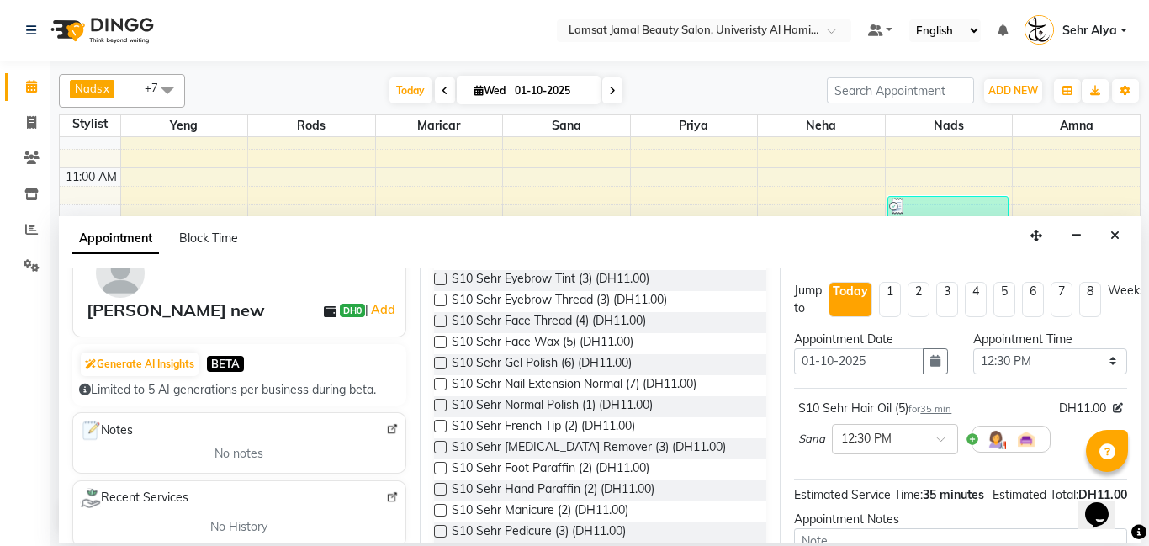
scroll to position [3357, 0]
click at [553, 523] on span "S10 Sehr Pedicure (3) (DH11.00)" at bounding box center [539, 533] width 174 height 21
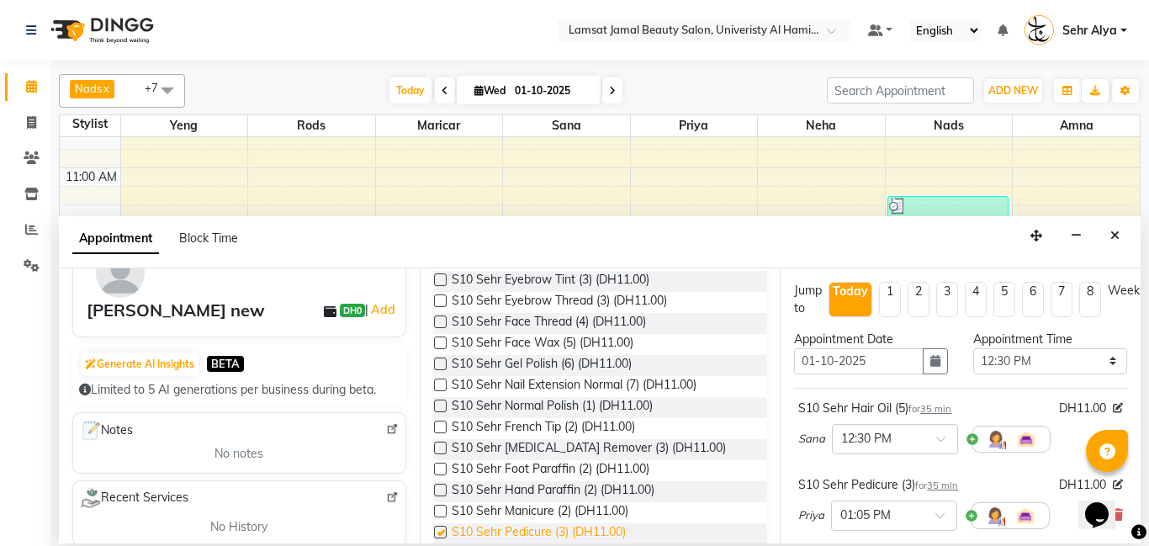
checkbox input "false"
click at [553, 502] on span "S10 Sehr Manicure (2) (DH11.00)" at bounding box center [540, 512] width 177 height 21
checkbox input "false"
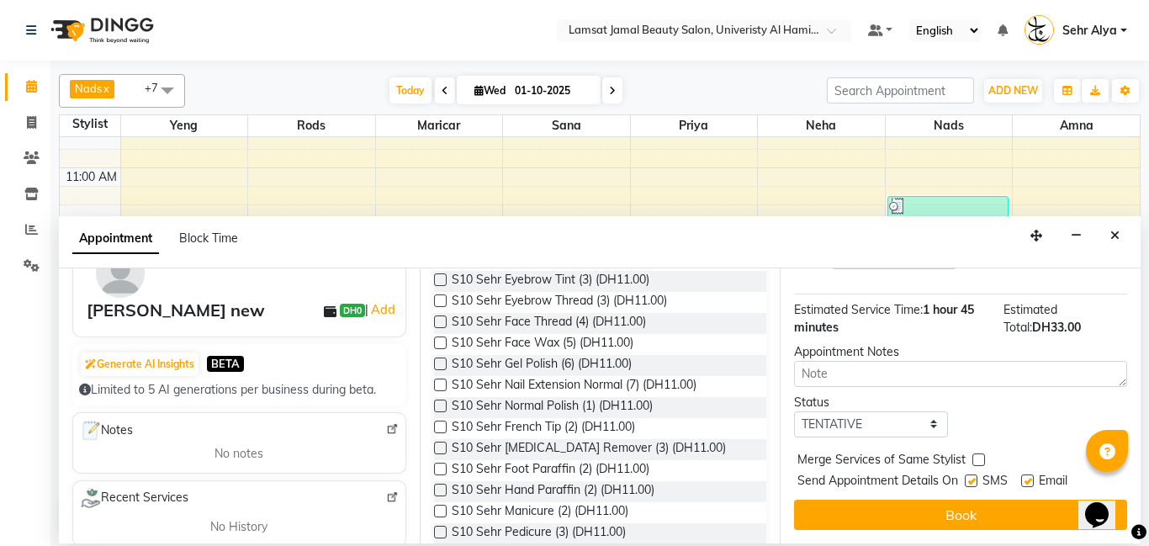
click at [976, 456] on label at bounding box center [979, 460] width 13 height 13
click at [976, 456] on input "checkbox" at bounding box center [978, 461] width 11 height 11
checkbox input "true"
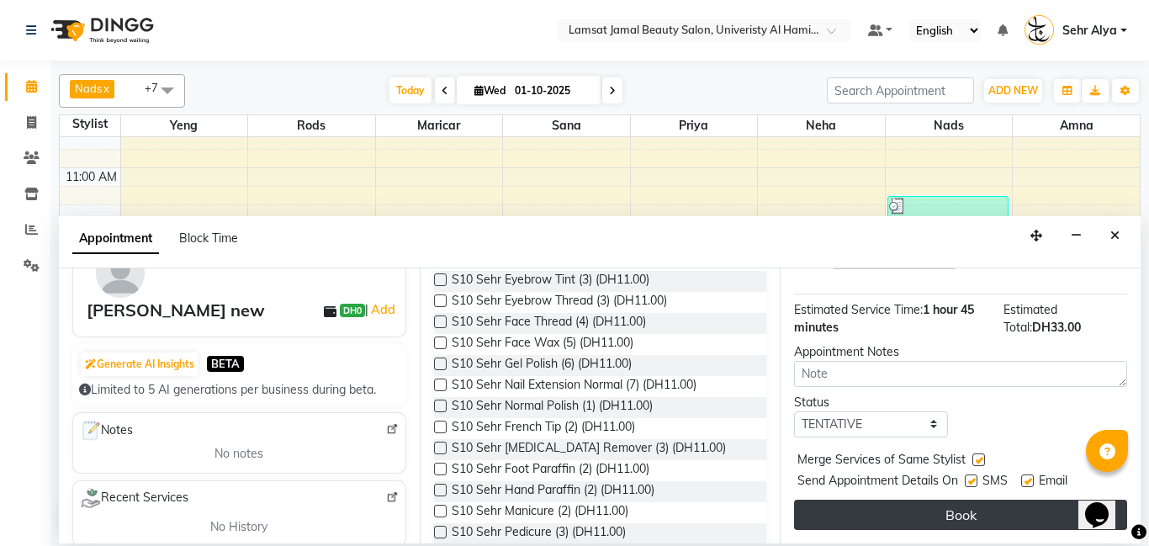
click at [978, 508] on button "Book" at bounding box center [960, 515] width 333 height 30
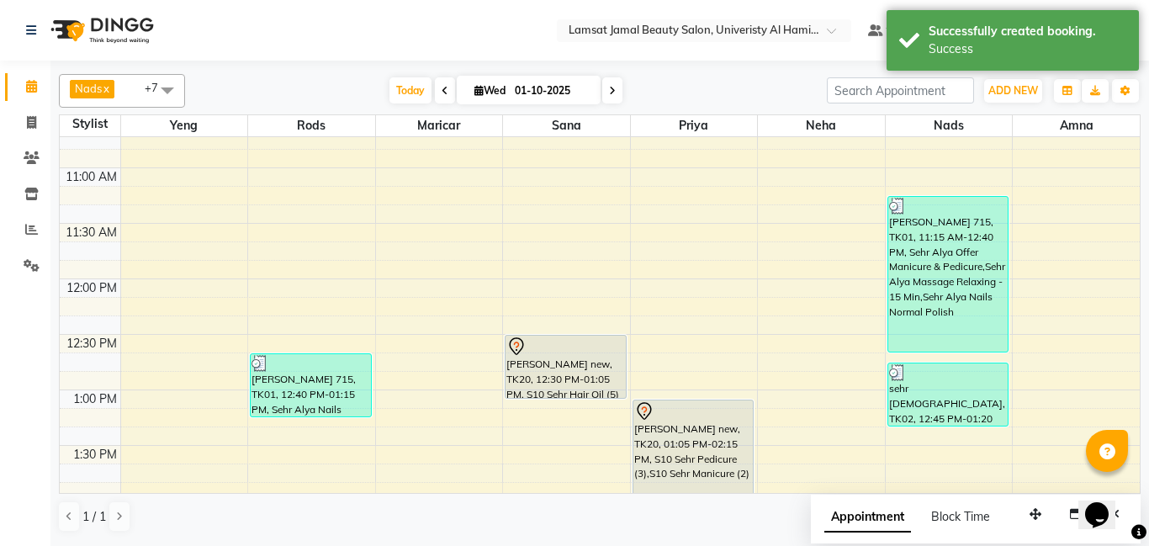
click at [694, 424] on div "[PERSON_NAME] new, TK20, 01:05 PM-02:15 PM, S10 Sehr Pedicure (3),S10 Sehr Mani…" at bounding box center [694, 464] width 120 height 127
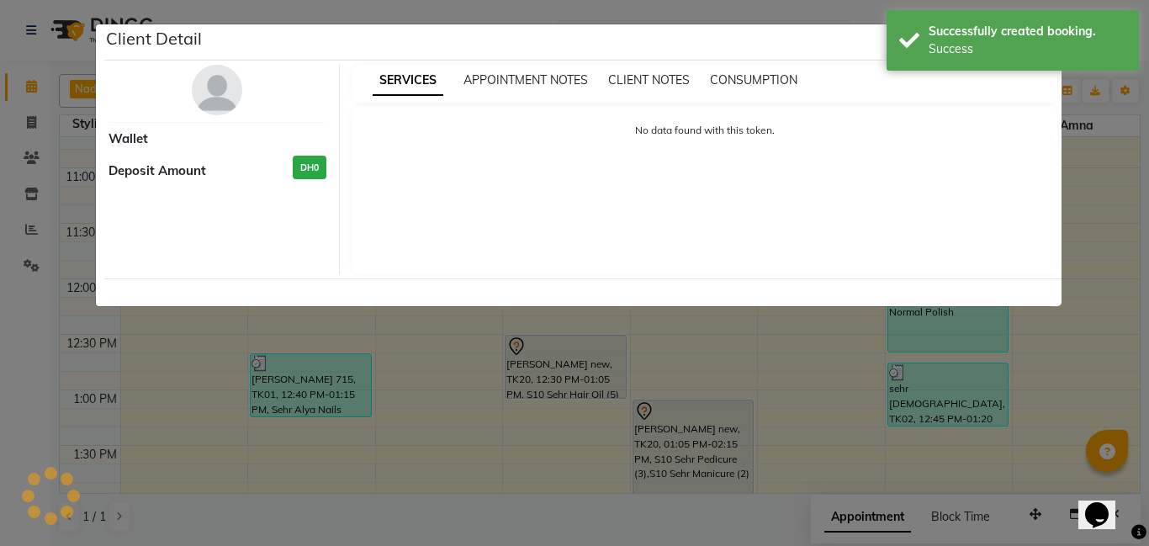
select select "7"
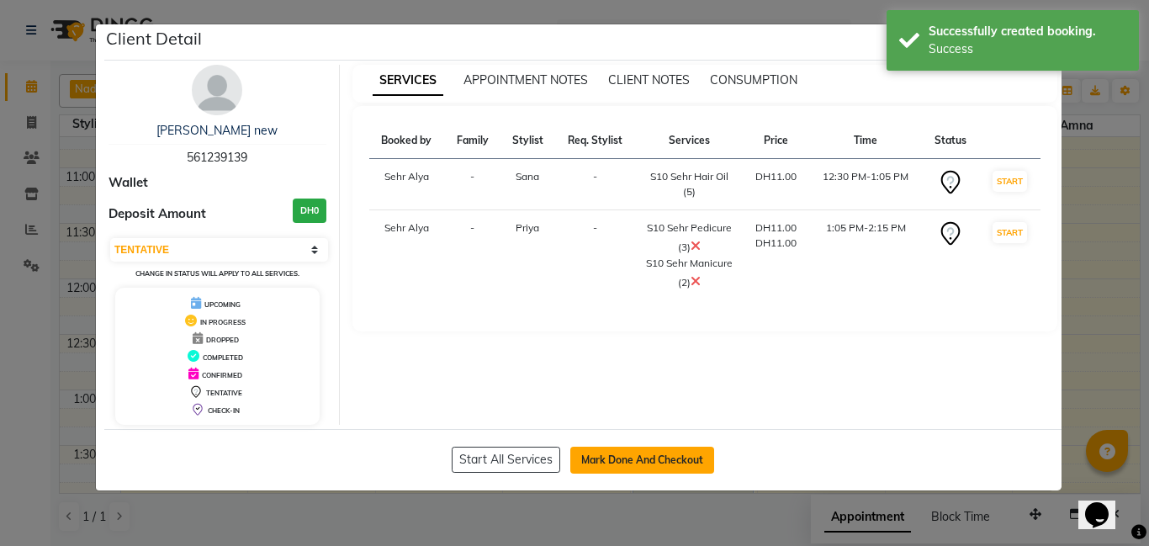
click at [631, 451] on button "Mark Done And Checkout" at bounding box center [642, 460] width 144 height 27
select select "service"
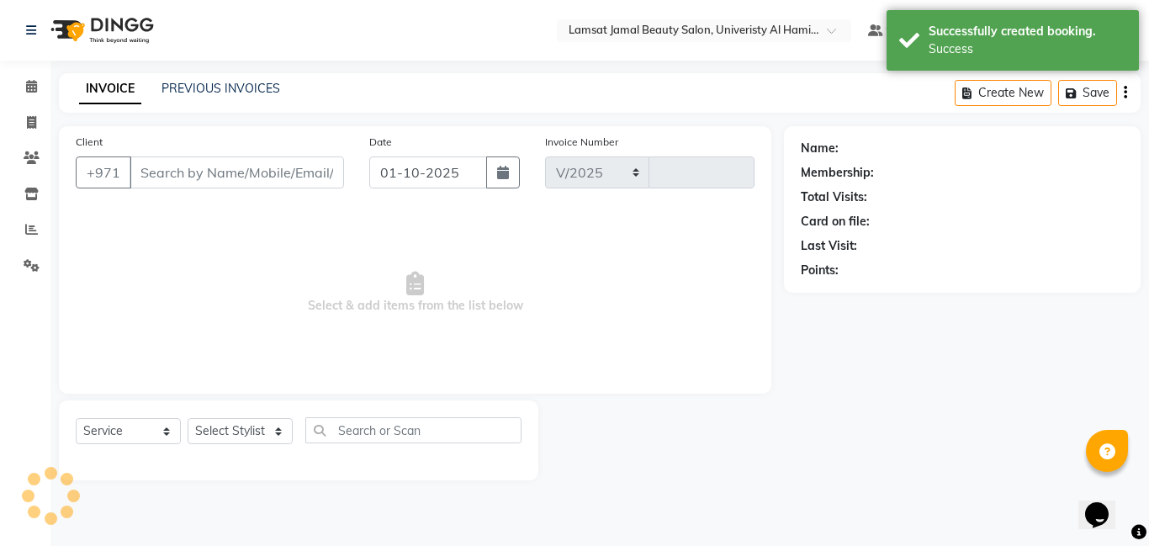
select select "8294"
type input "3998"
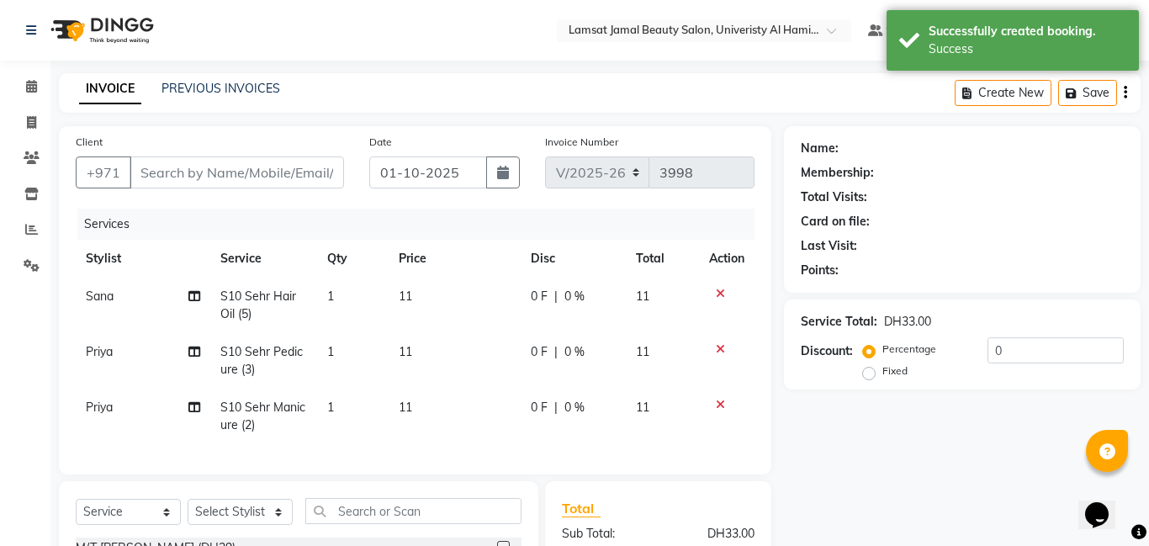
type input "56*****39"
select select "79913"
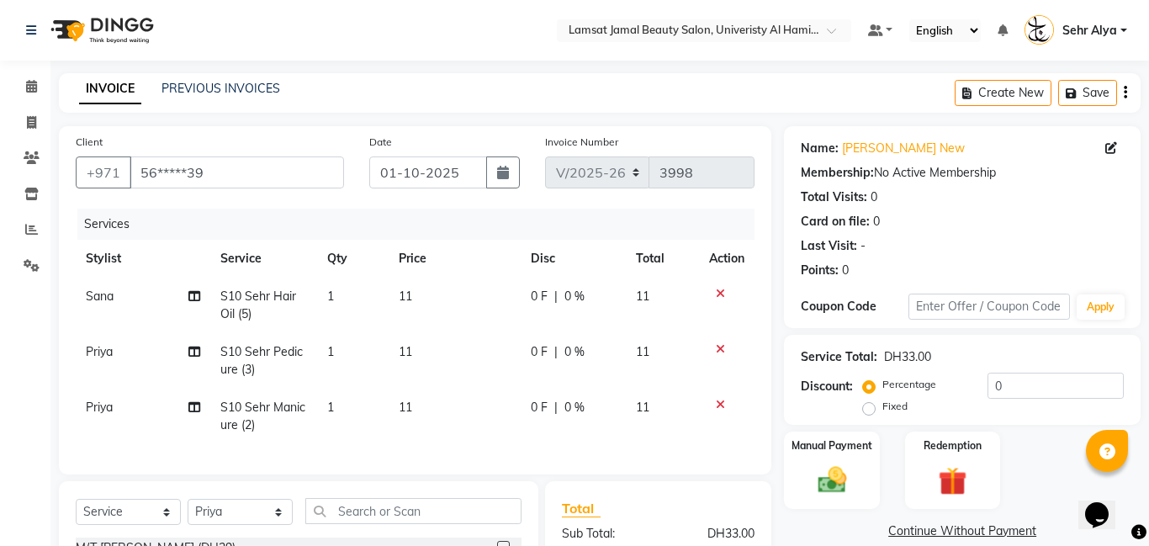
click at [92, 401] on span "Priya" at bounding box center [99, 407] width 27 height 15
select select "79913"
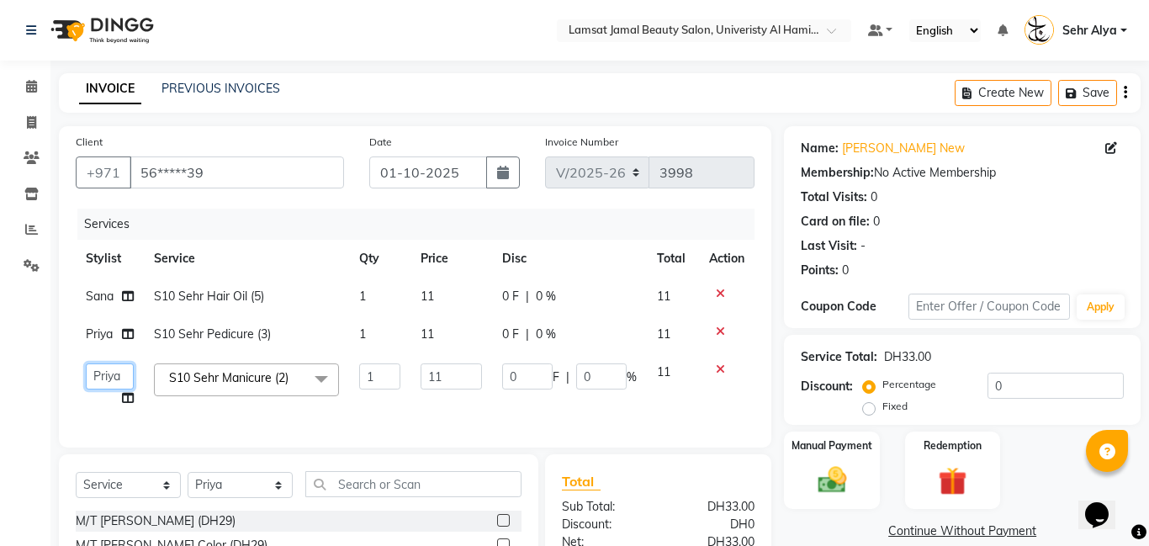
click at [103, 380] on select "[PERSON_NAME] Amna [PERSON_NAME] [PERSON_NAME] Ebda Lamsat [PERSON_NAME] [PERSO…" at bounding box center [110, 376] width 48 height 26
click at [178, 330] on span "S10 Sehr Pedicure (3)" at bounding box center [212, 333] width 117 height 15
select select "79914"
select select "79913"
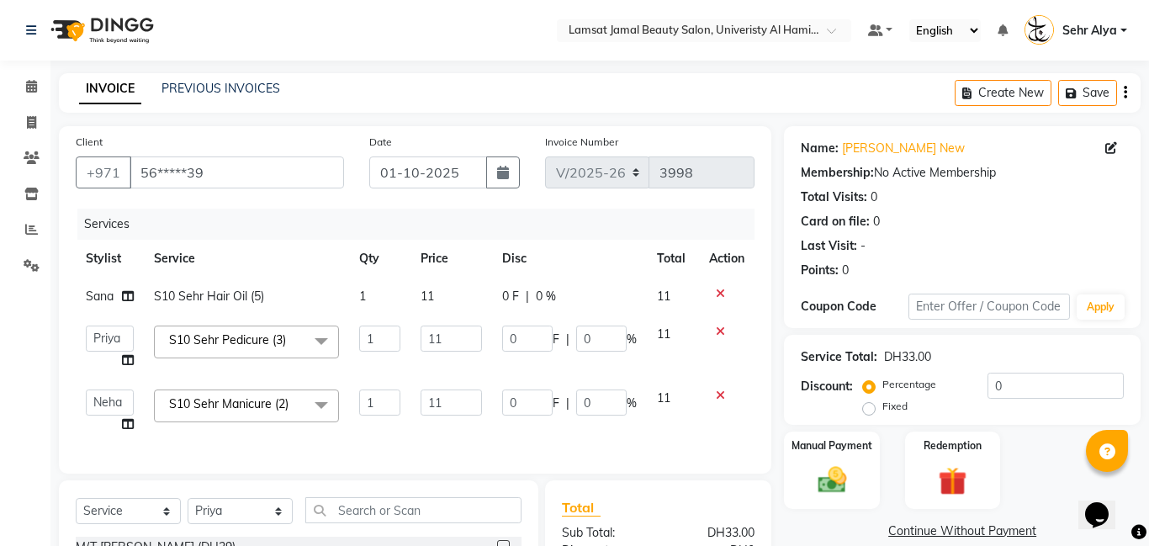
click at [368, 297] on td "1" at bounding box center [379, 297] width 61 height 38
select select "79912"
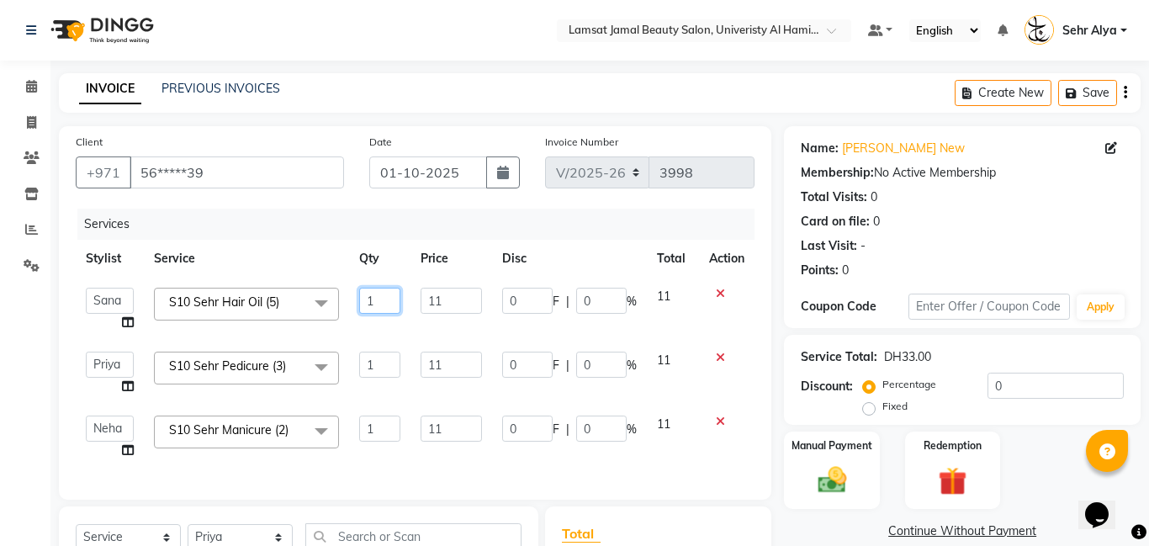
click at [381, 300] on input "1" at bounding box center [379, 301] width 40 height 26
type input "5"
click at [373, 368] on td "1" at bounding box center [379, 374] width 61 height 64
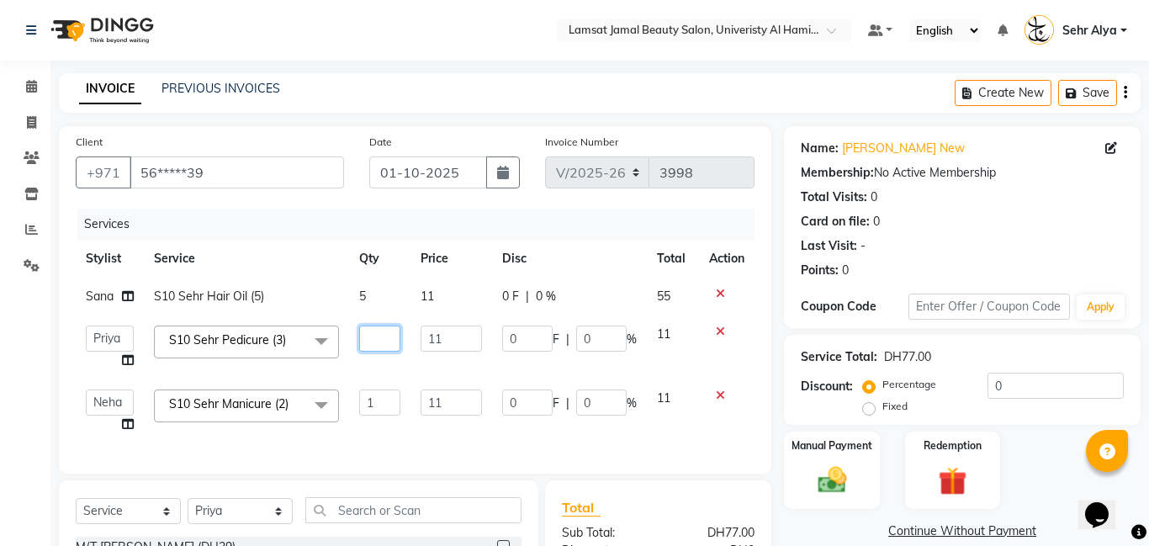
type input "3"
click at [385, 406] on td "1" at bounding box center [379, 411] width 61 height 64
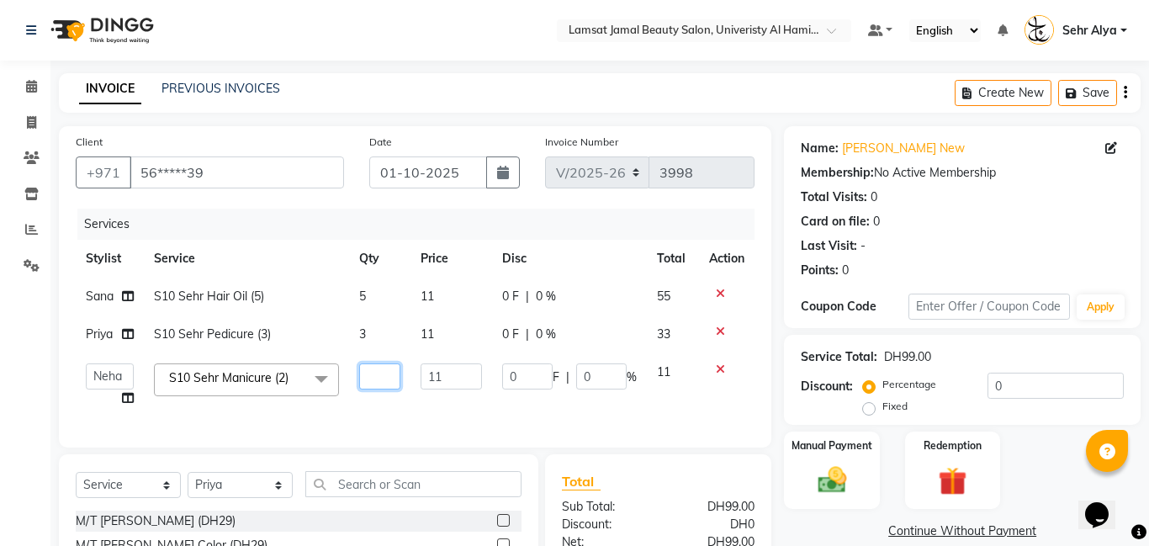
type input "2"
click at [841, 450] on label "Manual Payment" at bounding box center [832, 445] width 84 height 16
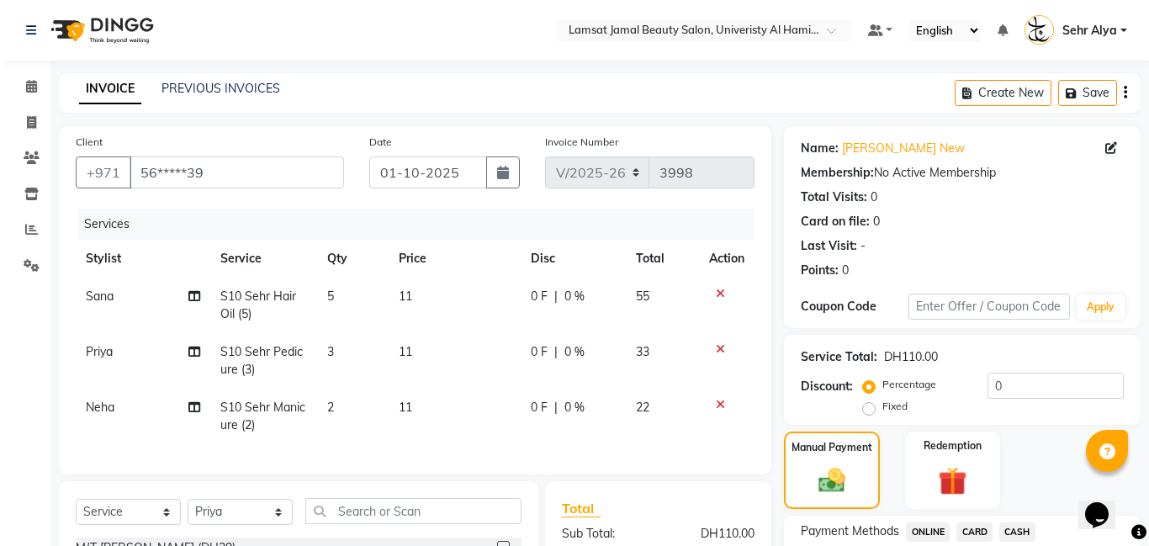
scroll to position [209, 0]
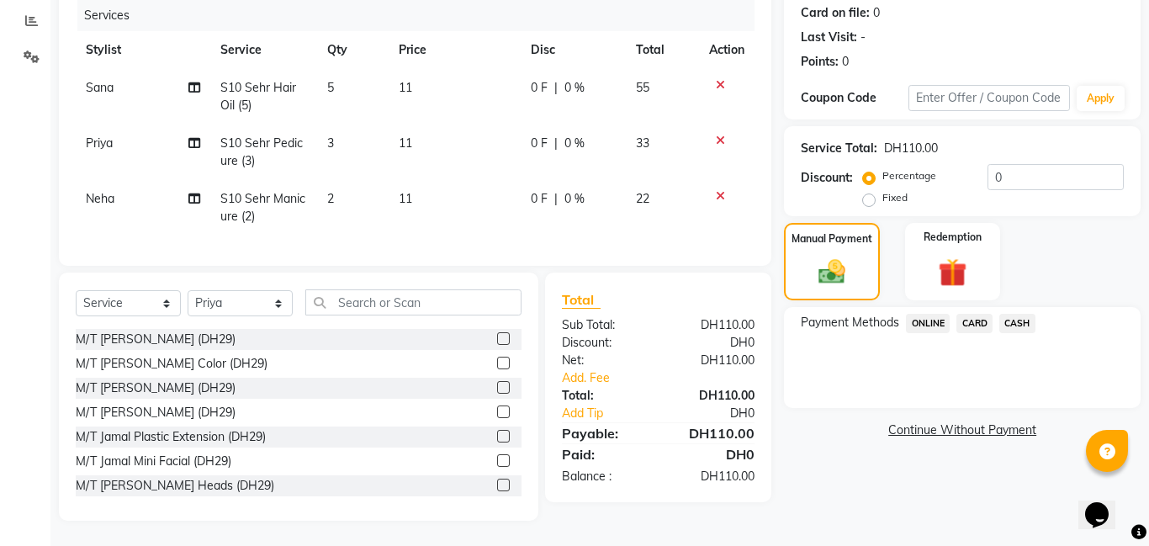
click at [976, 322] on span "CARD" at bounding box center [975, 323] width 36 height 19
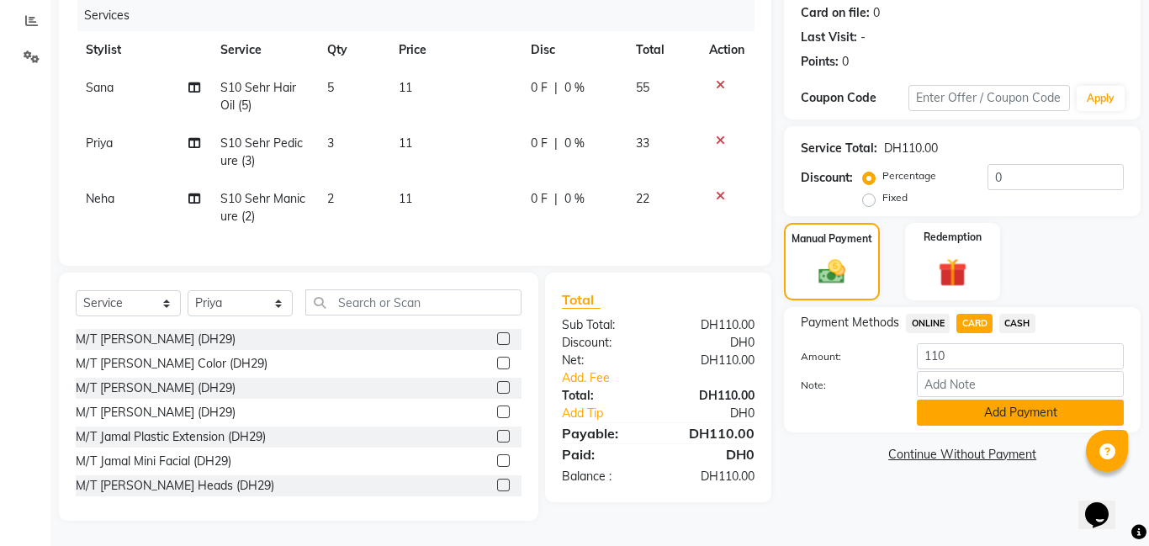
click at [1000, 426] on button "Add Payment" at bounding box center [1020, 413] width 207 height 26
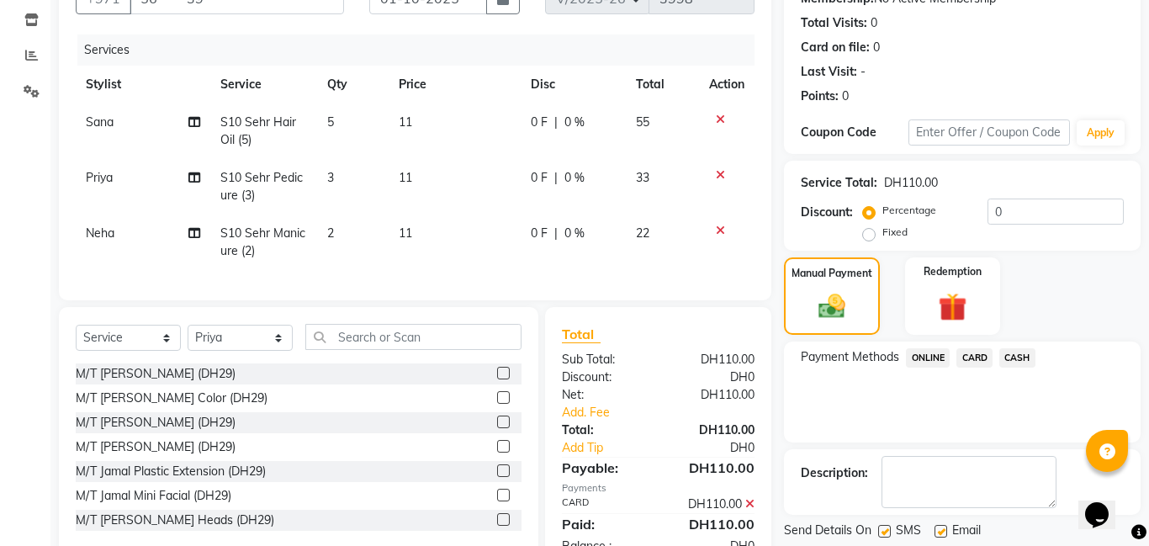
scroll to position [225, 0]
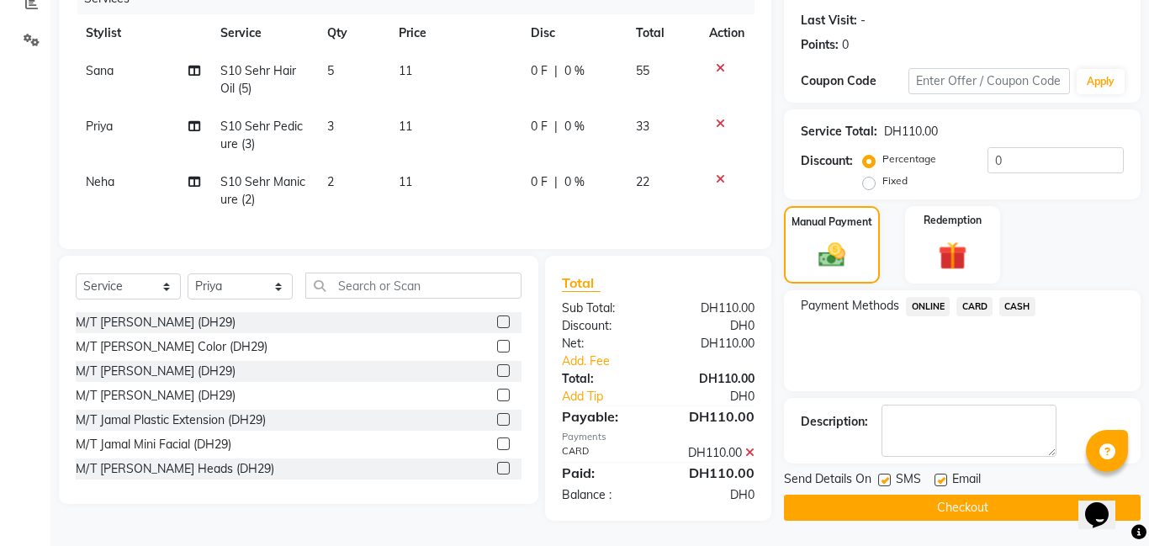
click at [985, 507] on button "Checkout" at bounding box center [962, 508] width 357 height 26
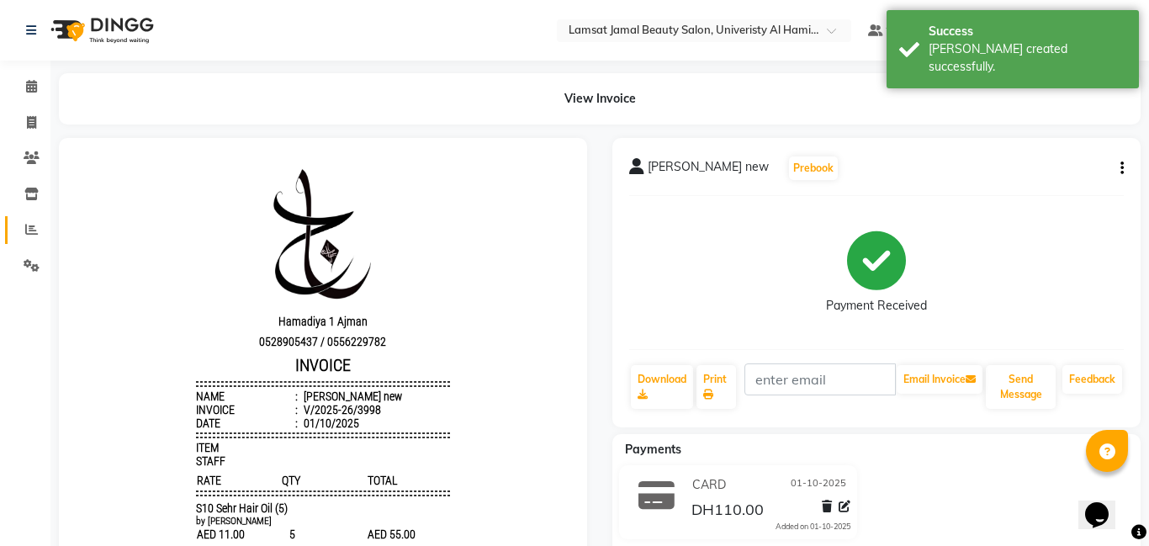
click at [30, 228] on icon at bounding box center [31, 229] width 13 height 13
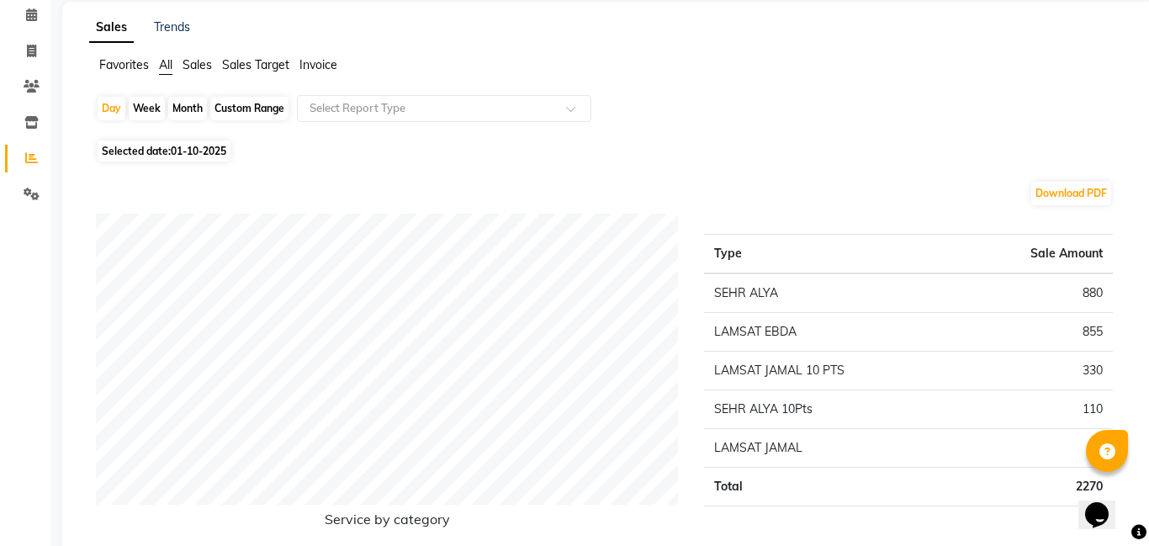
scroll to position [56, 0]
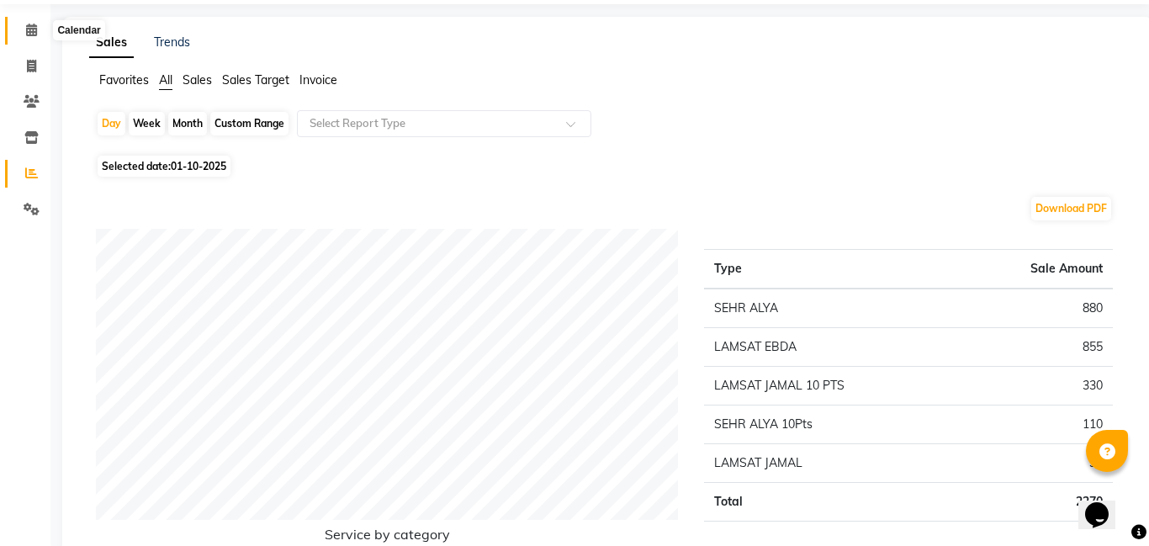
click at [32, 28] on icon at bounding box center [31, 30] width 11 height 13
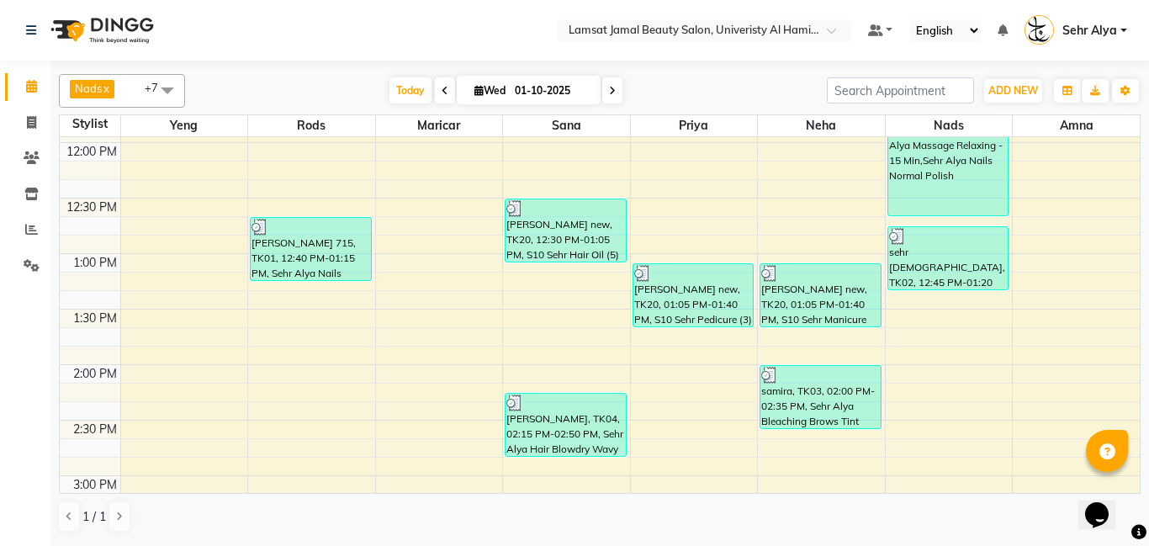
scroll to position [381, 0]
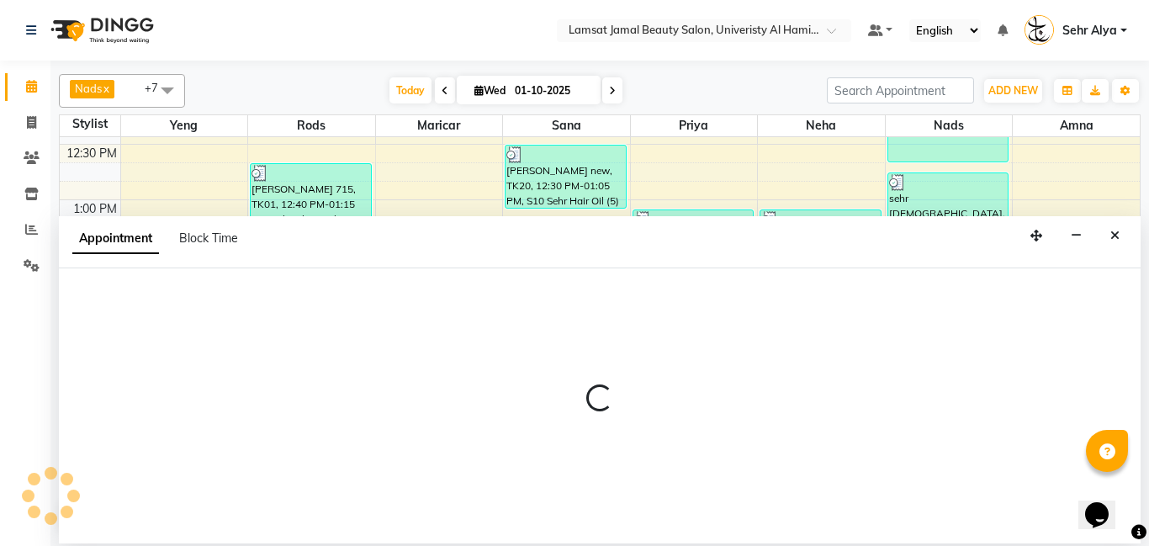
select select "79913"
select select "tentative"
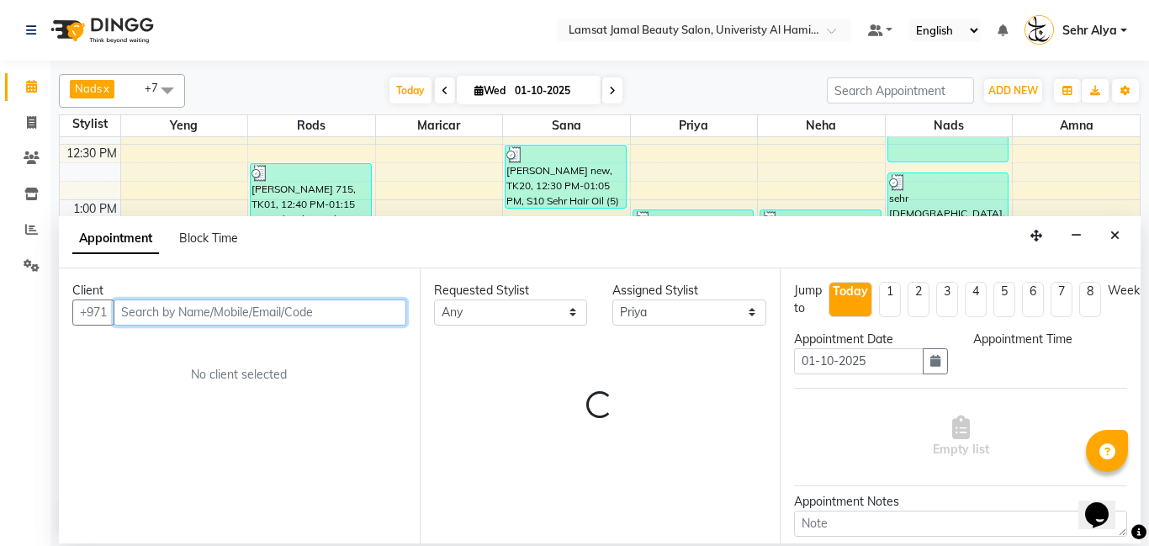
select select "855"
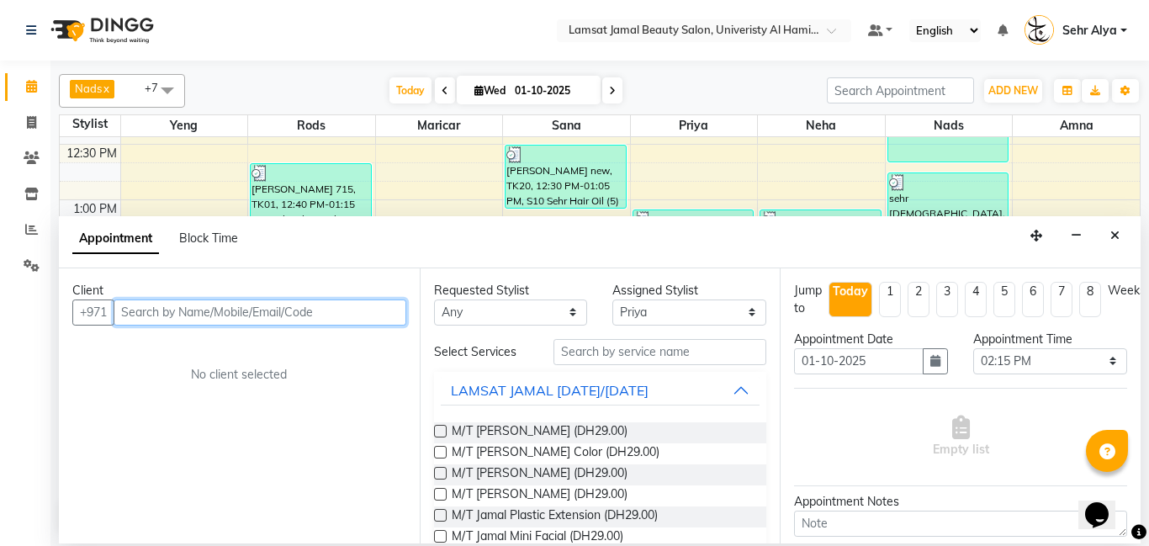
click at [306, 317] on input "text" at bounding box center [260, 313] width 293 height 26
type input "501968636"
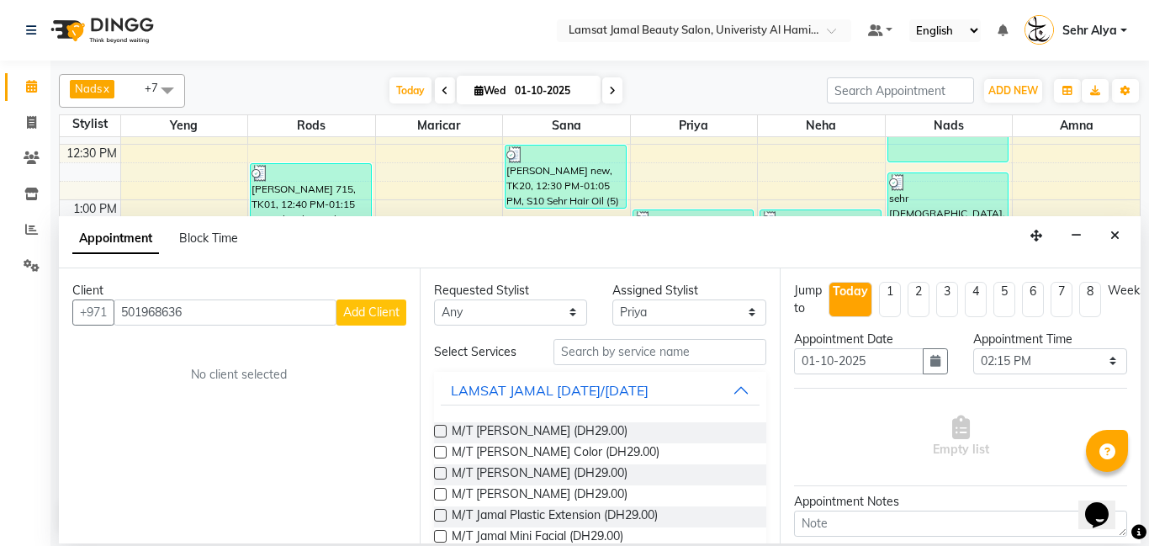
click at [386, 311] on span "Add Client" at bounding box center [371, 312] width 56 height 15
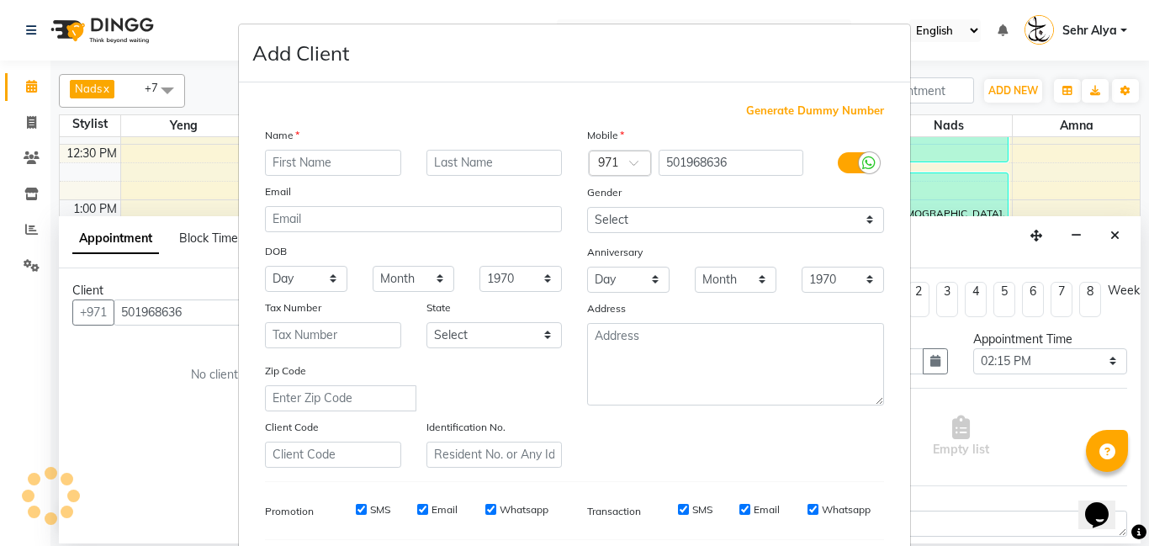
click at [350, 157] on input "text" at bounding box center [333, 163] width 136 height 26
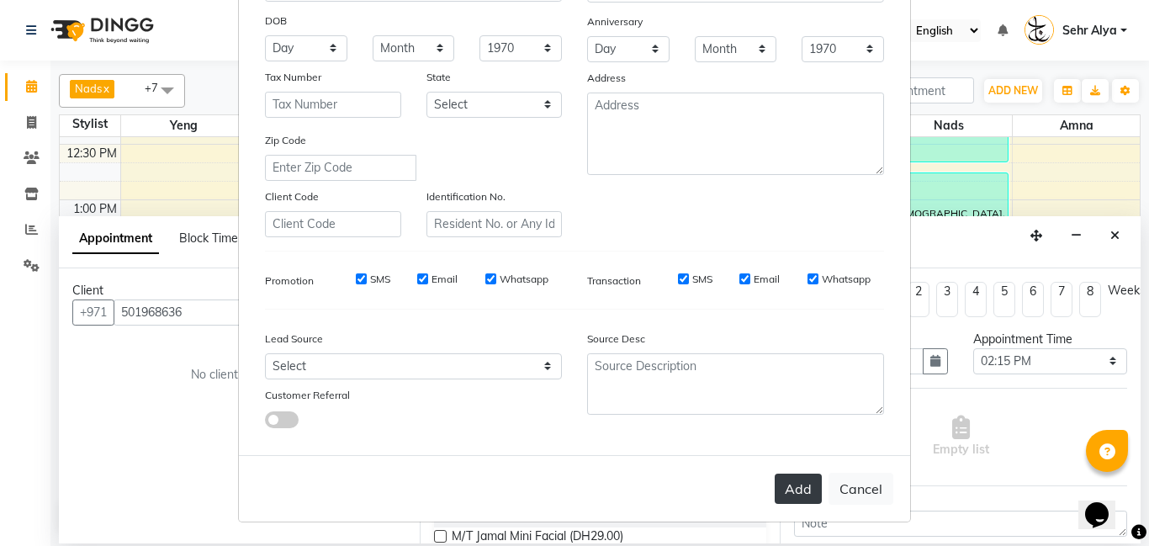
type input "[PERSON_NAME] nw"
click at [811, 491] on button "Add" at bounding box center [798, 489] width 47 height 30
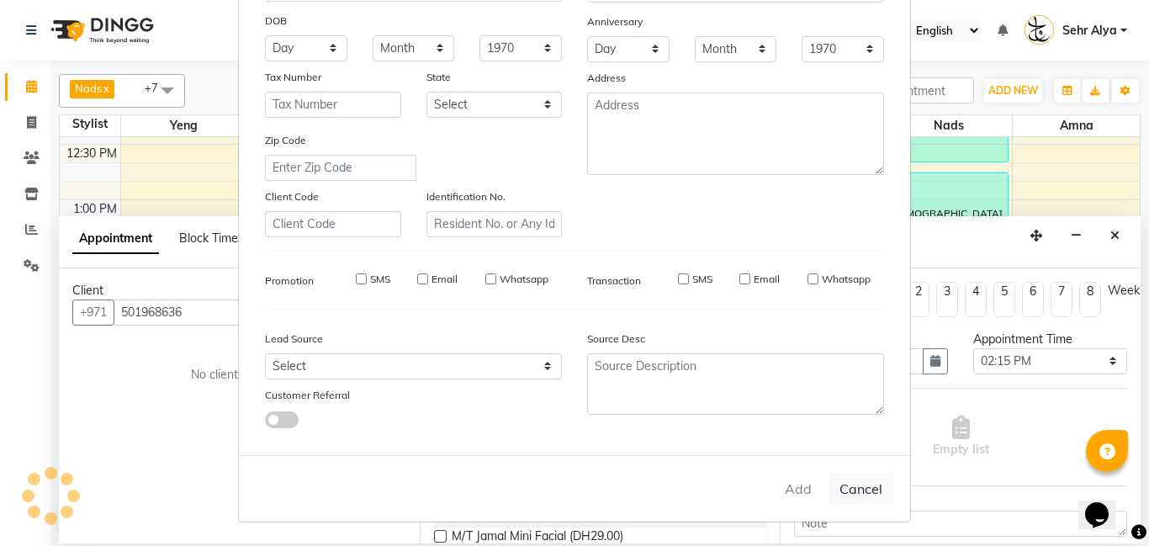
type input "50*****36"
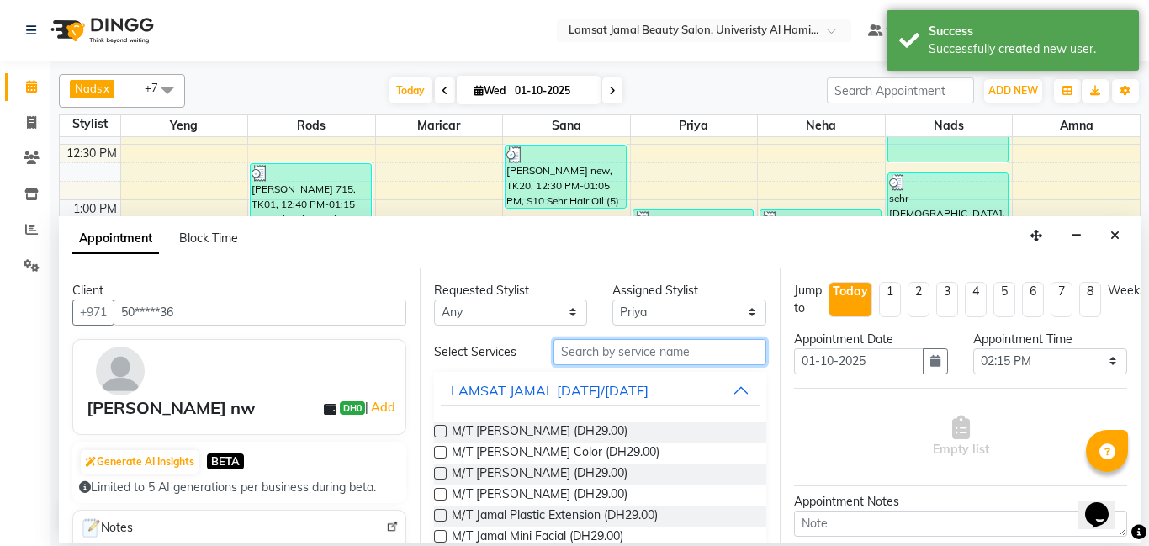
click at [628, 356] on input "text" at bounding box center [661, 352] width 214 height 26
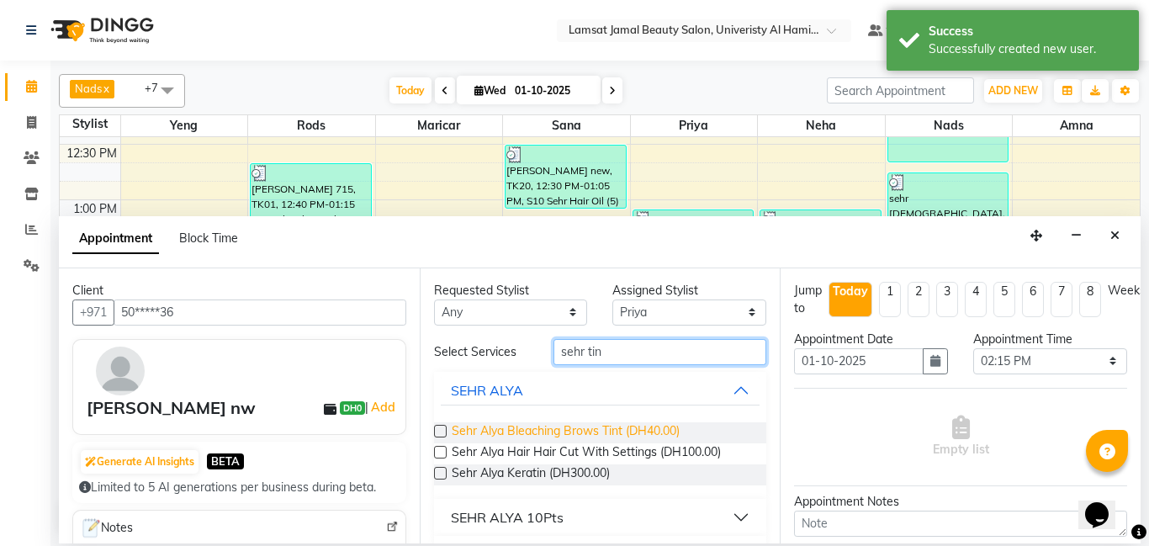
type input "sehr tin"
click at [581, 438] on span "Sehr Alya Bleaching Brows Tint (DH40.00)" at bounding box center [566, 432] width 228 height 21
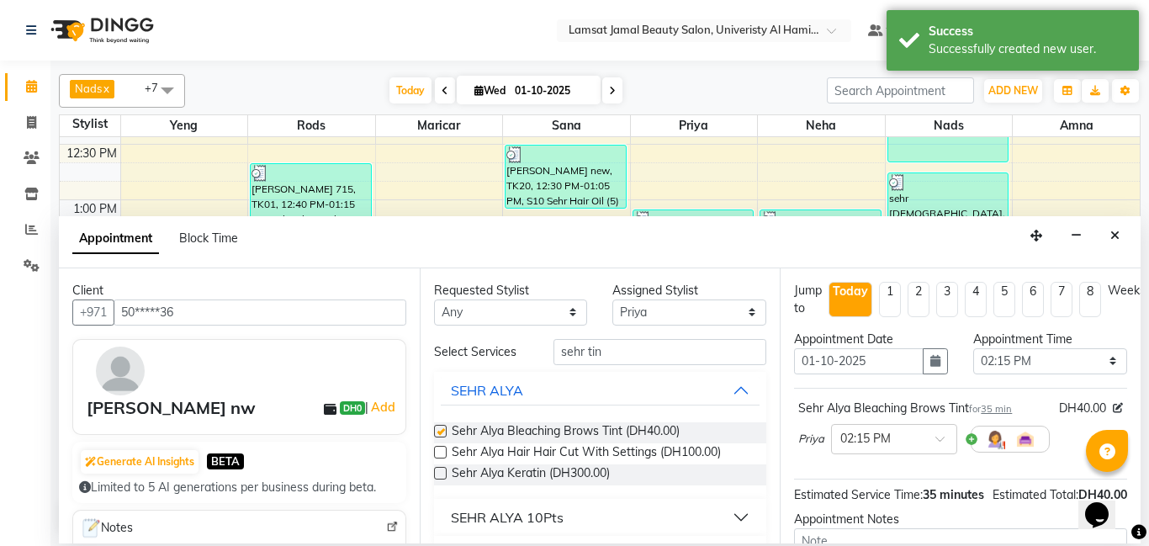
checkbox input "false"
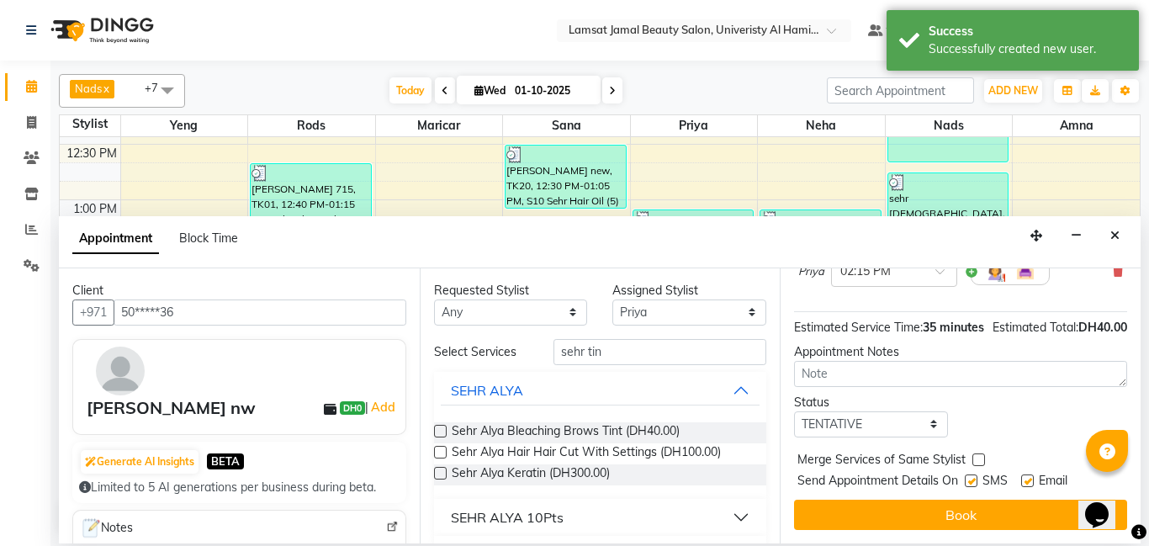
click at [976, 454] on label at bounding box center [979, 460] width 13 height 13
click at [976, 456] on input "checkbox" at bounding box center [978, 461] width 11 height 11
checkbox input "true"
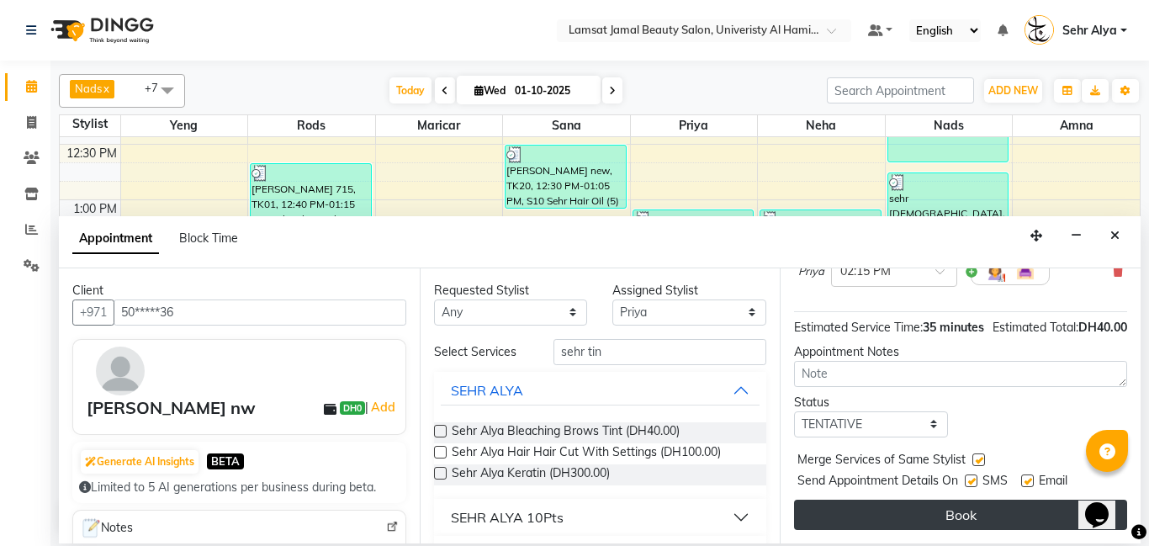
click at [958, 520] on button "Book" at bounding box center [960, 515] width 333 height 30
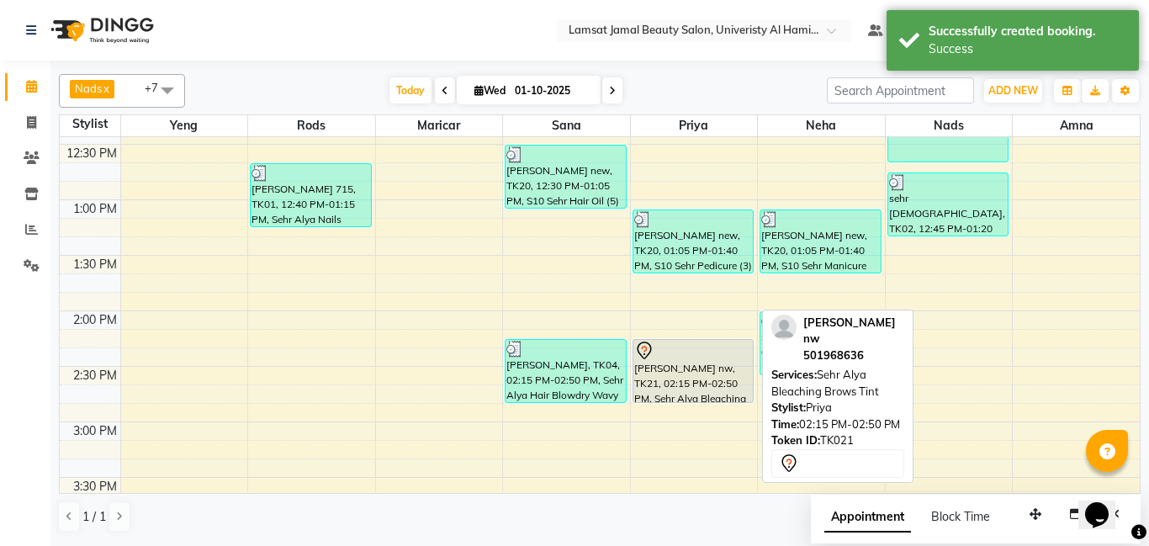
click at [692, 397] on div "[PERSON_NAME] nw, TK21, 02:15 PM-02:50 PM, Sehr Alya Bleaching Brows Tint" at bounding box center [694, 371] width 120 height 62
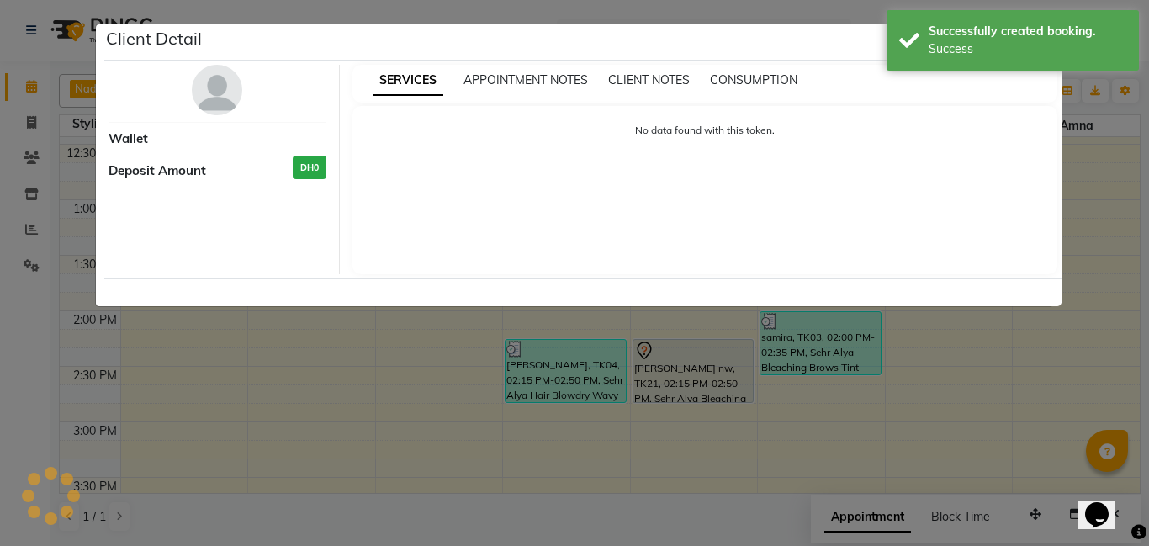
select select "7"
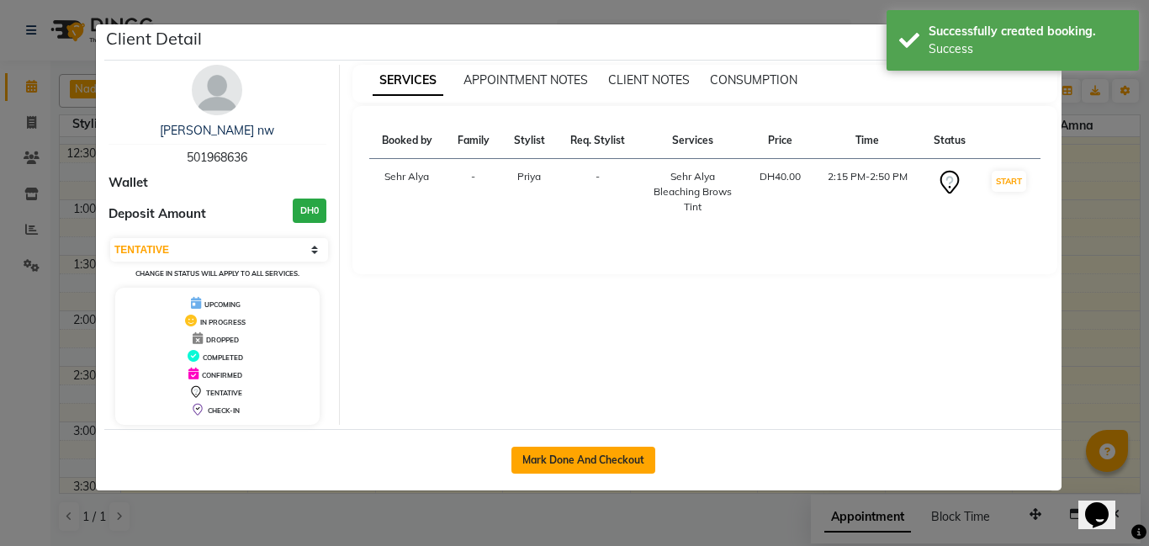
click at [585, 458] on button "Mark Done And Checkout" at bounding box center [584, 460] width 144 height 27
select select "service"
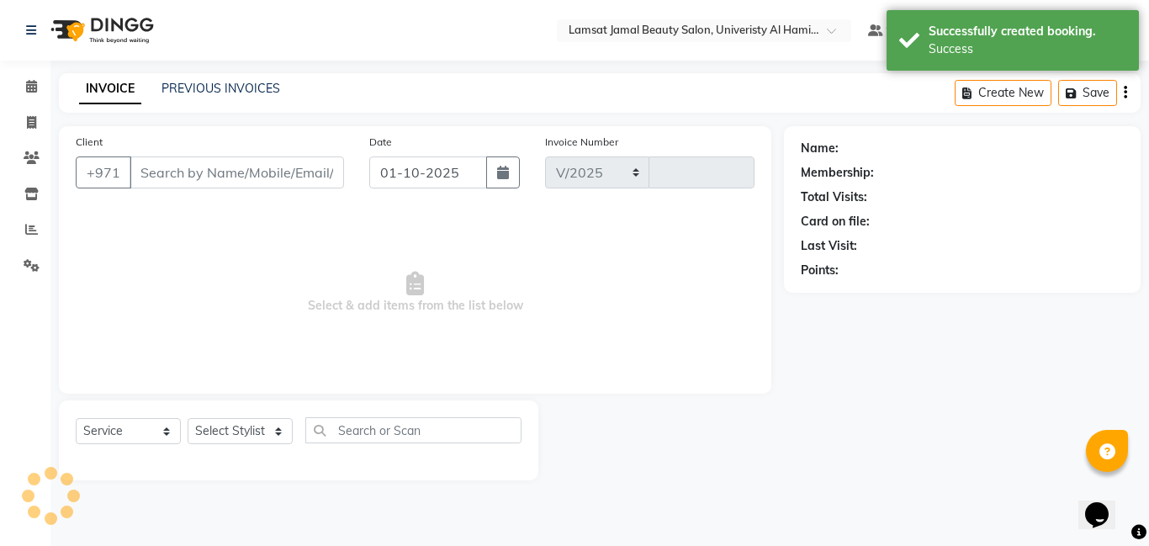
select select "8294"
type input "3999"
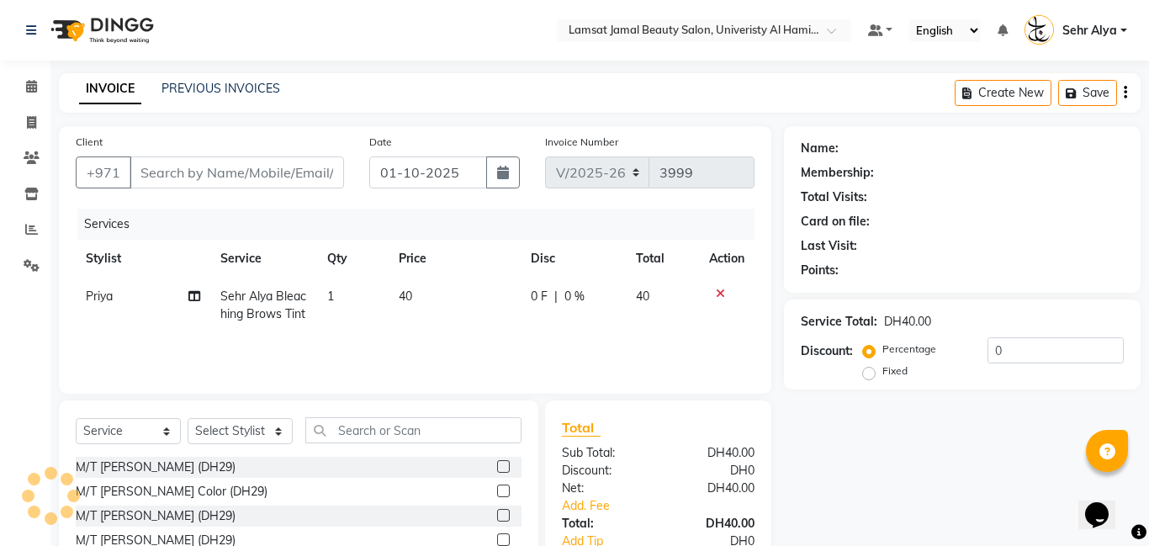
type input "50*****36"
select select "79913"
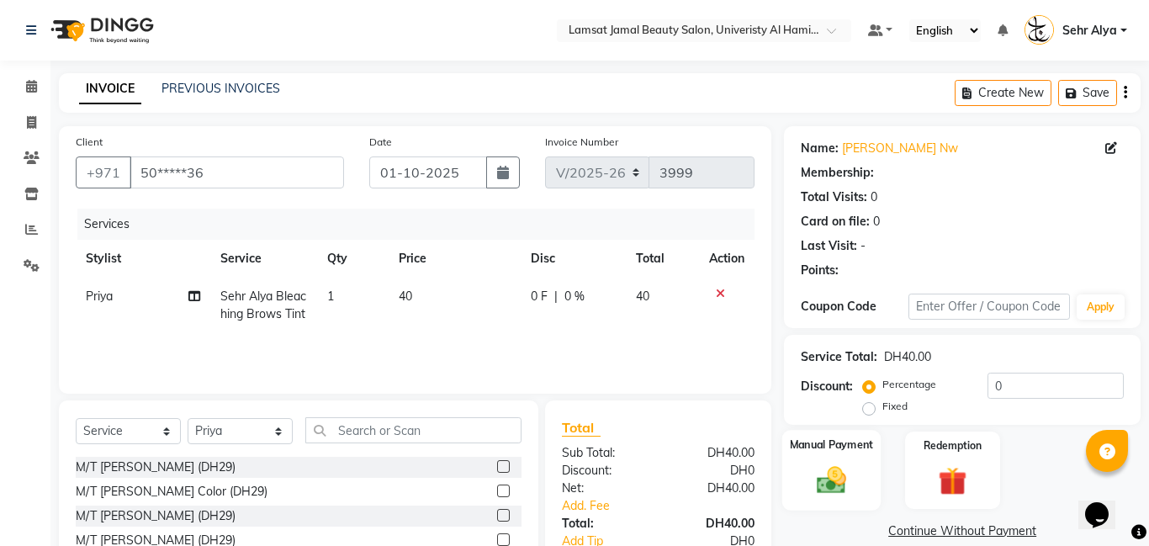
click at [821, 490] on img at bounding box center [832, 480] width 48 height 34
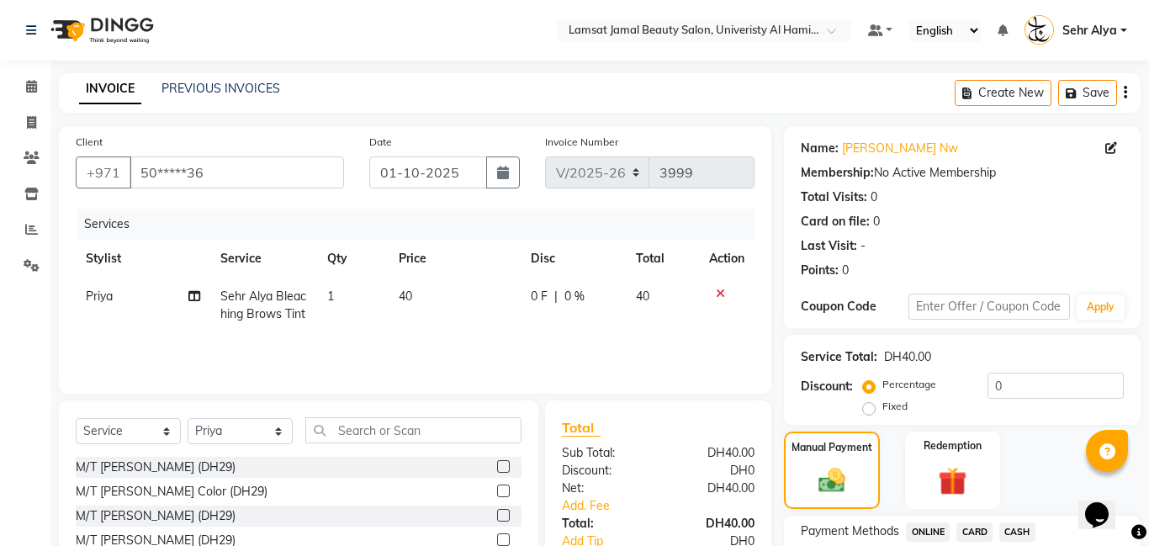
click at [1012, 529] on span "CASH" at bounding box center [1018, 532] width 36 height 19
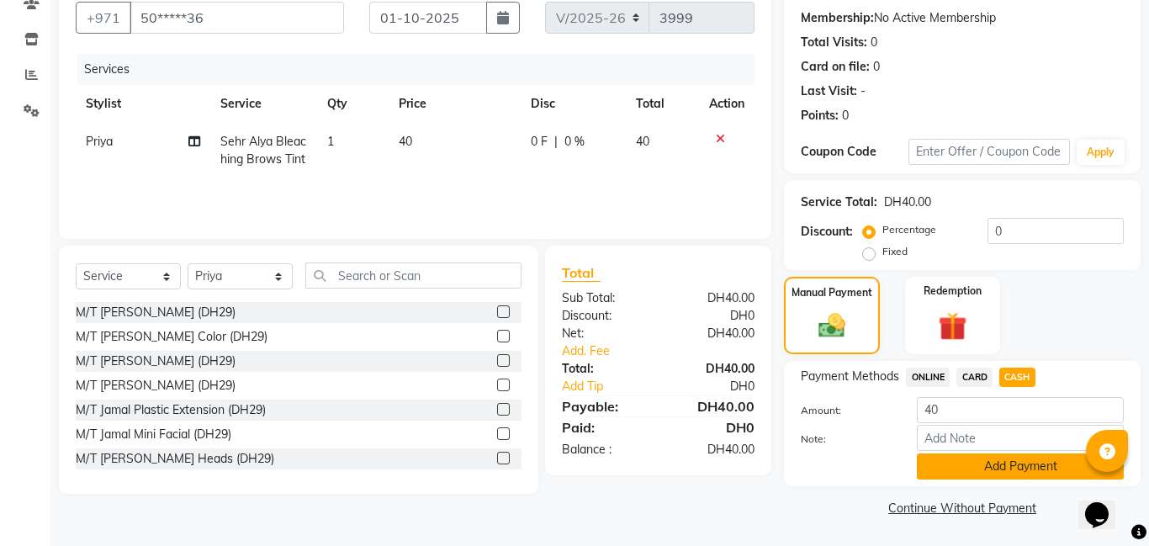
click at [1016, 462] on button "Add Payment" at bounding box center [1020, 467] width 207 height 26
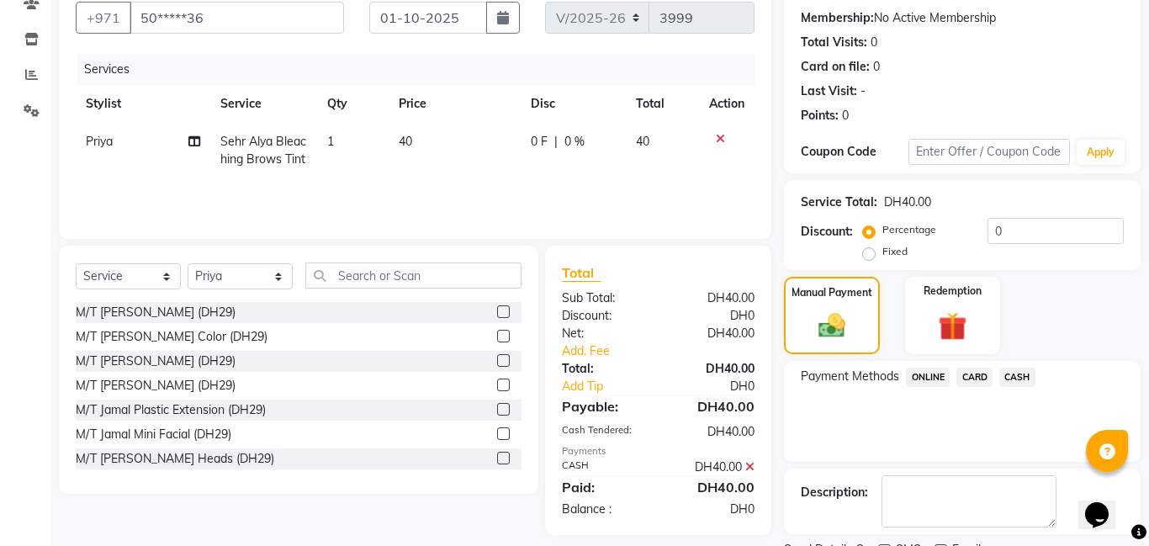
scroll to position [225, 0]
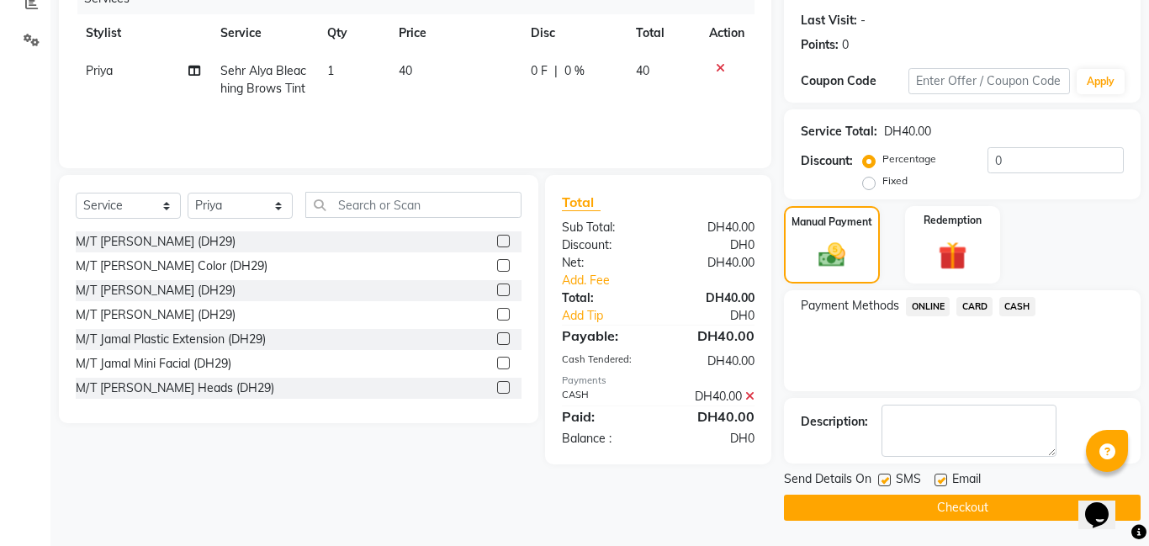
click at [978, 510] on button "Checkout" at bounding box center [962, 508] width 357 height 26
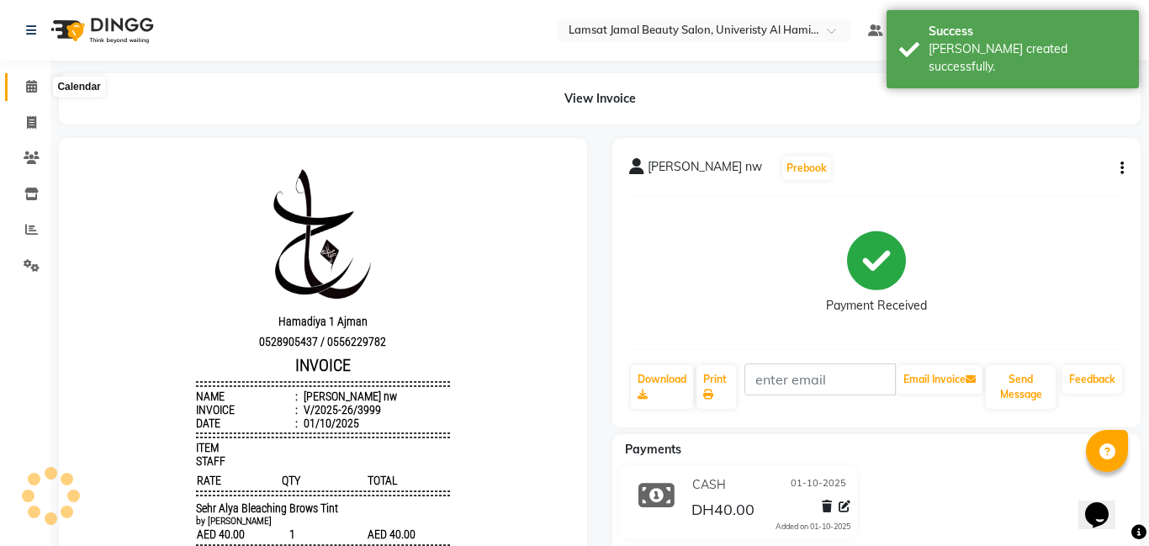
click at [24, 82] on span at bounding box center [31, 86] width 29 height 19
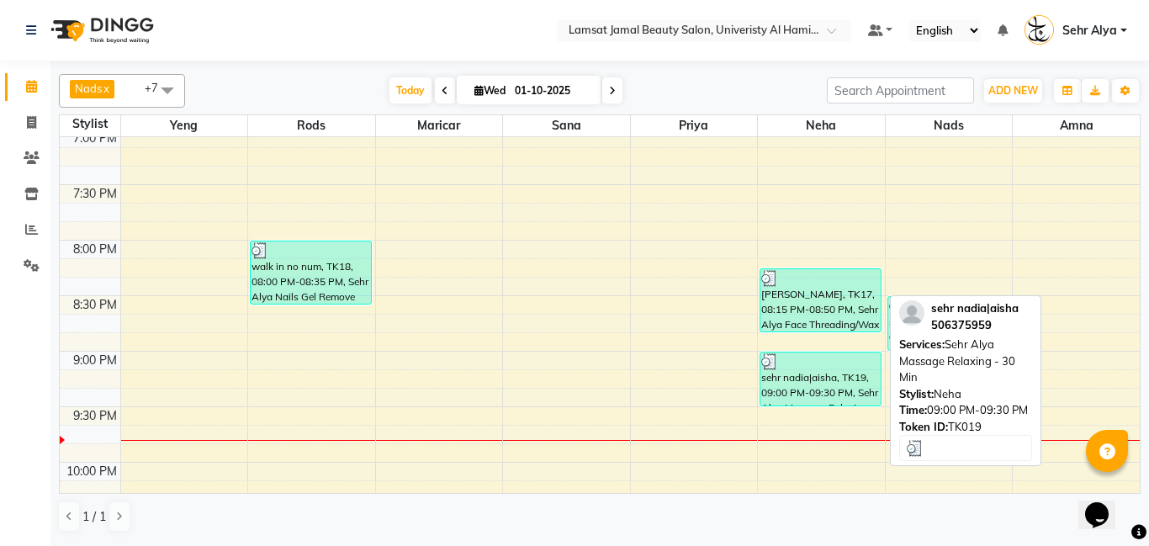
scroll to position [1110, 0]
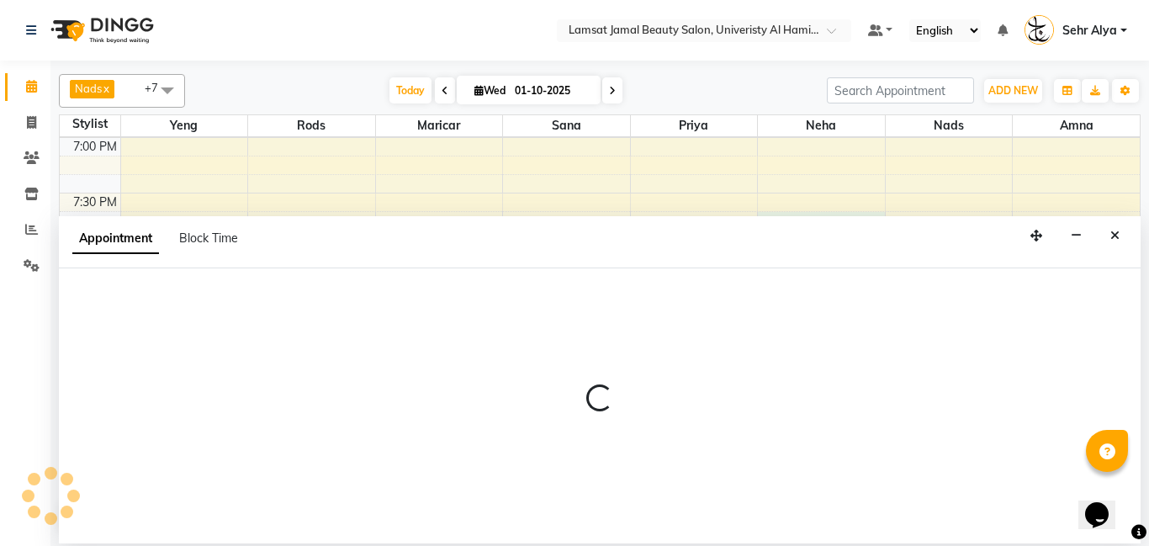
select select "79914"
select select "tentative"
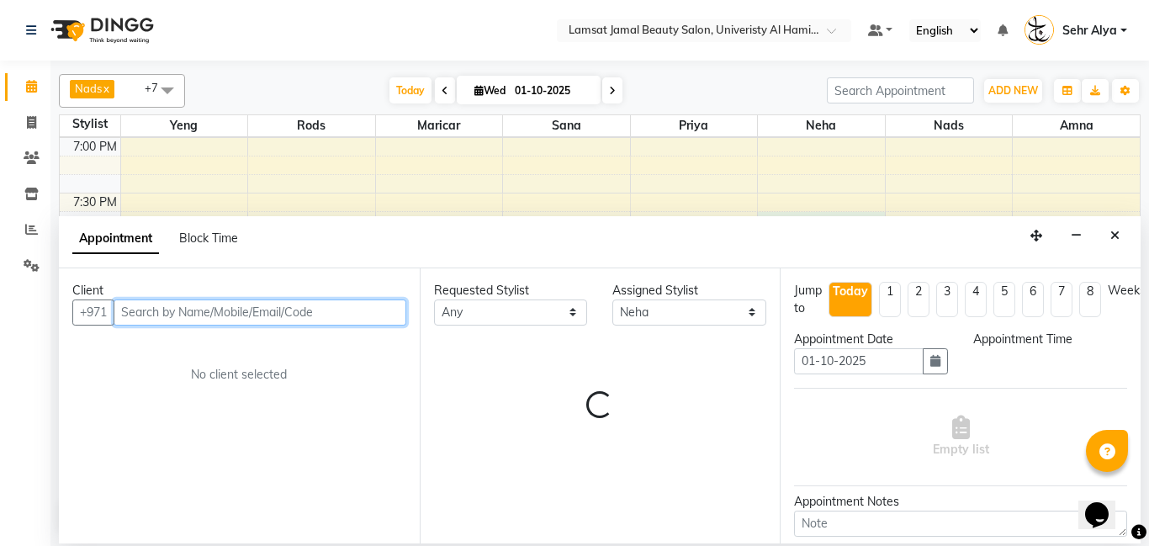
select select "1185"
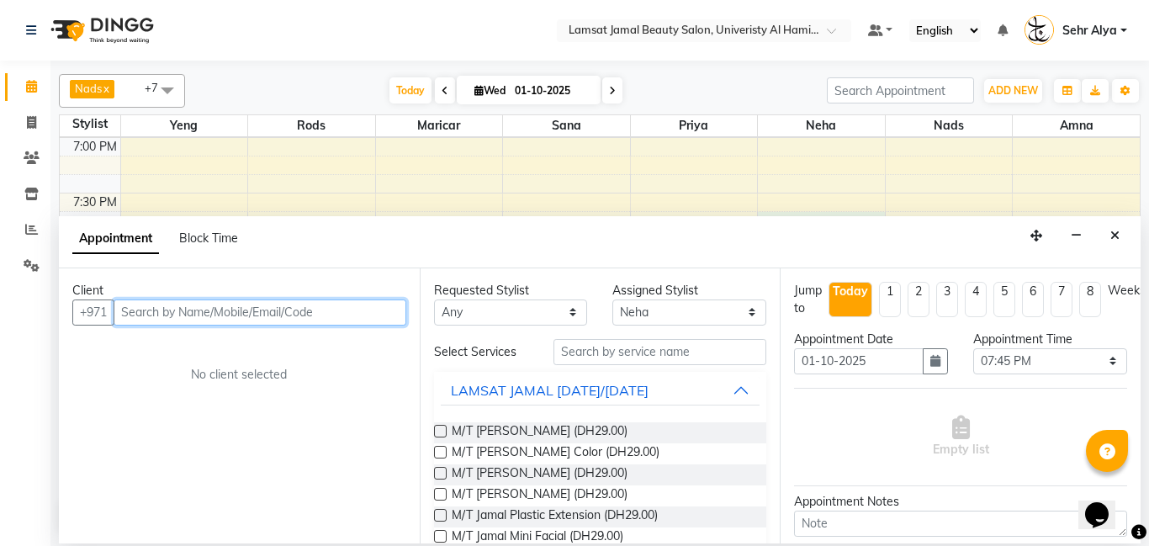
click at [321, 318] on input "text" at bounding box center [260, 313] width 293 height 26
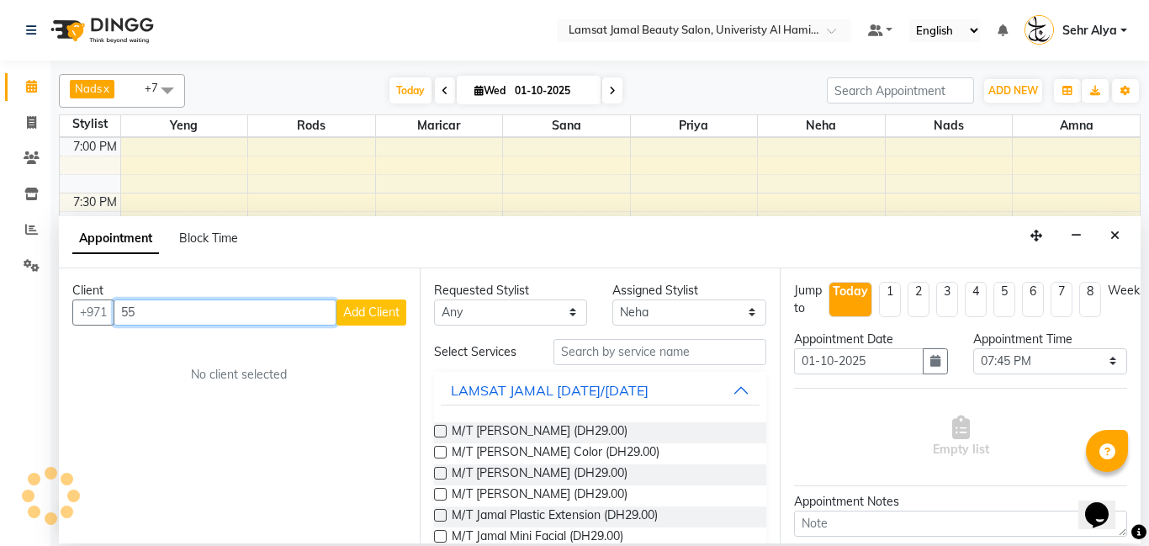
type input "5"
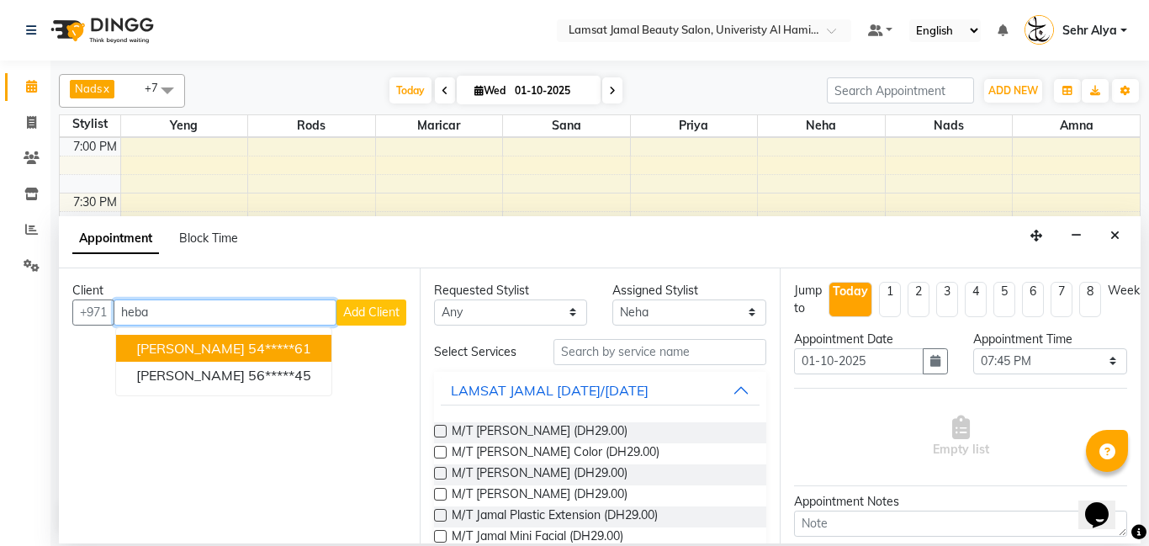
click at [213, 309] on input "heba" at bounding box center [225, 313] width 223 height 26
type input "h"
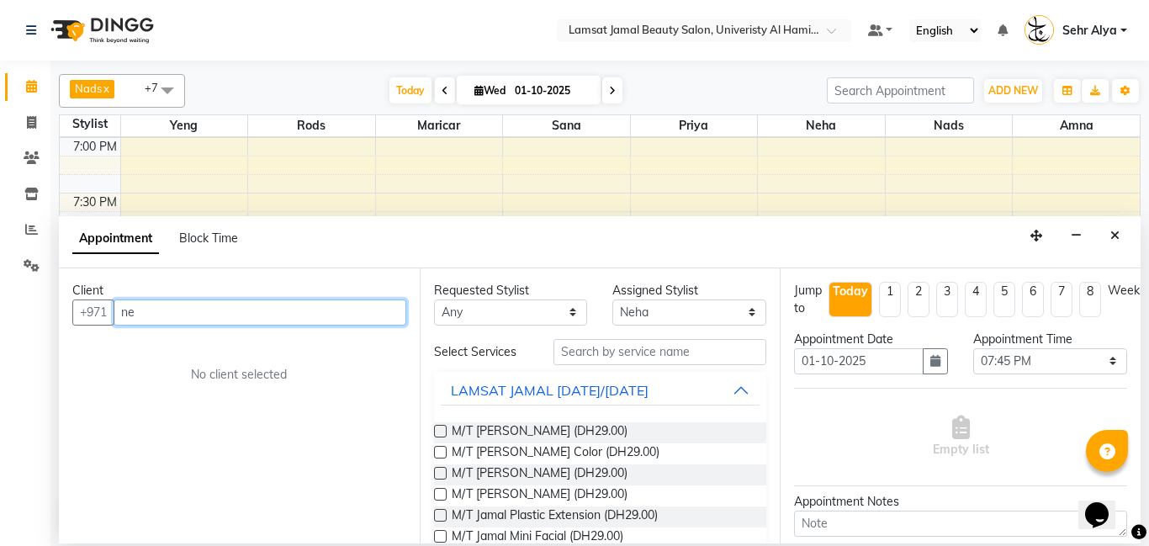
type input "n"
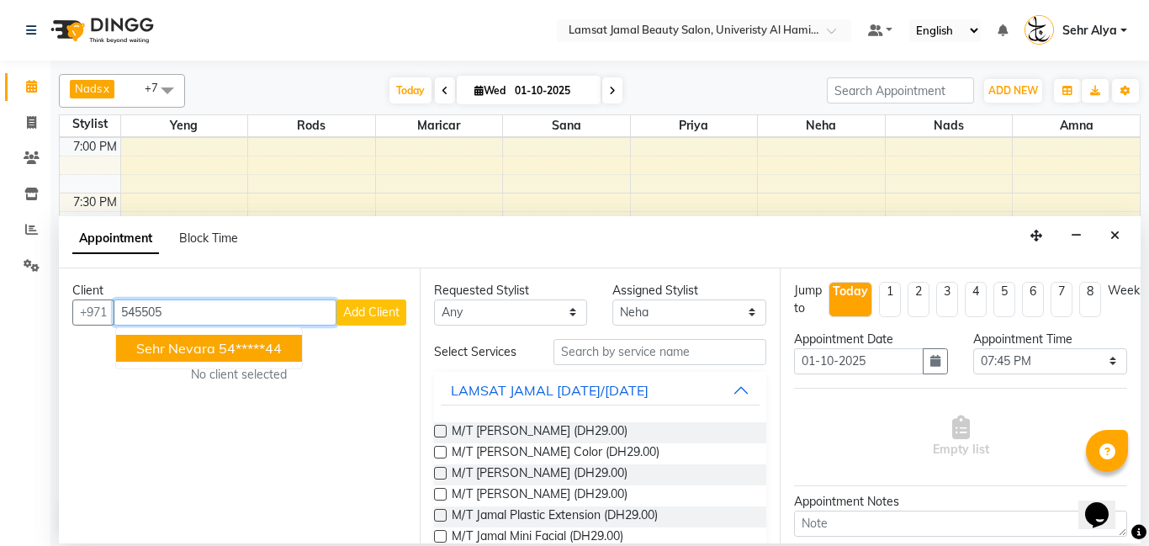
click at [225, 343] on ngb-highlight "54*****44" at bounding box center [250, 348] width 63 height 17
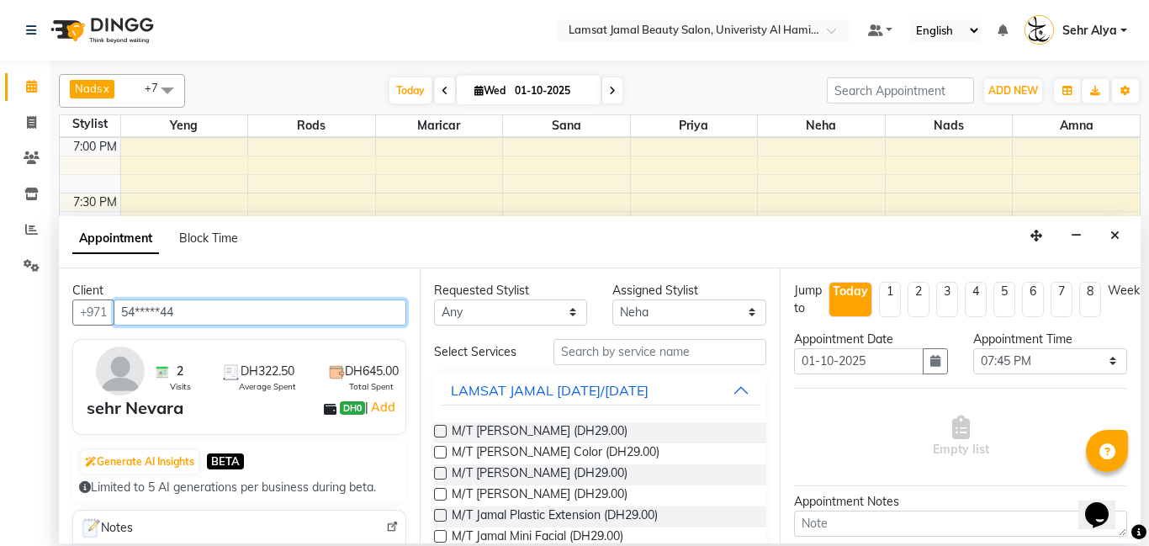
type input "54*****44"
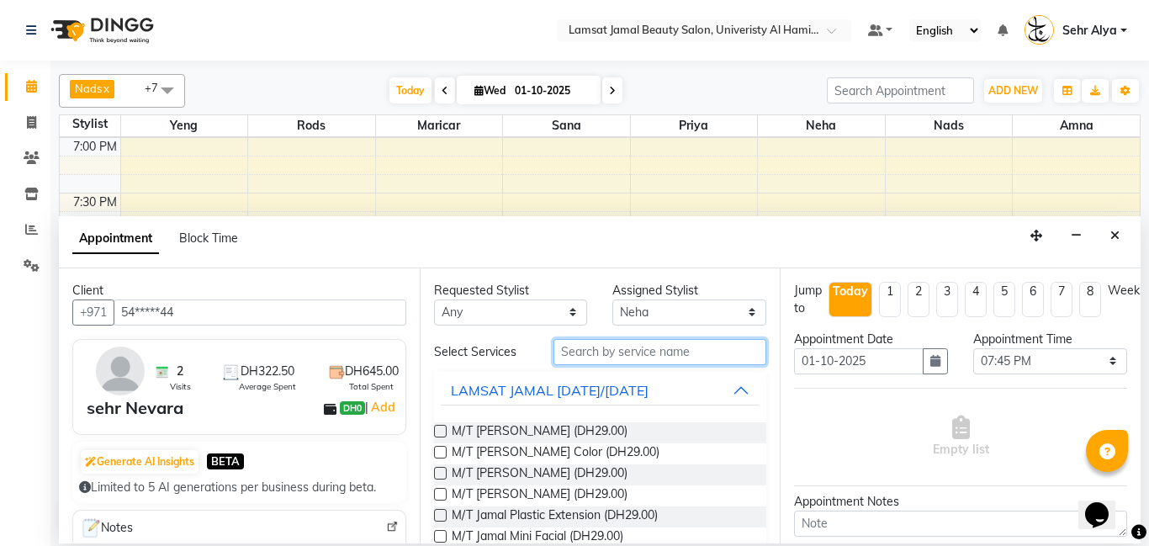
click at [582, 349] on input "text" at bounding box center [661, 352] width 214 height 26
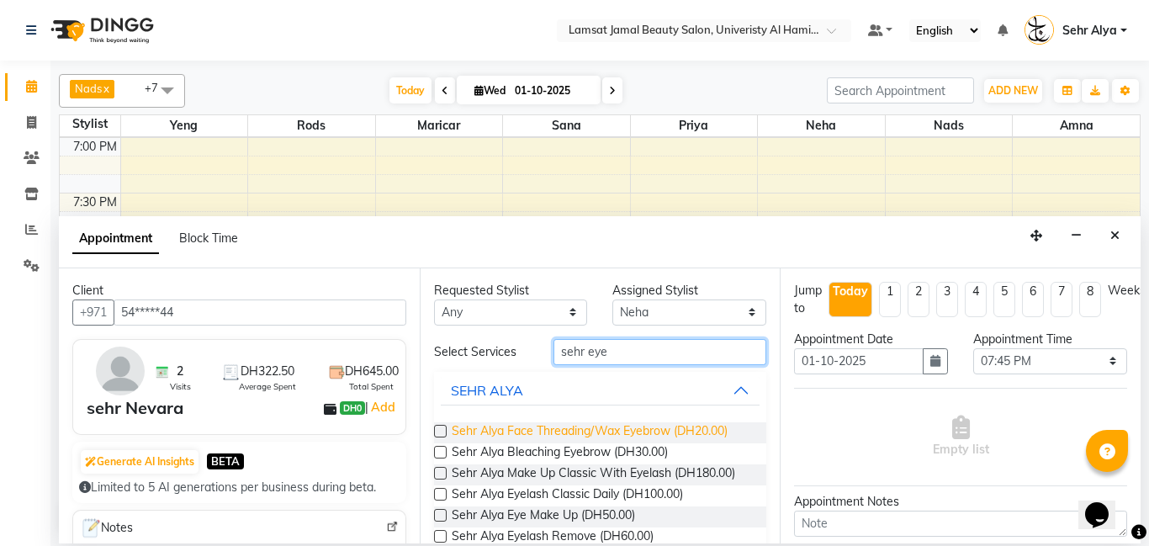
type input "sehr eye"
click at [522, 427] on span "Sehr Alya Face Threading/Wax Eyebrow (DH20.00)" at bounding box center [590, 432] width 276 height 21
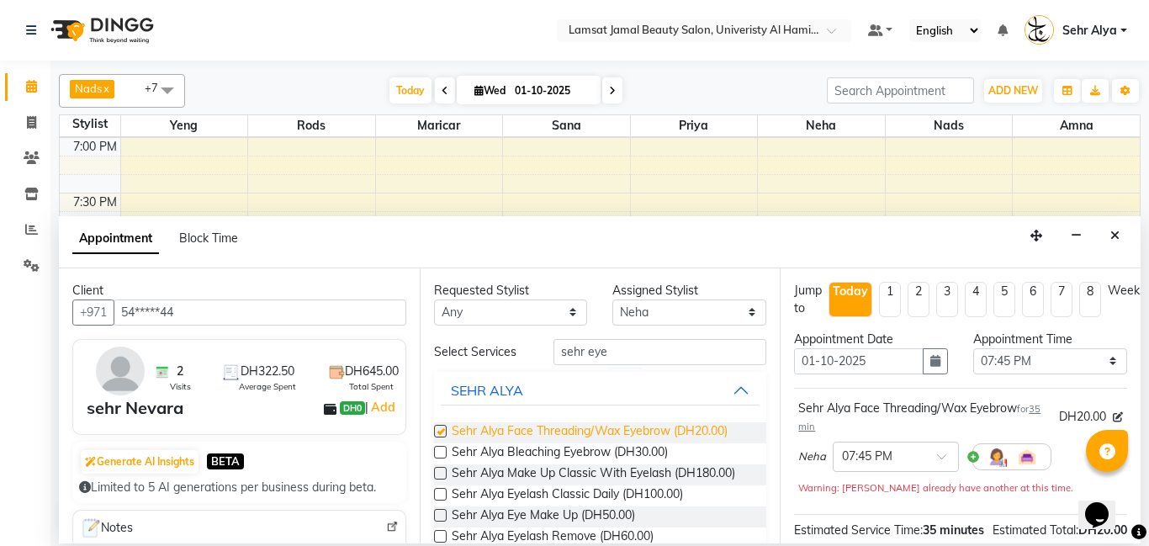
checkbox input "false"
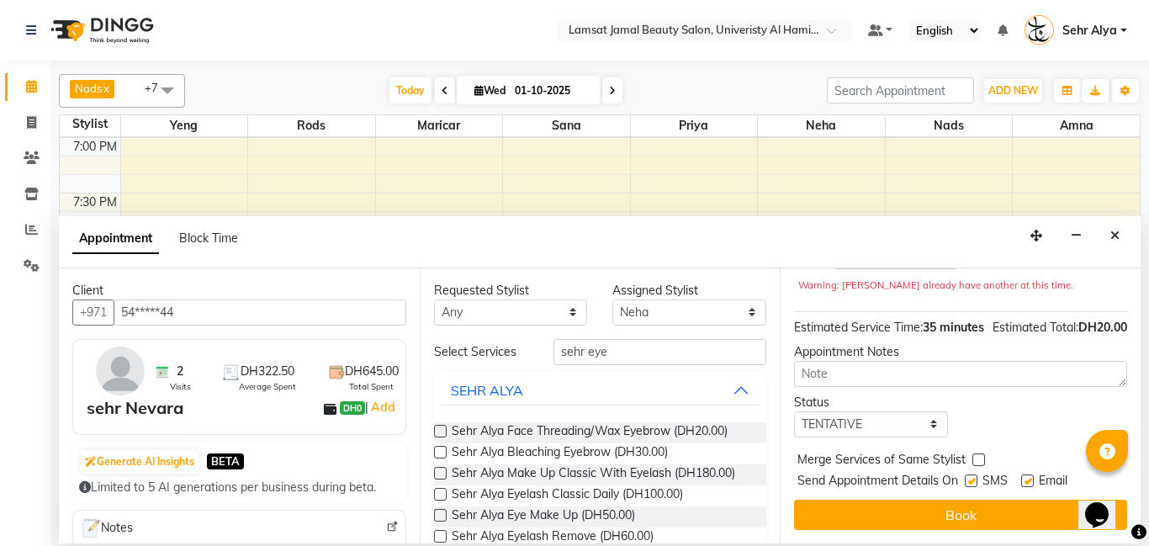
click at [974, 462] on label at bounding box center [979, 460] width 13 height 13
click at [974, 462] on input "checkbox" at bounding box center [978, 461] width 11 height 11
checkbox input "true"
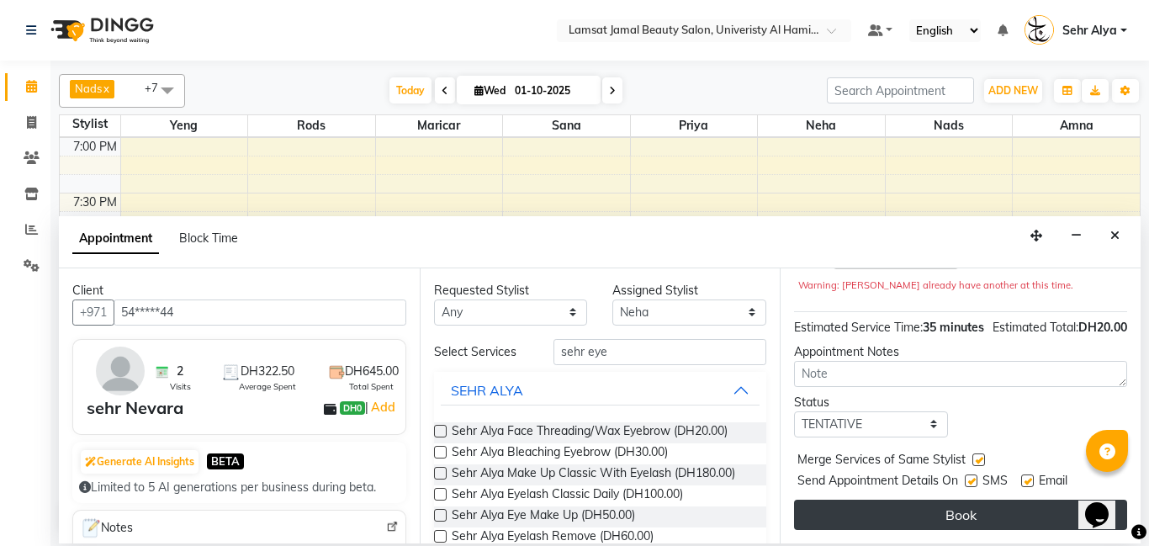
click at [966, 502] on button "Book" at bounding box center [960, 515] width 333 height 30
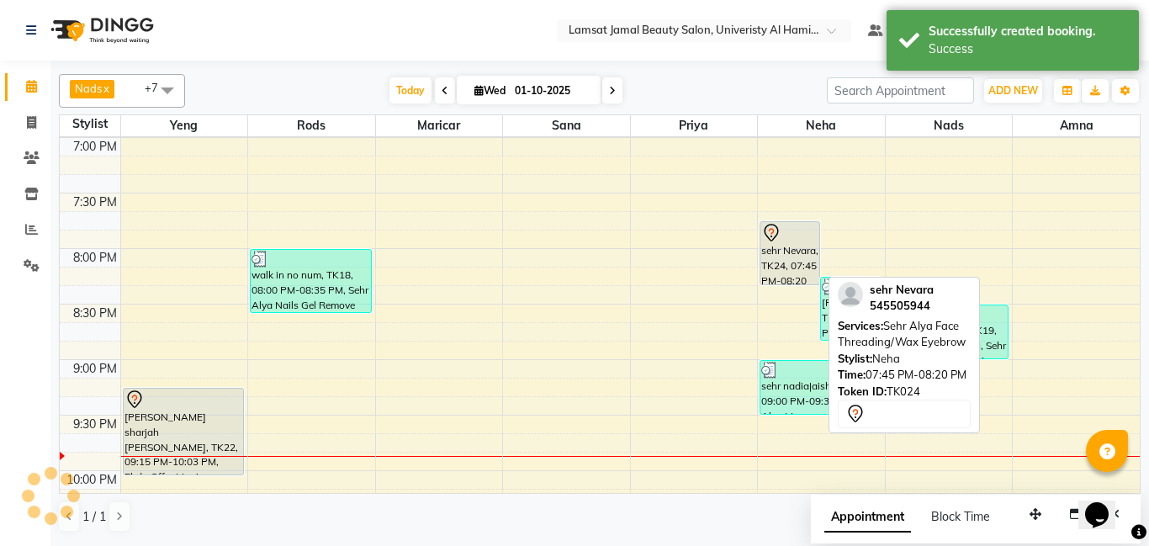
click at [777, 260] on div "sehr Nevara, TK24, 07:45 PM-08:20 PM, Sehr Alya Face Threading/Wax Eyebrow" at bounding box center [790, 253] width 59 height 62
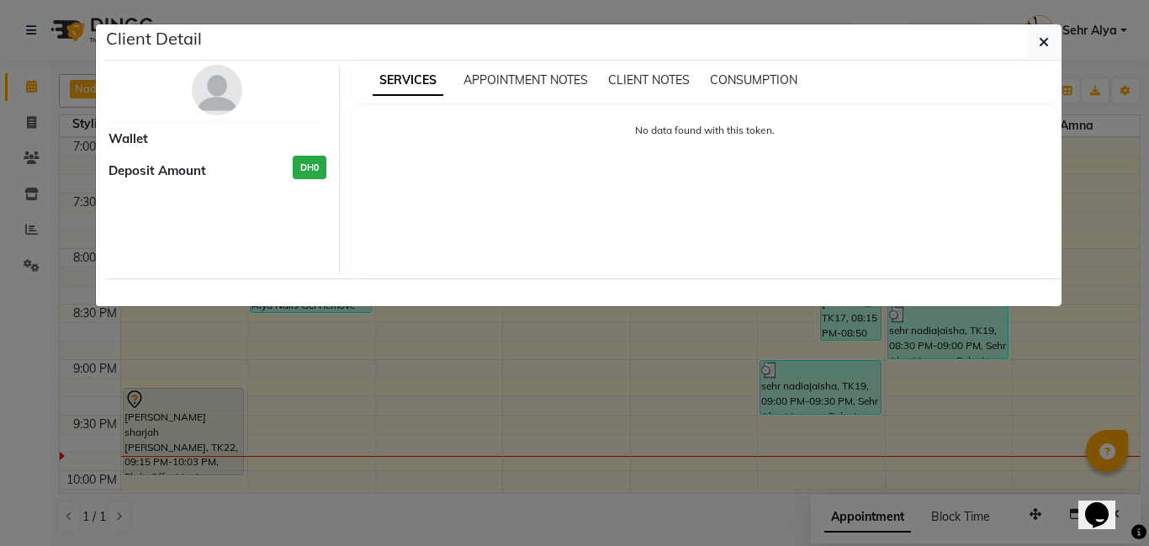
select select "7"
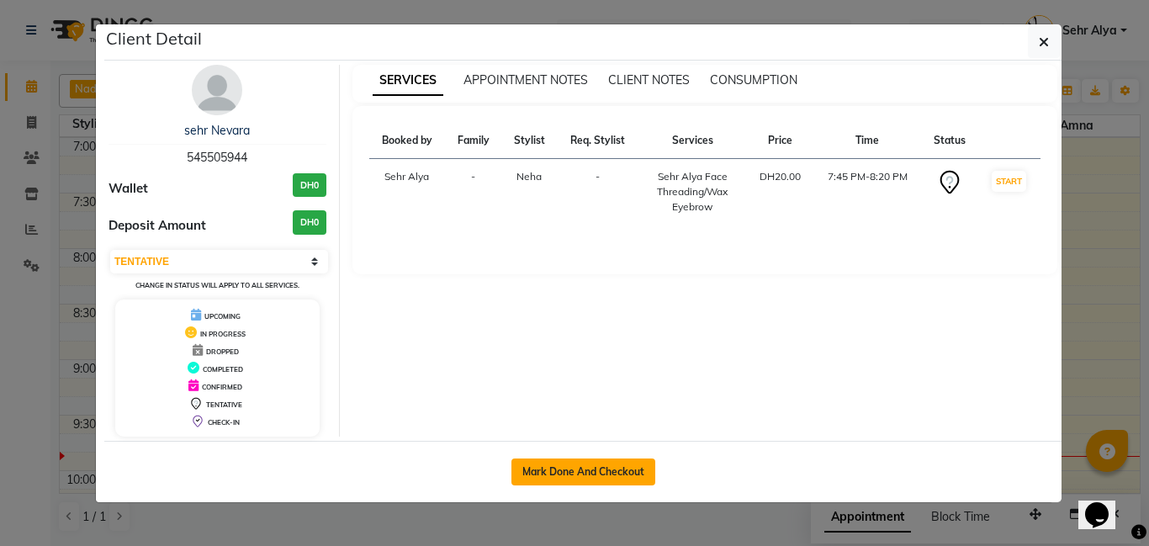
click at [626, 467] on button "Mark Done And Checkout" at bounding box center [584, 472] width 144 height 27
select select "service"
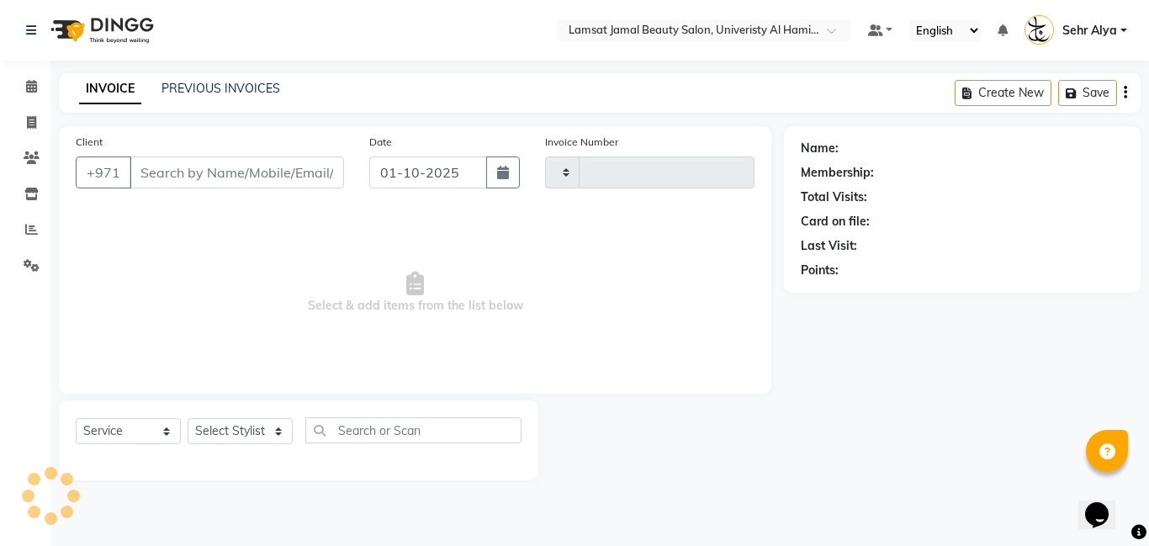
type input "4001"
select select "8294"
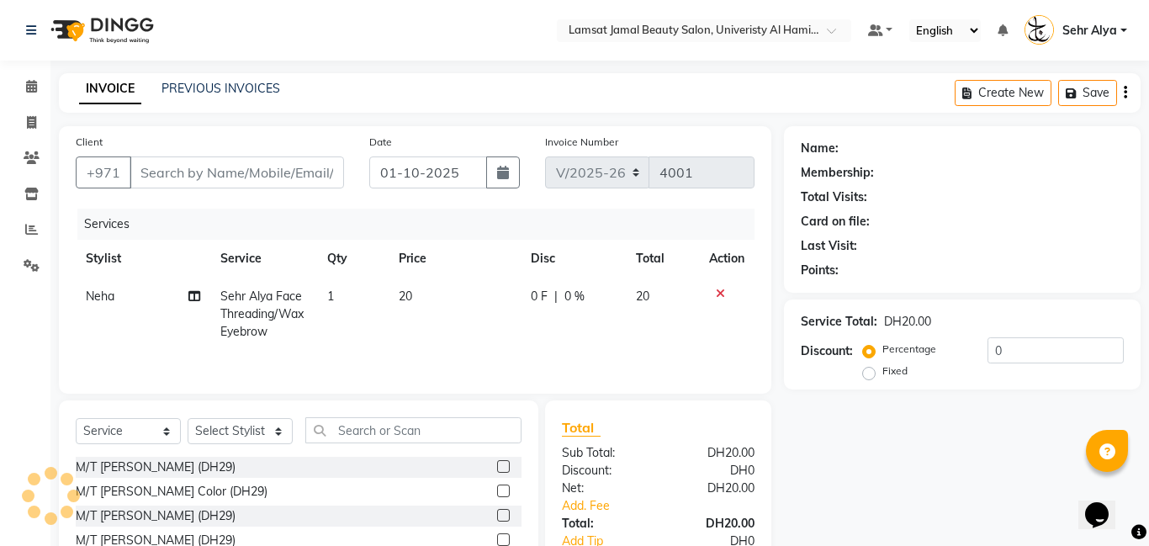
type input "54*****44"
select select "79914"
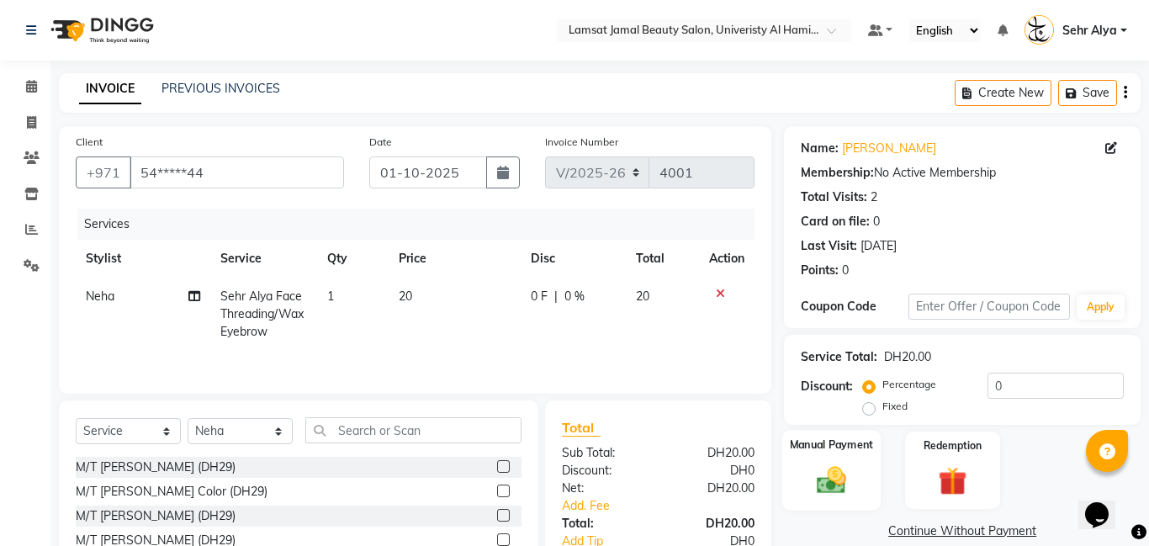
click at [822, 459] on div "Manual Payment" at bounding box center [832, 470] width 99 height 81
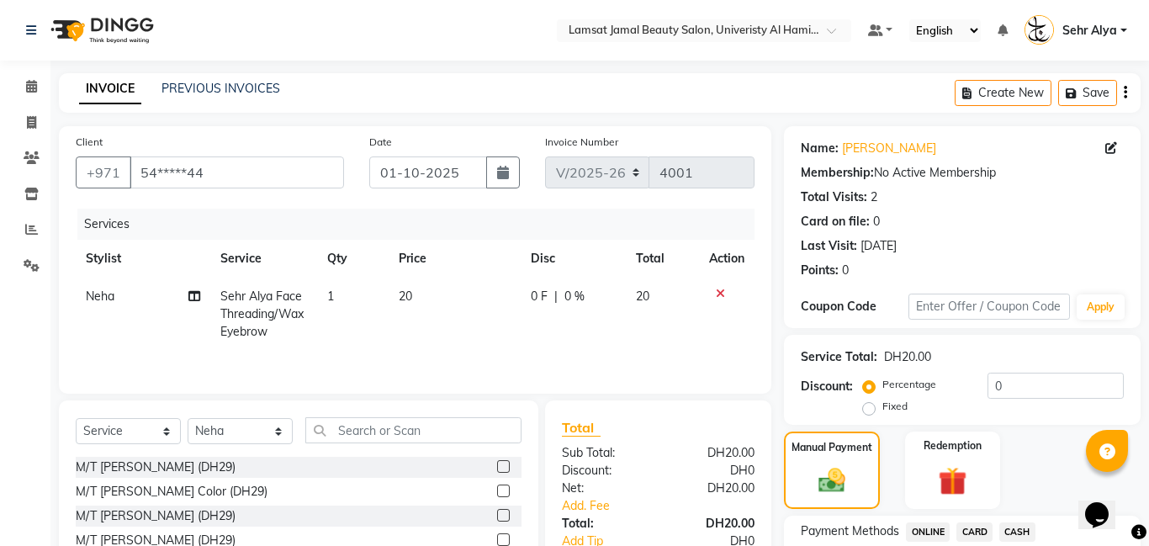
scroll to position [126, 0]
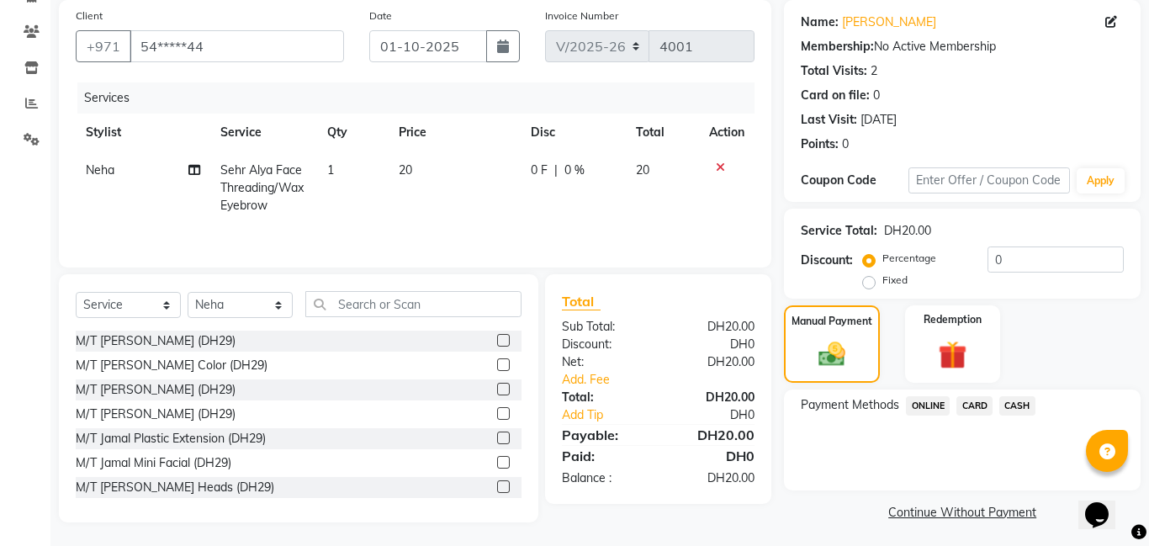
click at [1014, 408] on span "CASH" at bounding box center [1018, 405] width 36 height 19
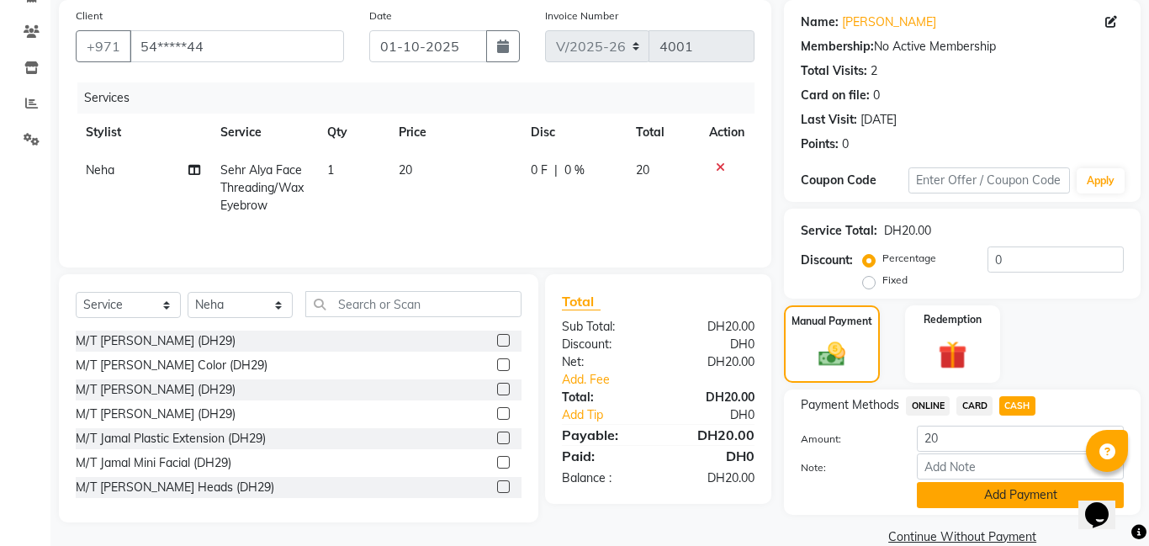
click at [1027, 498] on button "Add Payment" at bounding box center [1020, 495] width 207 height 26
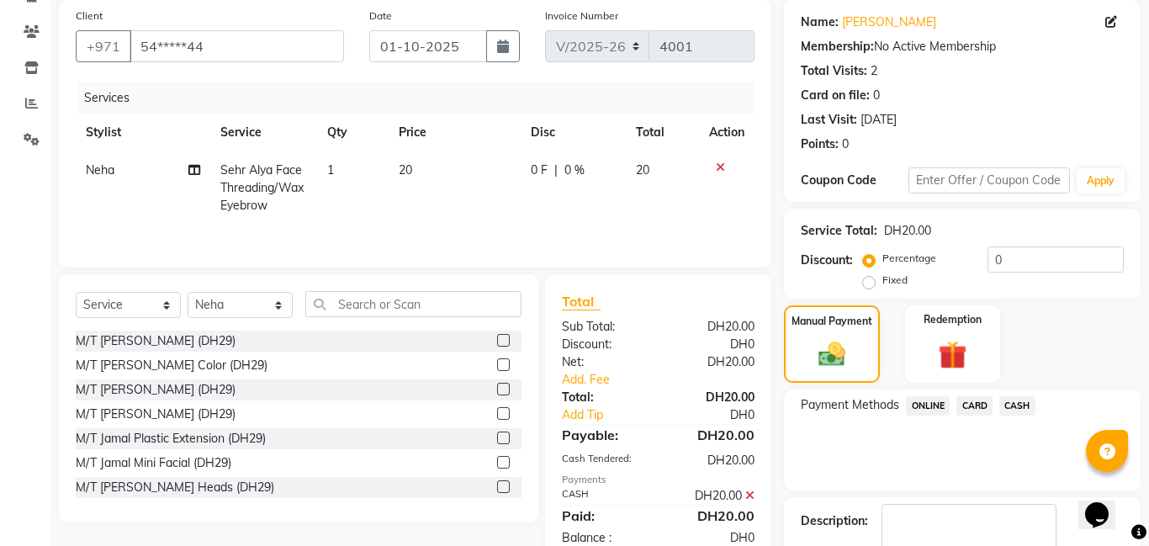
scroll to position [225, 0]
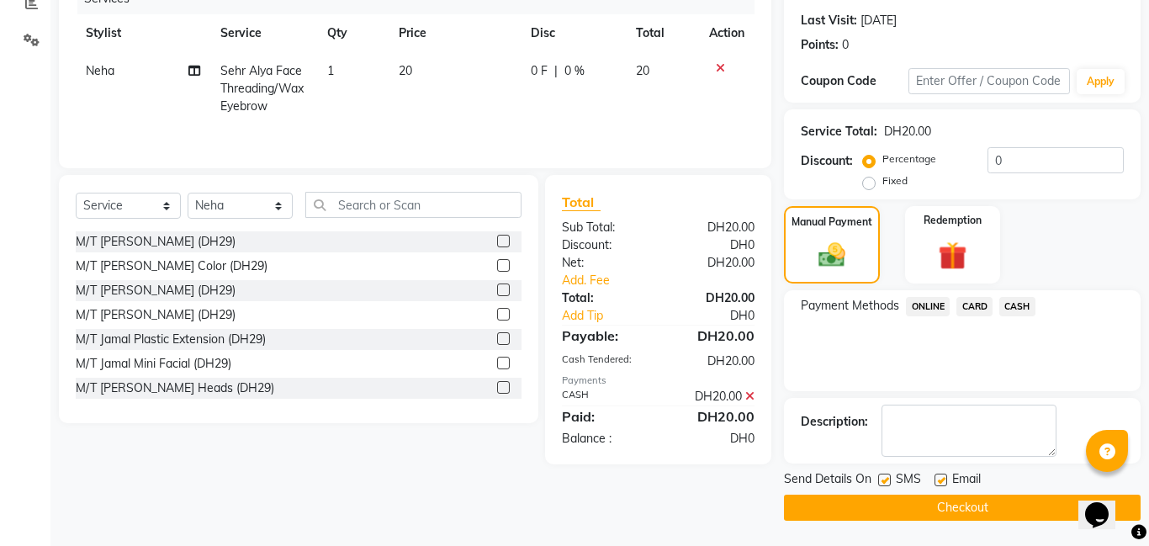
click at [1027, 498] on button "Checkout" at bounding box center [962, 508] width 357 height 26
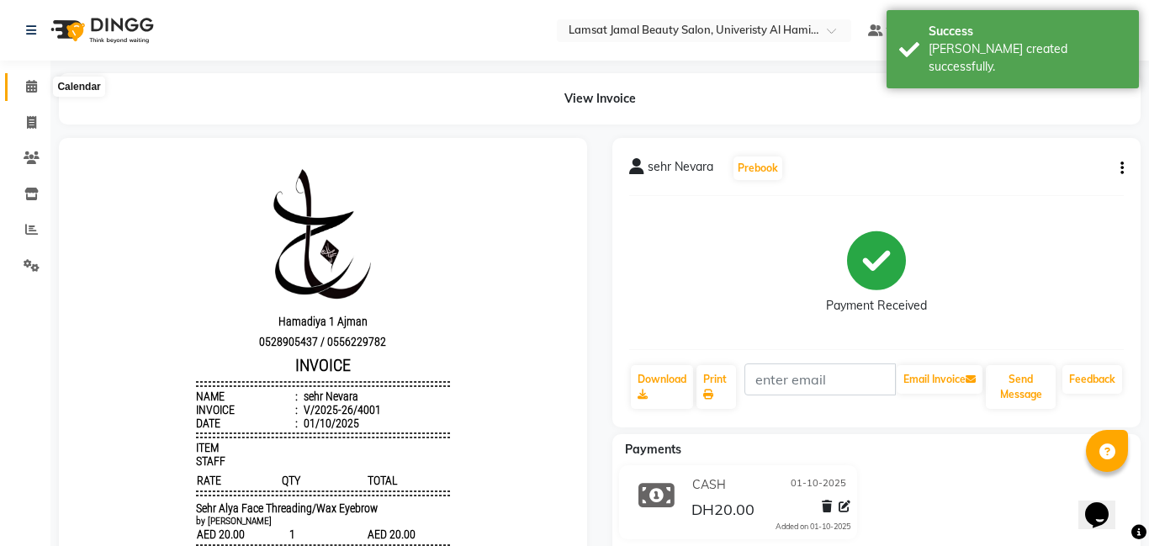
click at [30, 82] on icon at bounding box center [31, 86] width 11 height 13
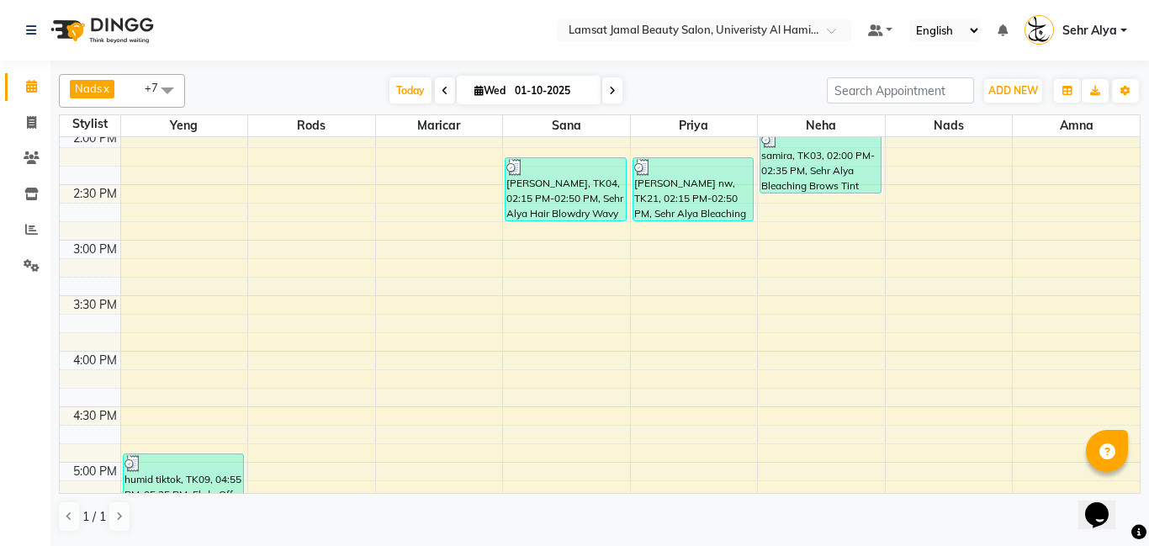
scroll to position [440, 0]
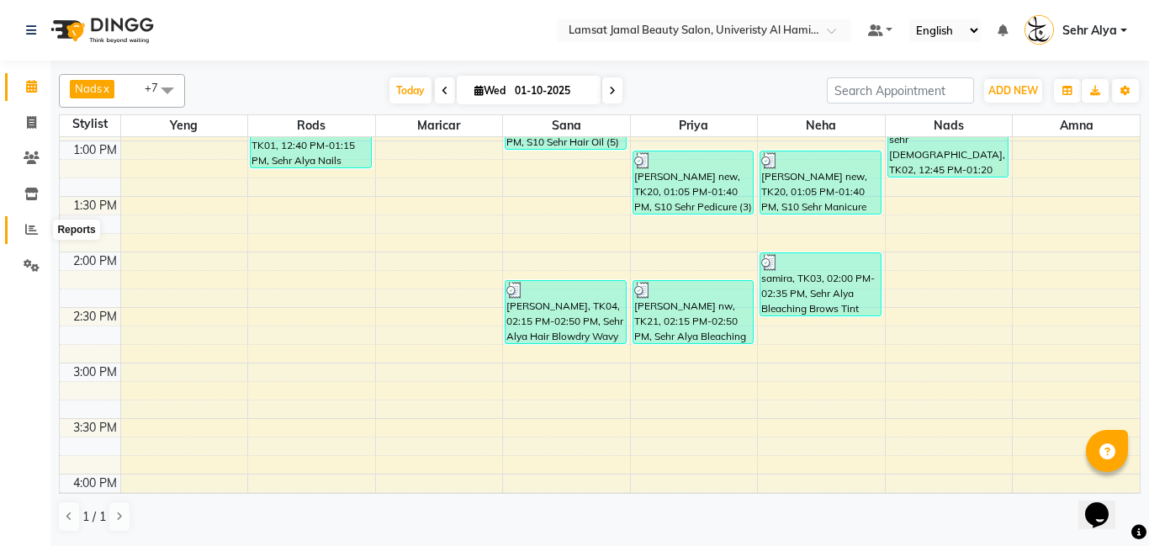
click at [29, 231] on icon at bounding box center [31, 229] width 13 height 13
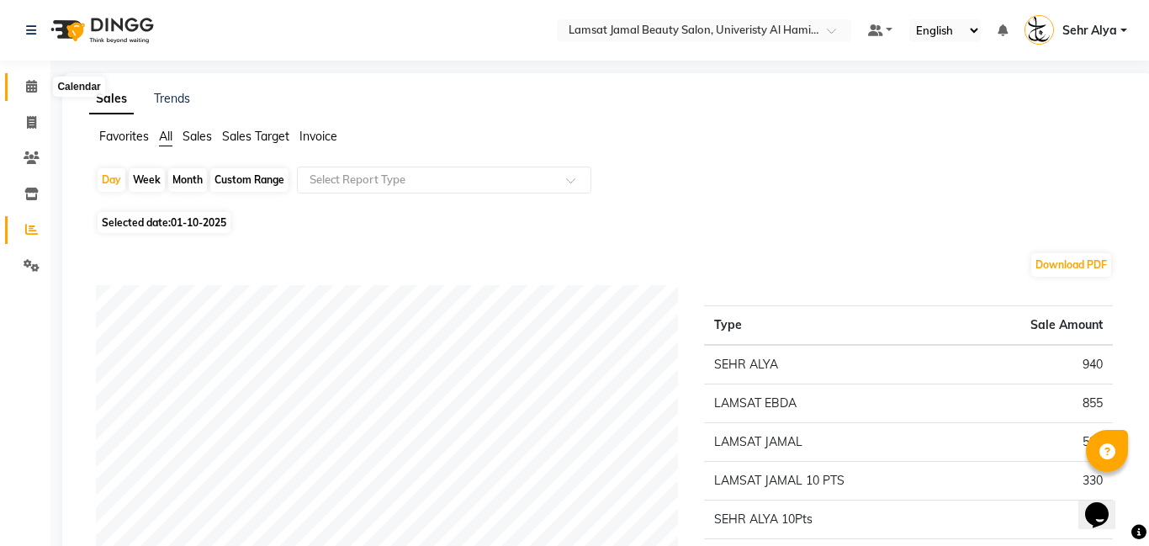
click at [32, 83] on icon at bounding box center [31, 86] width 11 height 13
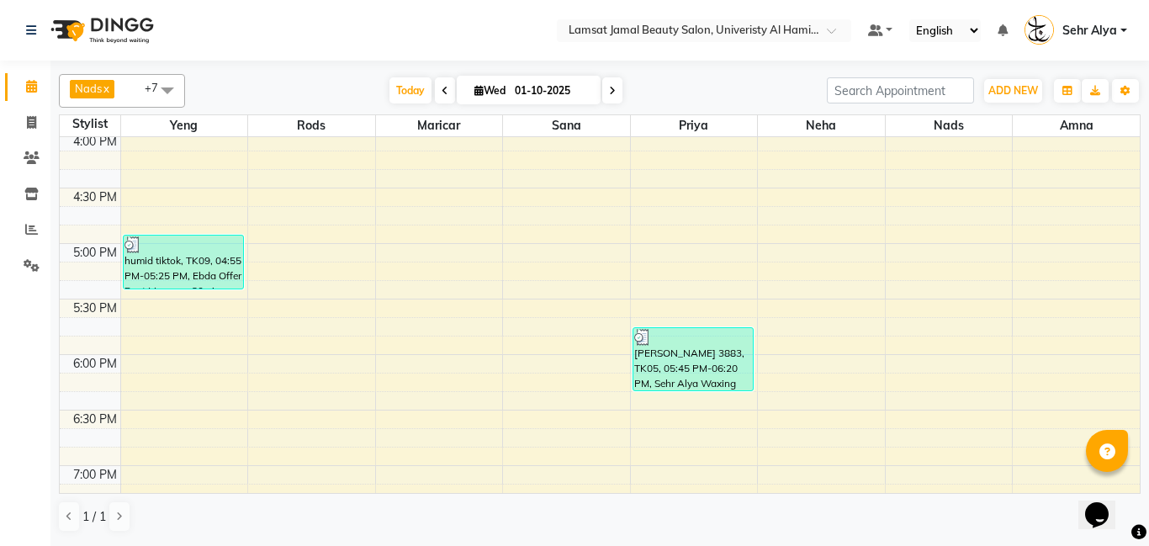
scroll to position [778, 0]
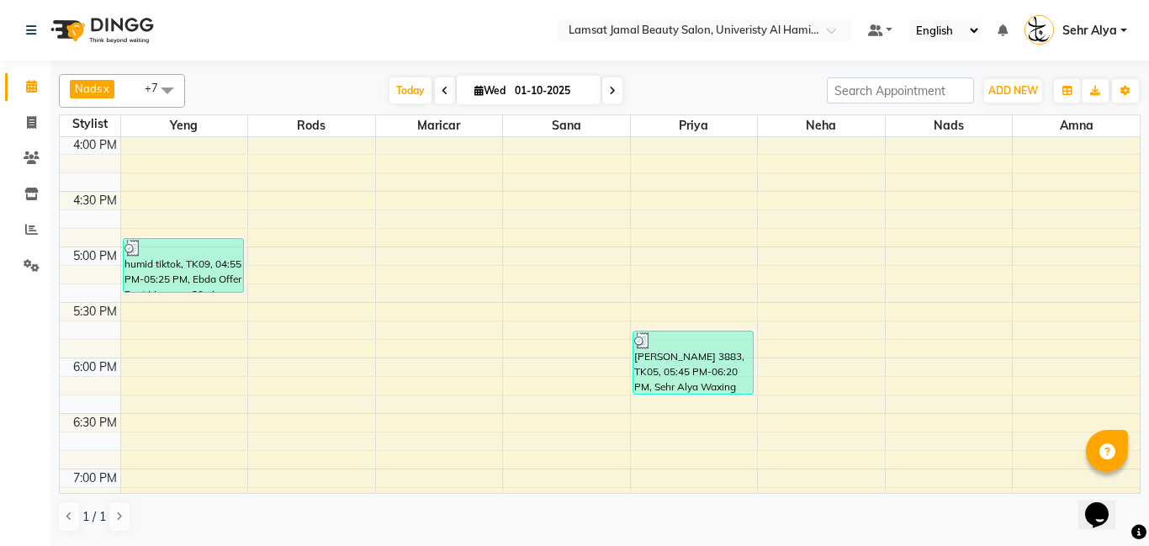
click at [560, 373] on div "9:00 AM 9:30 AM 10:00 AM 10:30 AM 11:00 AM 11:30 AM 12:00 PM 12:30 PM 1:00 PM 1…" at bounding box center [600, 191] width 1080 height 1665
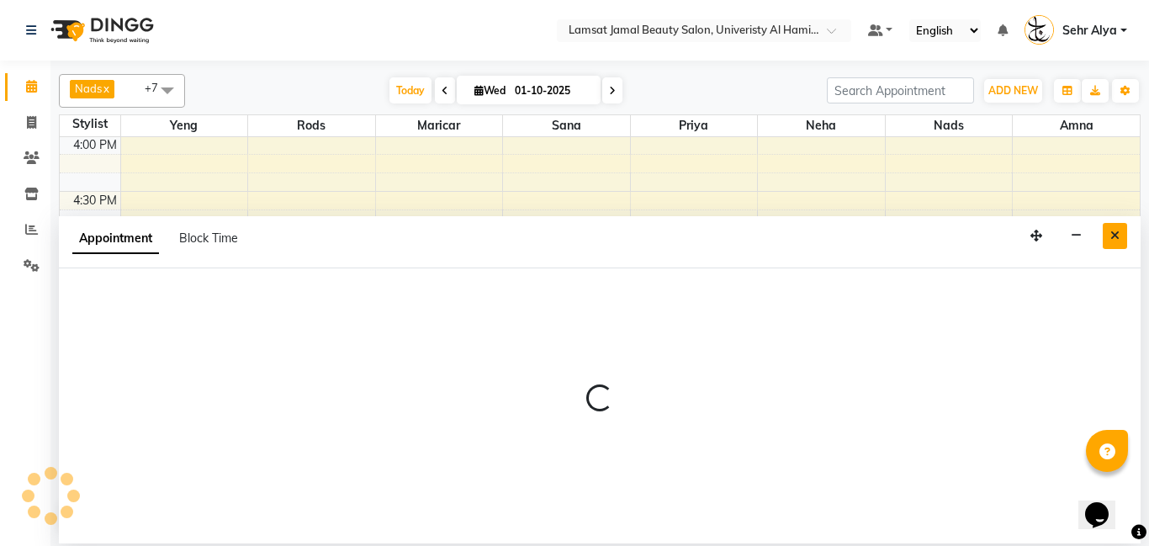
click at [1113, 230] on icon "Close" at bounding box center [1115, 236] width 9 height 12
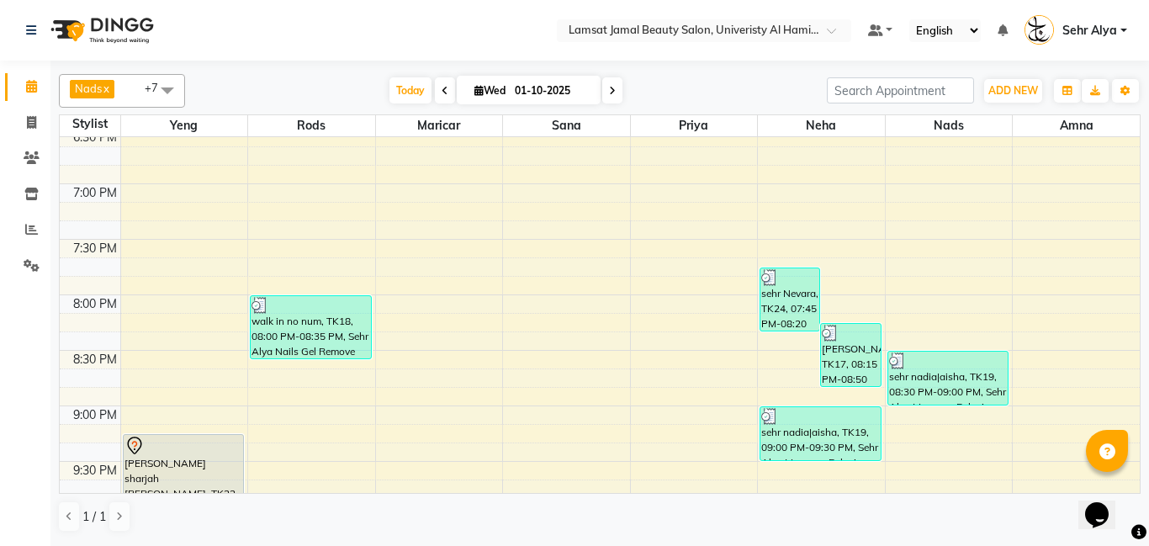
scroll to position [1062, 0]
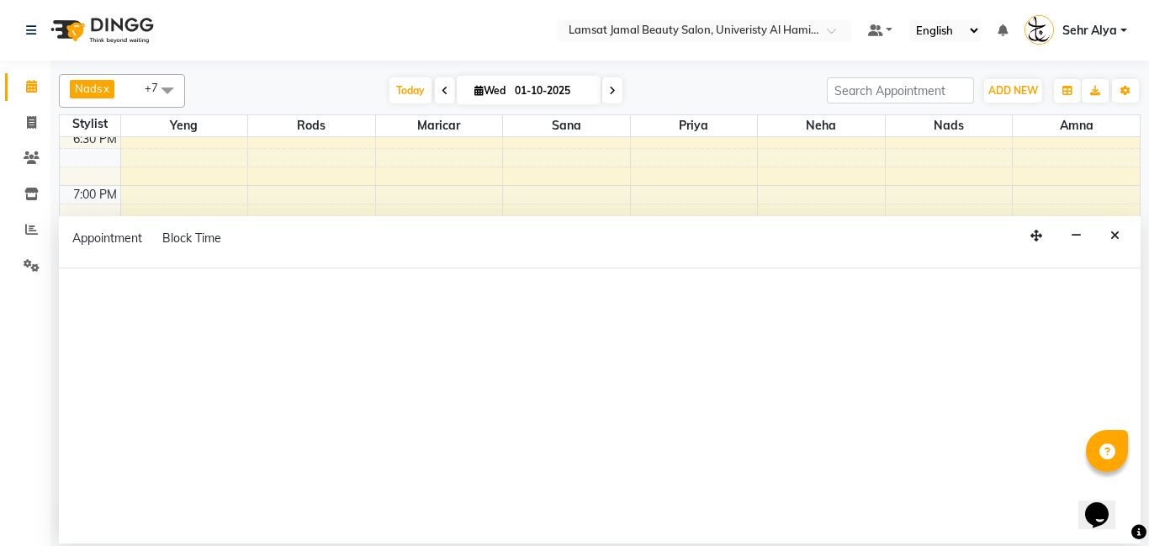
select select "79912"
select select "tentative"
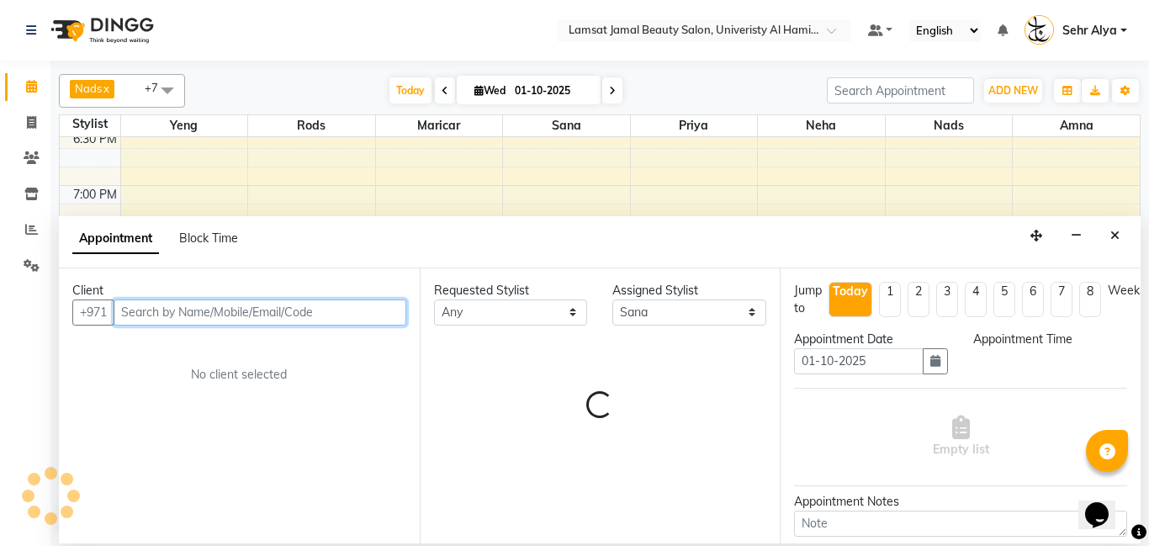
select select "1260"
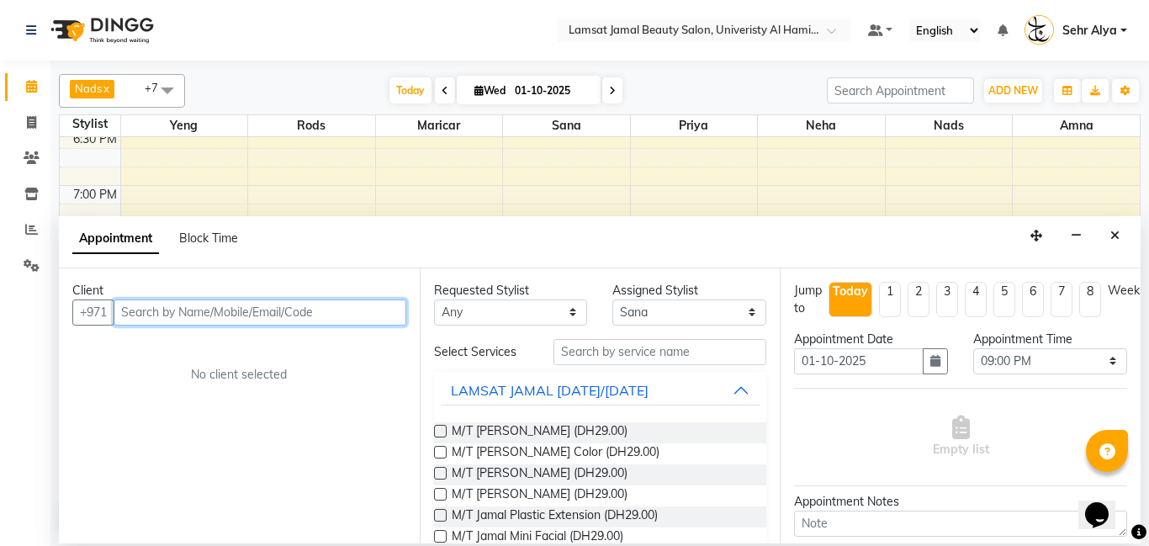
click at [233, 310] on input "text" at bounding box center [260, 313] width 293 height 26
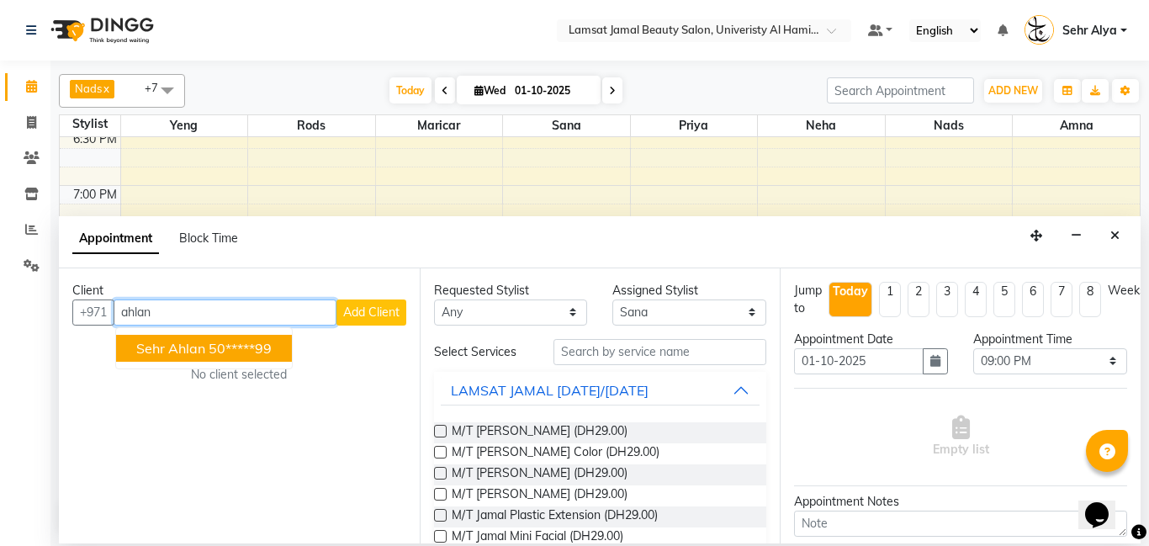
click at [257, 344] on ngb-highlight "50*****99" at bounding box center [240, 348] width 63 height 17
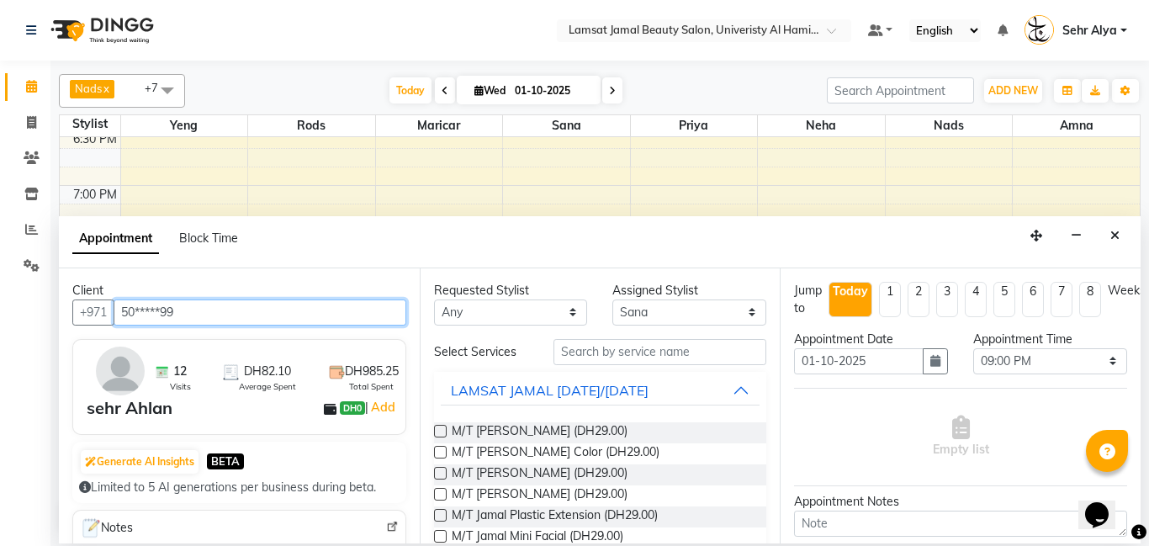
type input "50*****99"
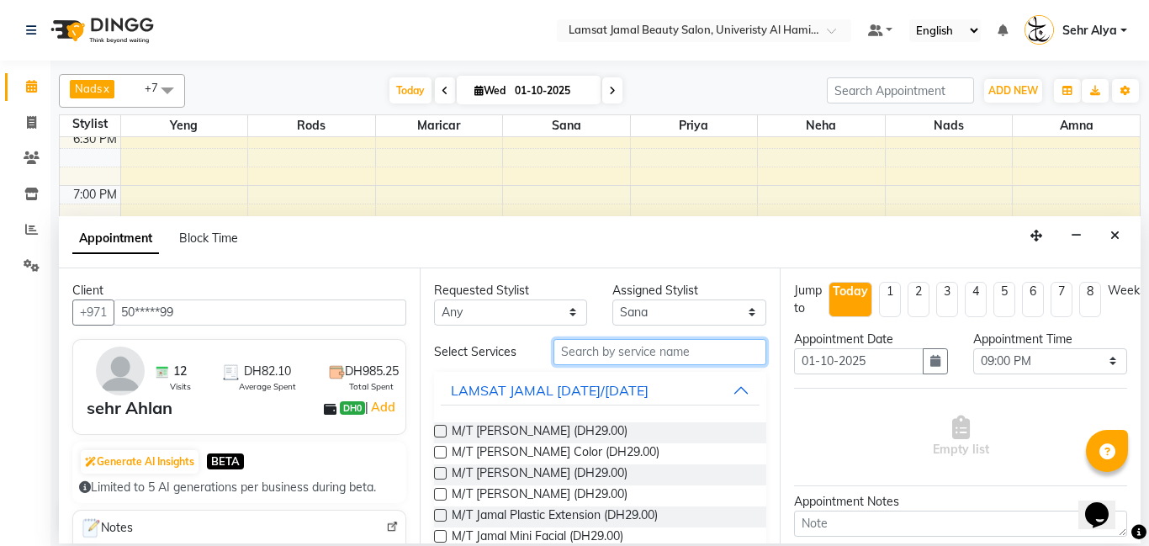
click at [604, 357] on input "text" at bounding box center [661, 352] width 214 height 26
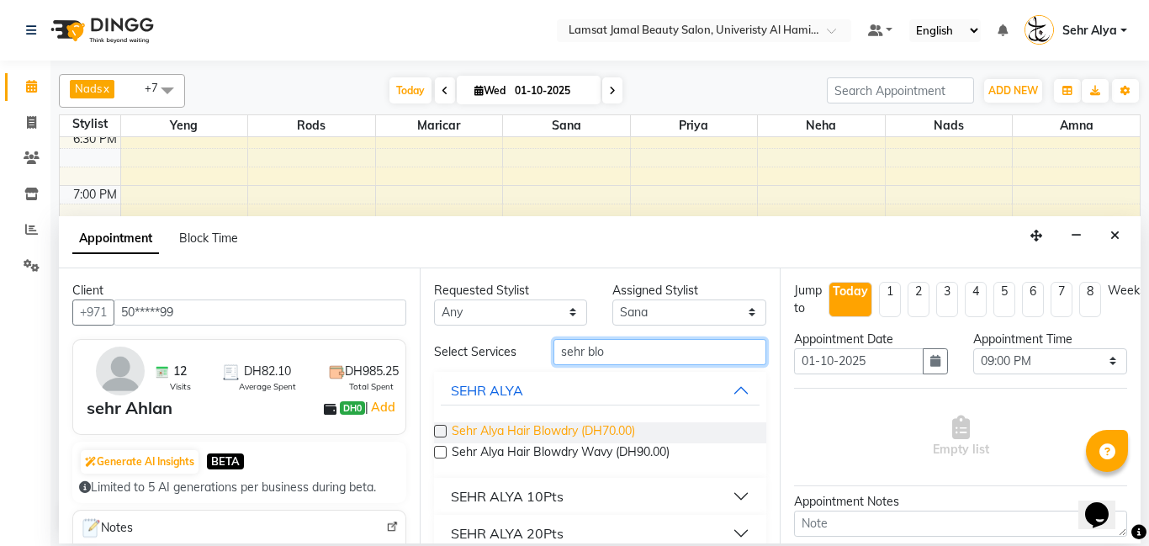
type input "sehr blo"
click at [589, 431] on span "Sehr Alya Hair Blowdry (DH70.00)" at bounding box center [543, 432] width 183 height 21
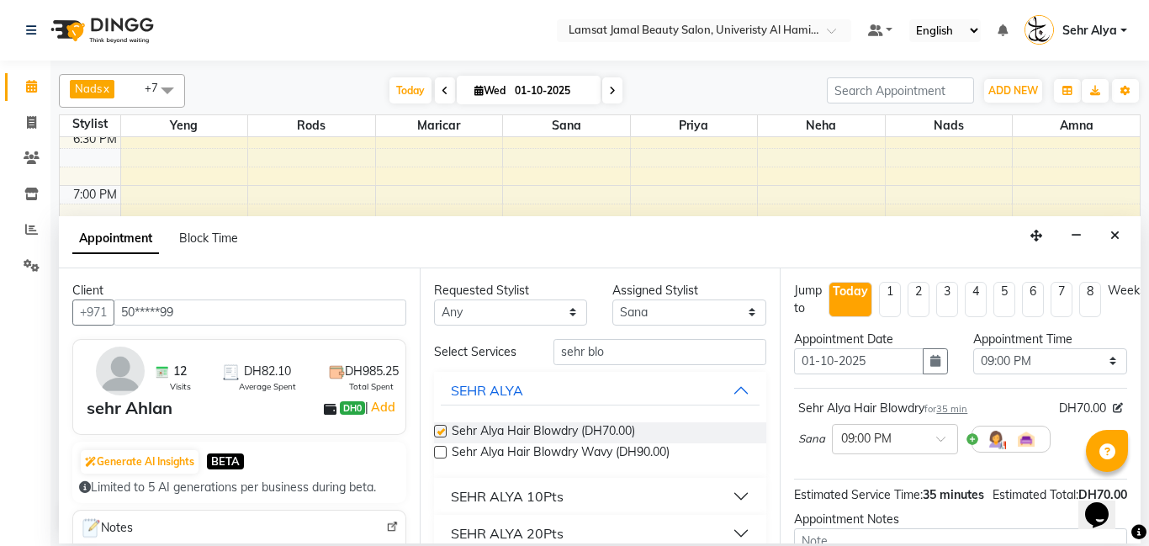
checkbox input "false"
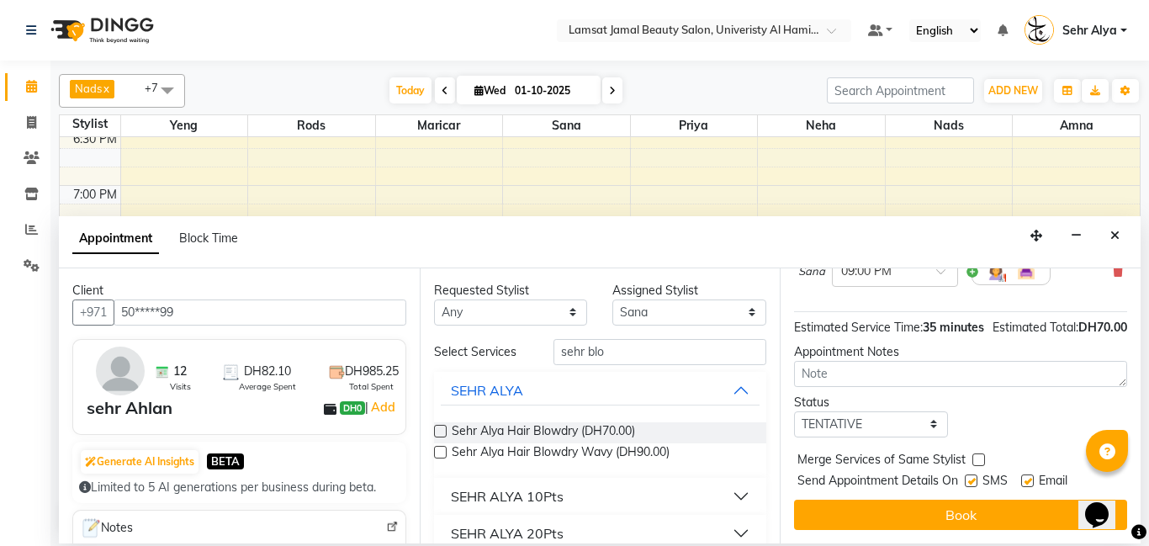
click at [975, 461] on label at bounding box center [979, 460] width 13 height 13
click at [975, 461] on input "checkbox" at bounding box center [978, 461] width 11 height 11
checkbox input "true"
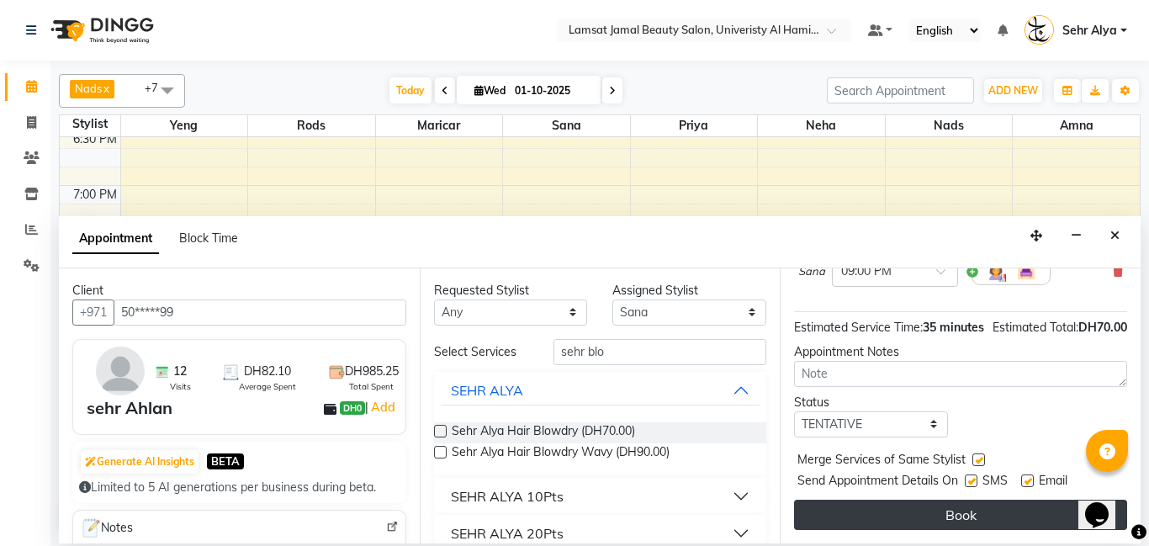
click at [965, 511] on button "Book" at bounding box center [960, 515] width 333 height 30
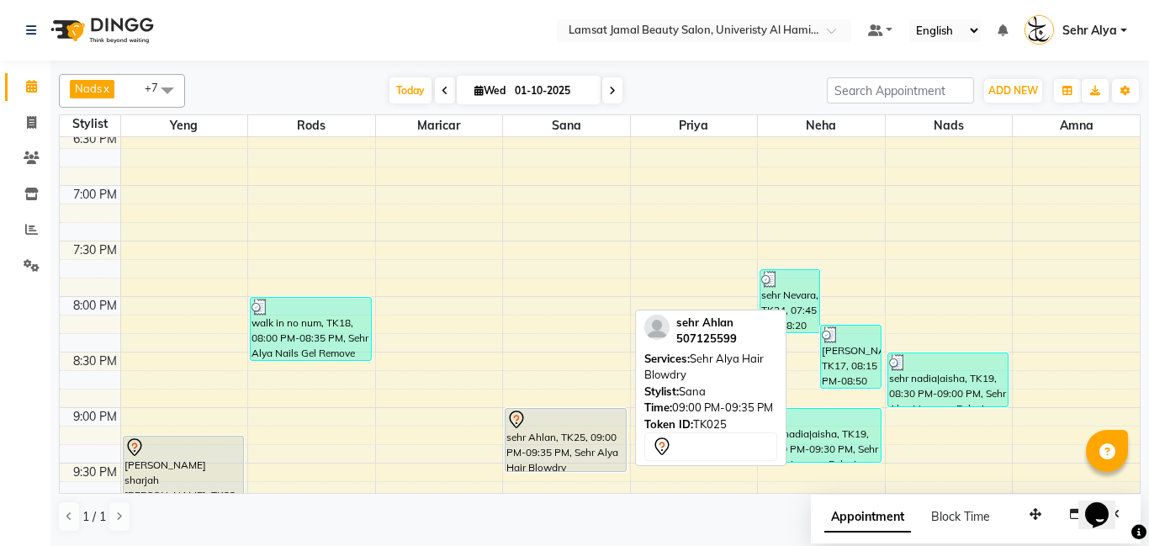
click at [569, 459] on div "sehr Ahlan, TK25, 09:00 PM-09:35 PM, Sehr Alya Hair Blowdry" at bounding box center [566, 440] width 120 height 62
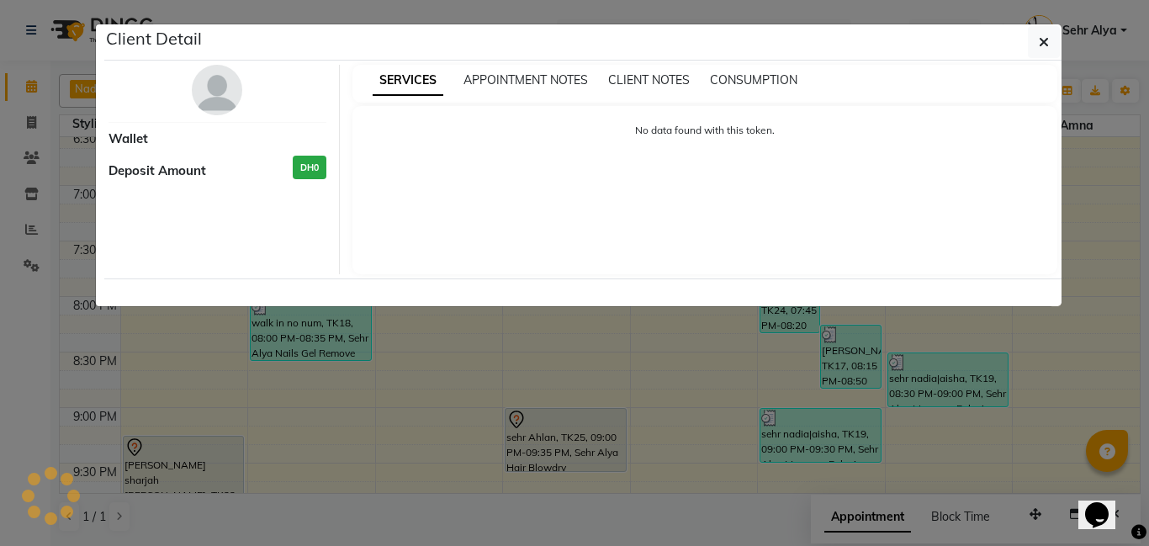
select select "7"
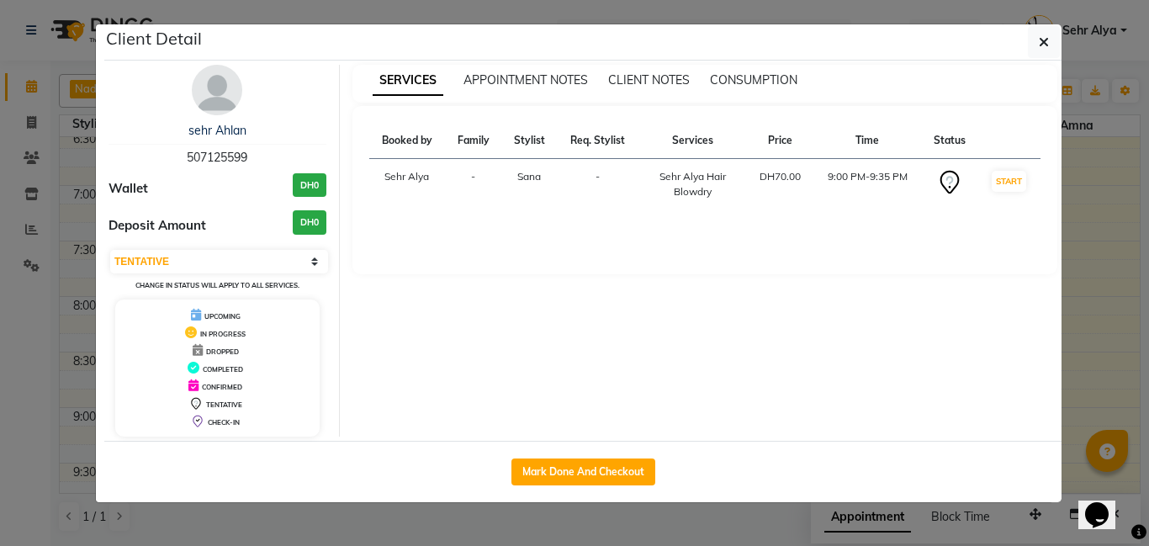
click at [569, 459] on button "Mark Done And Checkout" at bounding box center [584, 472] width 144 height 27
select select "service"
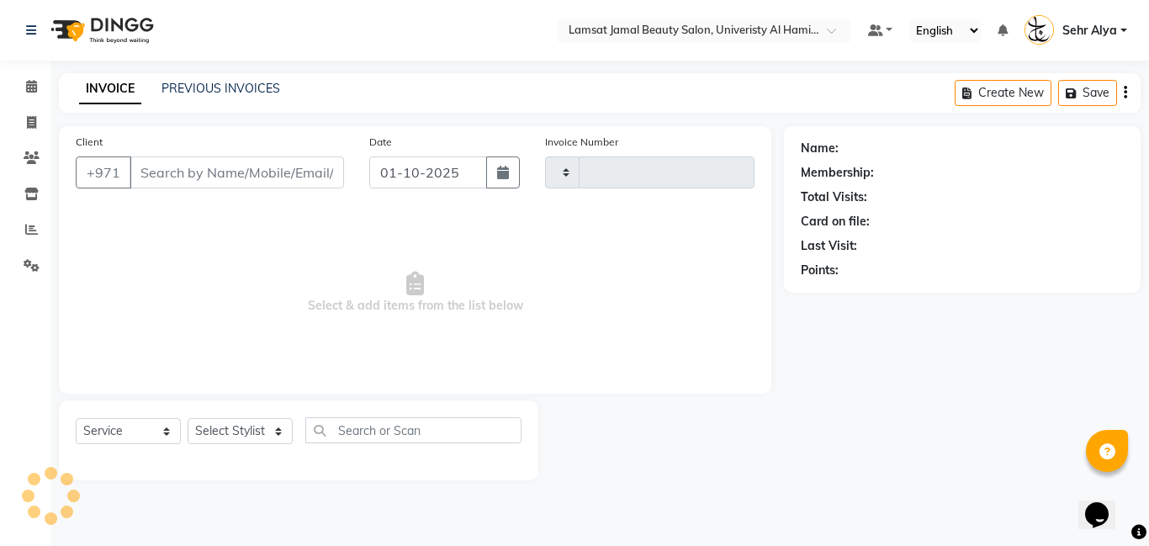
type input "4002"
select select "8294"
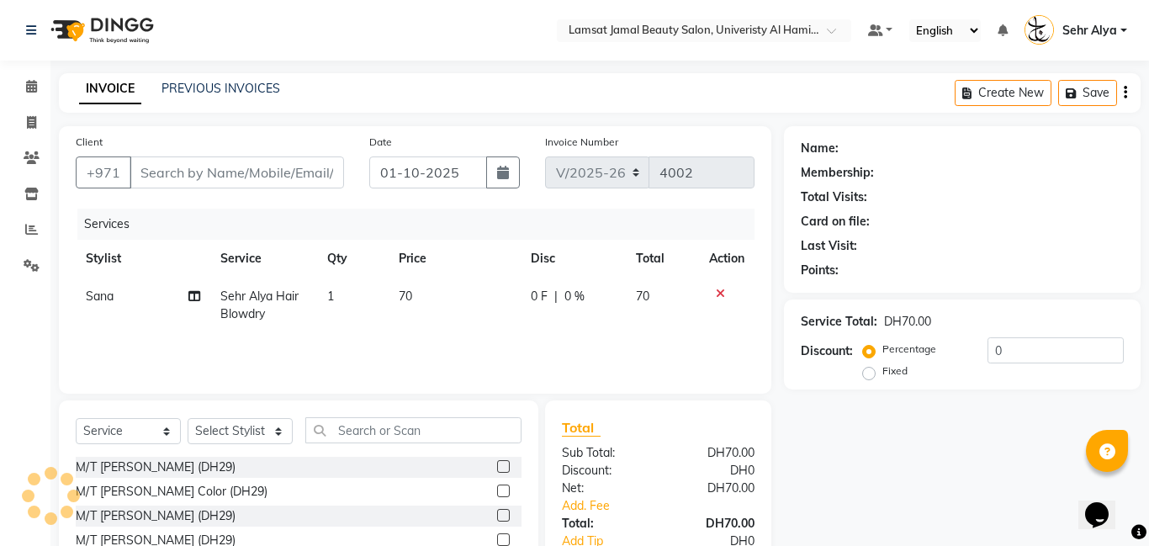
type input "50*****99"
select select "79912"
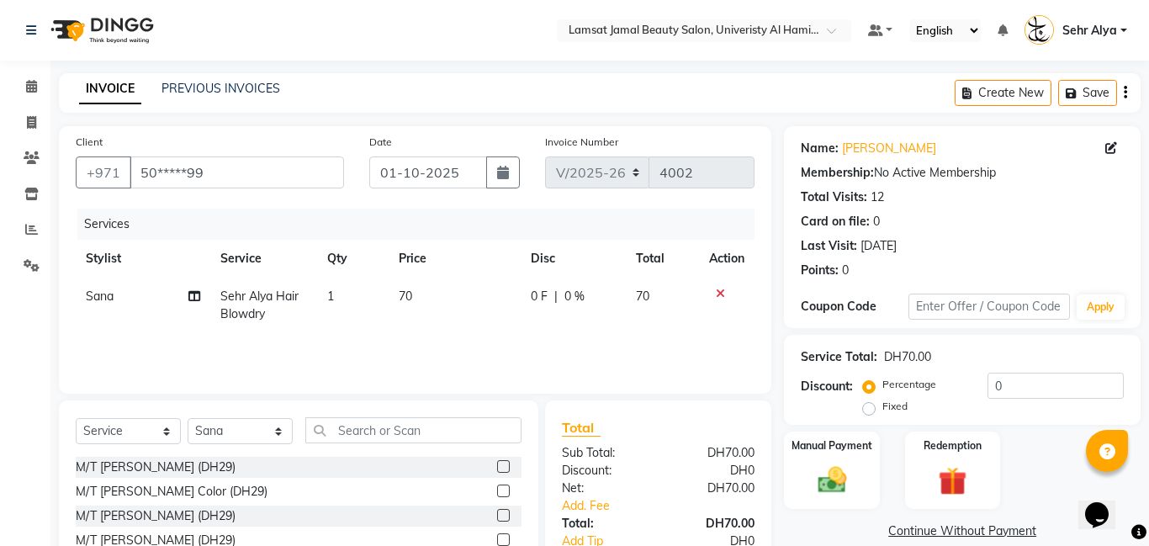
click at [416, 291] on td "70" at bounding box center [455, 306] width 133 height 56
select select "79912"
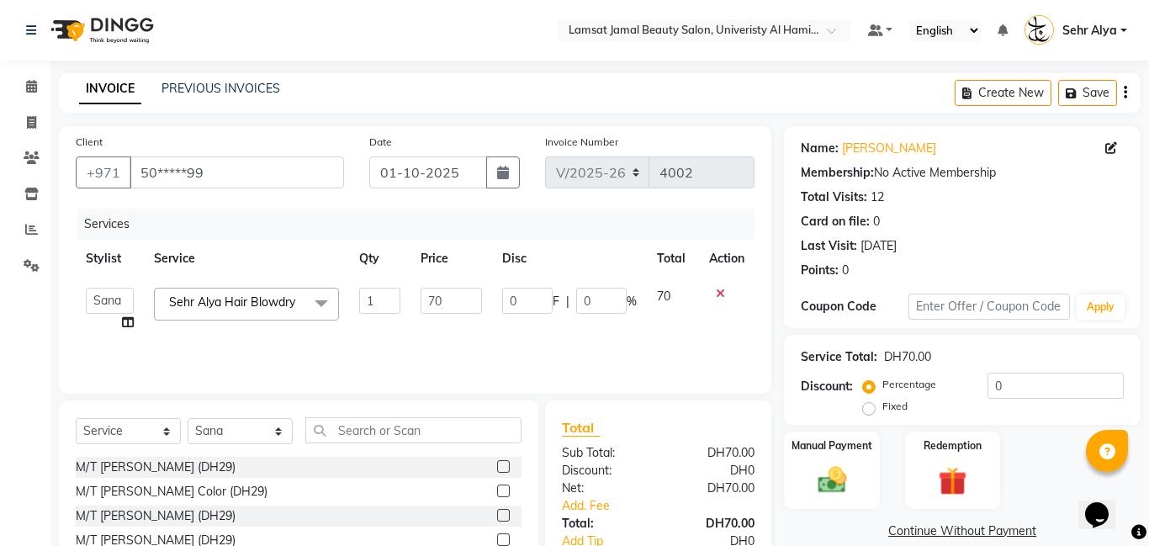
click at [418, 294] on td "70" at bounding box center [452, 310] width 82 height 64
click at [470, 294] on input "70" at bounding box center [451, 301] width 61 height 26
type input "7"
type input "50"
click at [829, 454] on div "Manual Payment" at bounding box center [832, 470] width 99 height 81
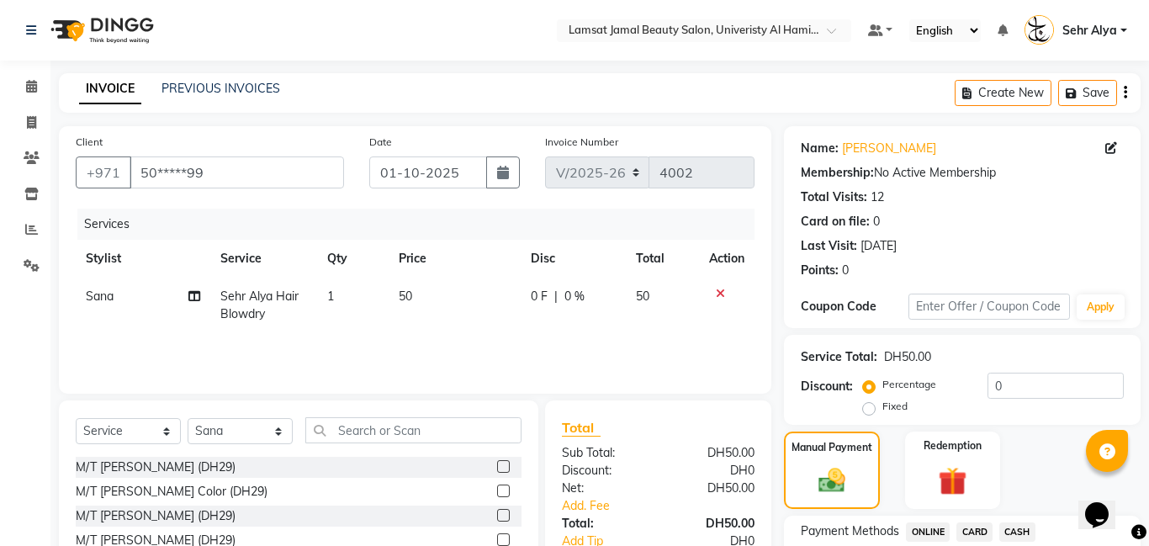
click at [971, 531] on span "CARD" at bounding box center [975, 532] width 36 height 19
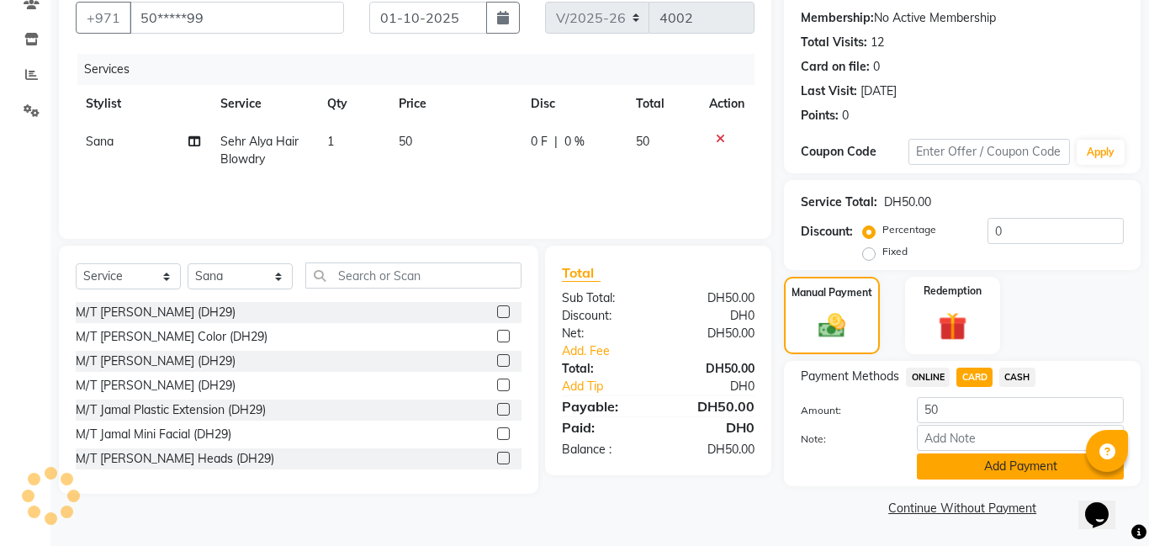
click at [990, 469] on button "Add Payment" at bounding box center [1020, 467] width 207 height 26
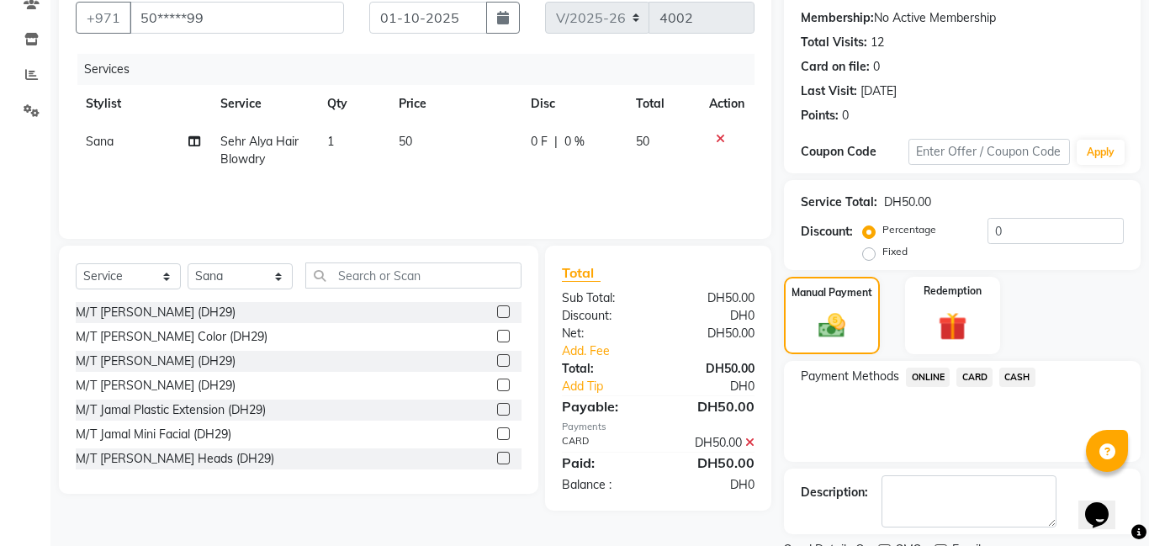
click at [976, 541] on span "Email" at bounding box center [966, 551] width 29 height 21
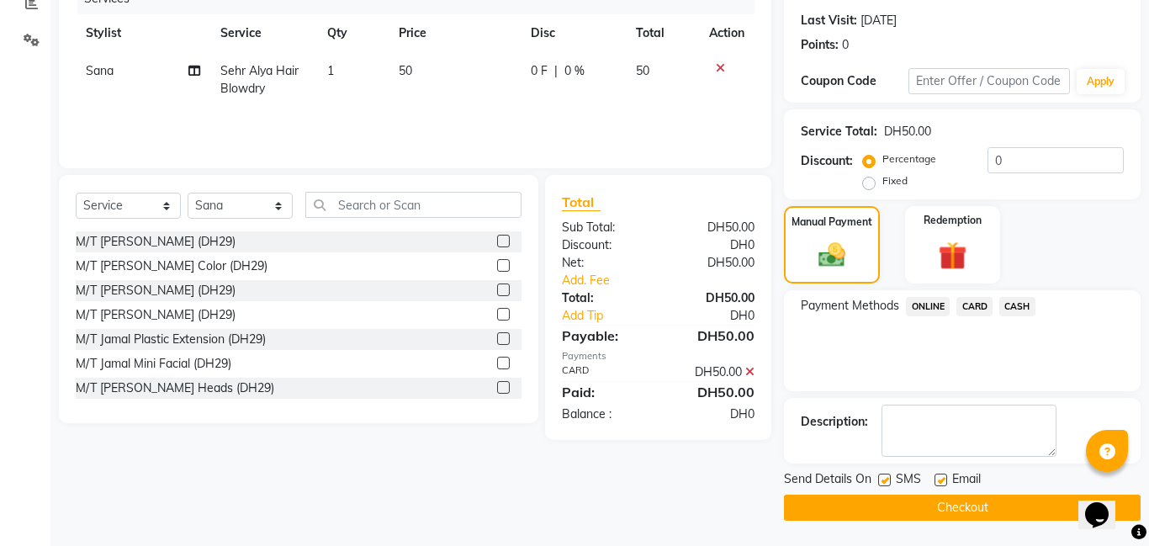
click at [976, 501] on button "Checkout" at bounding box center [962, 508] width 357 height 26
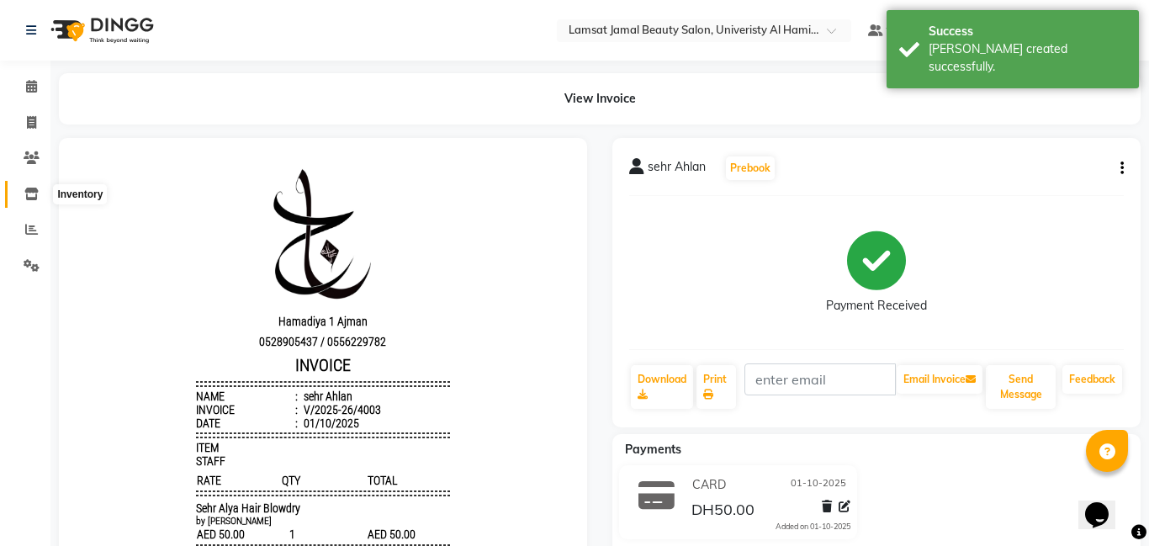
click at [26, 195] on icon at bounding box center [31, 194] width 14 height 13
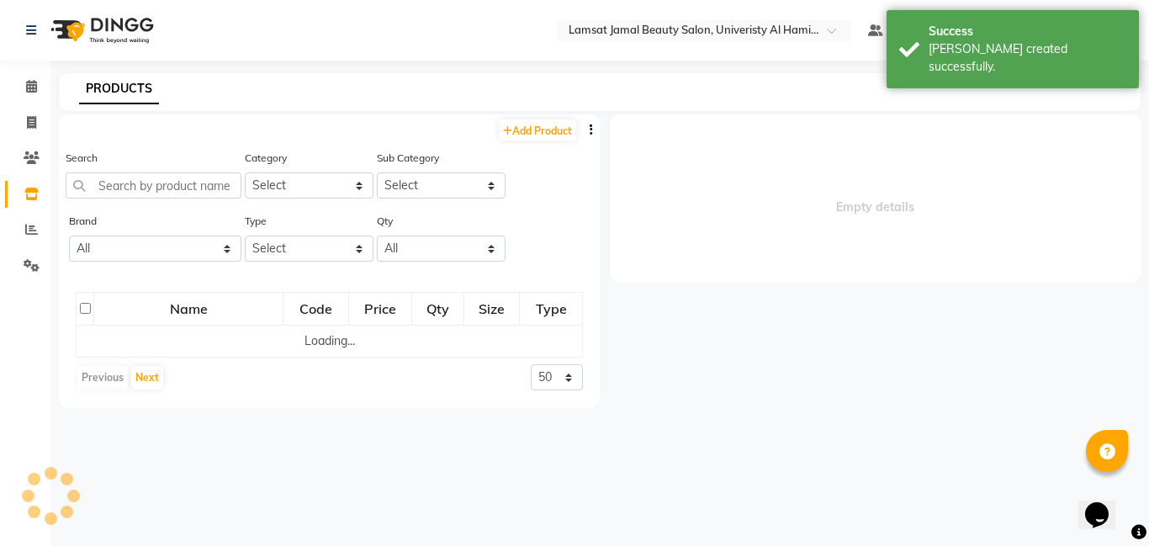
select select "all"
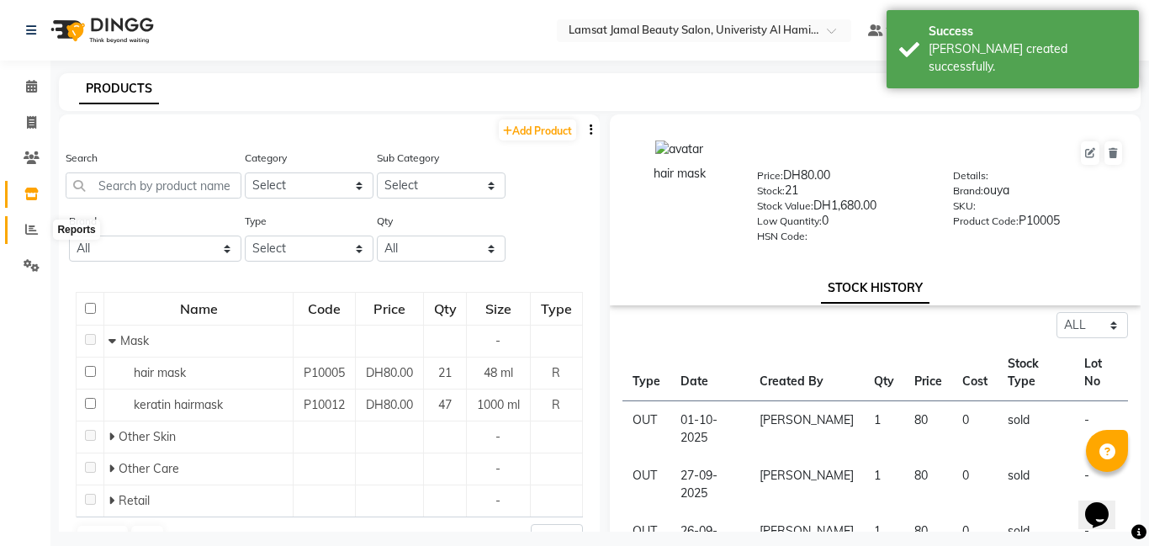
click at [29, 231] on icon at bounding box center [31, 229] width 13 height 13
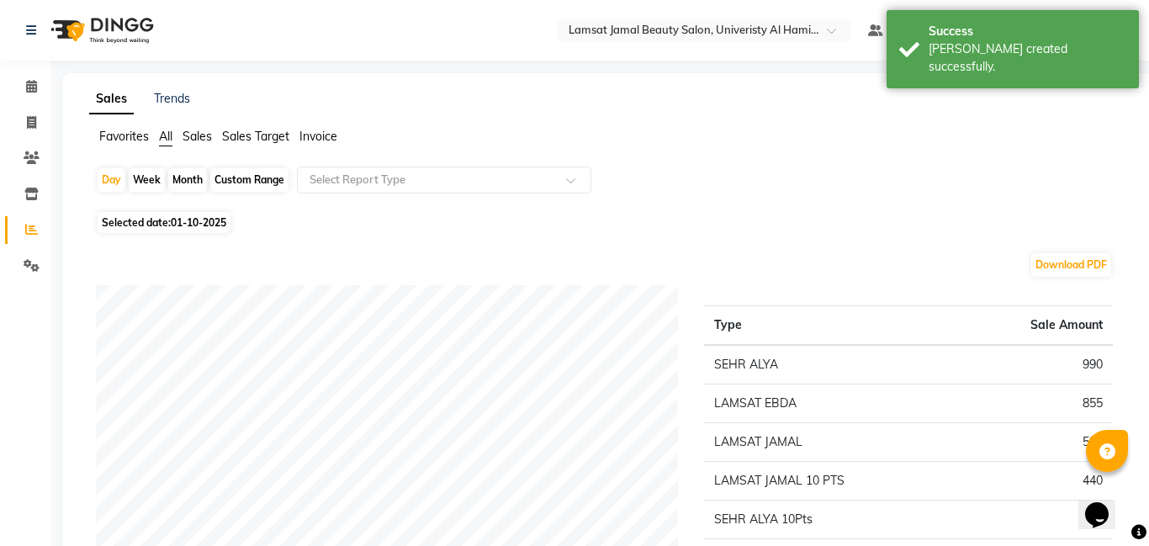
scroll to position [5, 0]
